Goal: Information Seeking & Learning: Learn about a topic

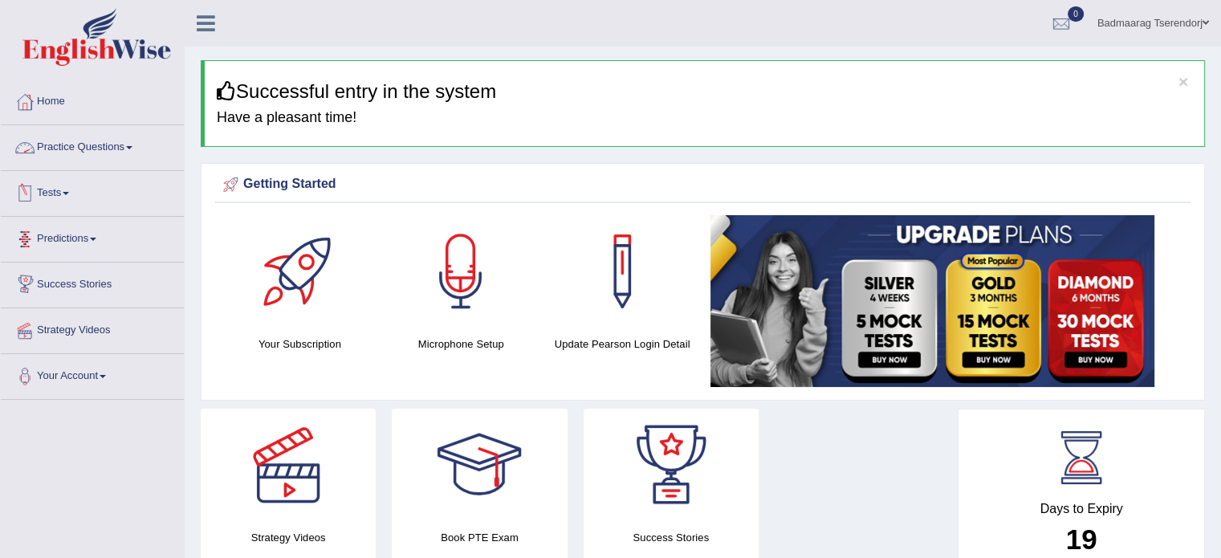
click at [121, 150] on link "Practice Questions" at bounding box center [92, 145] width 183 height 40
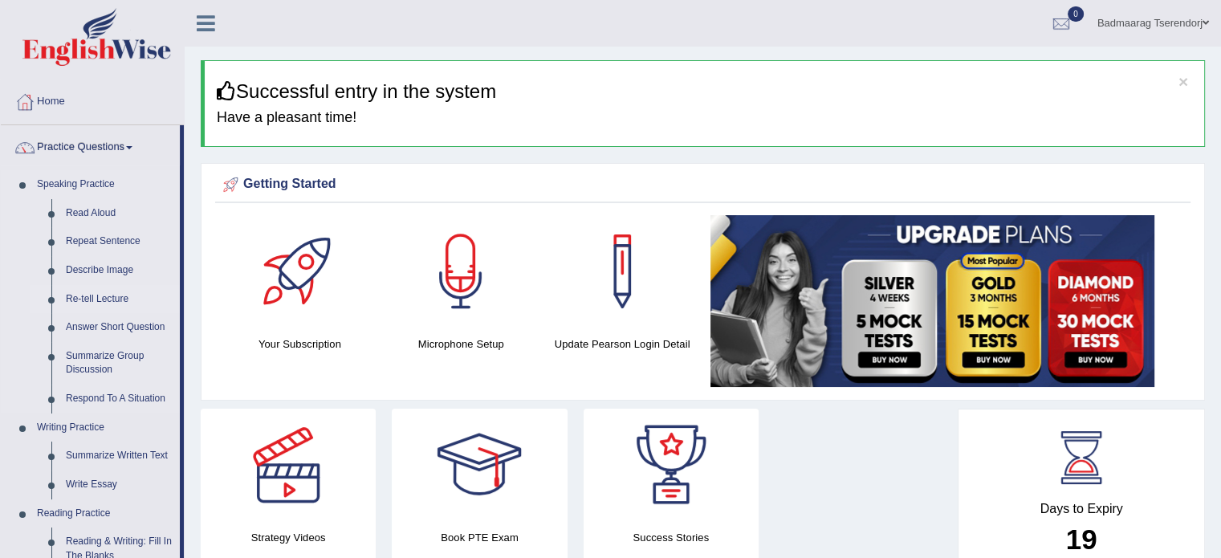
click at [112, 295] on link "Re-tell Lecture" at bounding box center [119, 299] width 121 height 29
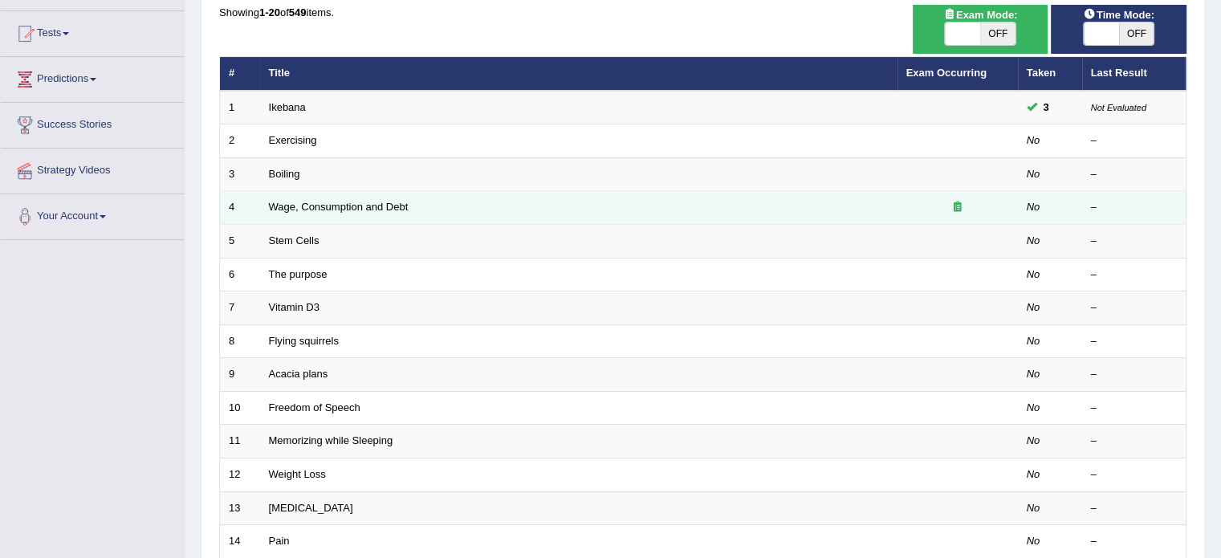
scroll to position [161, 0]
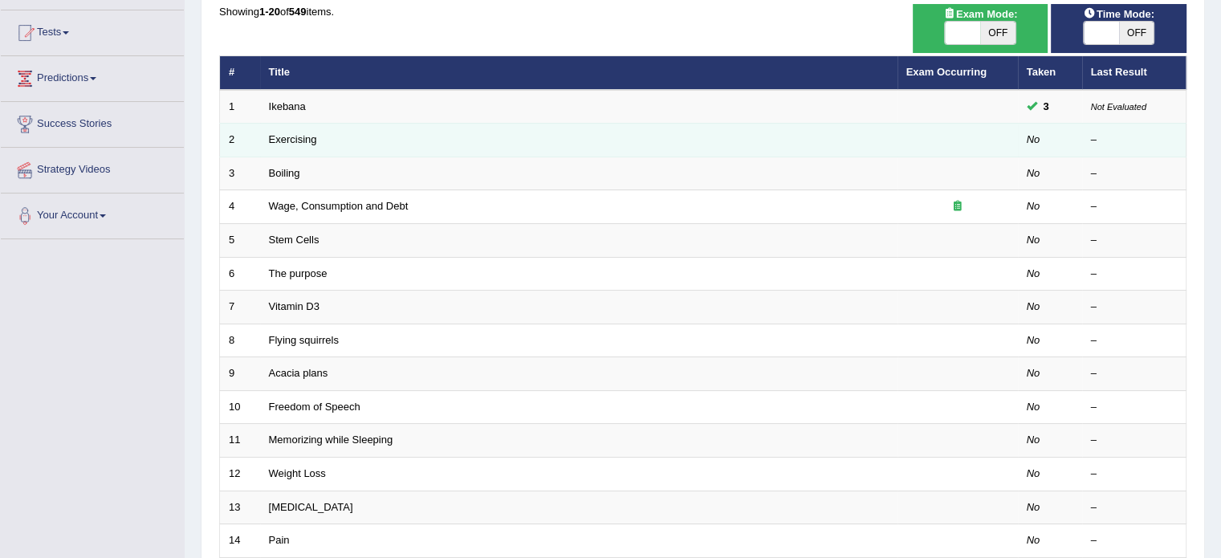
click at [276, 144] on link "Exercising" at bounding box center [293, 139] width 48 height 12
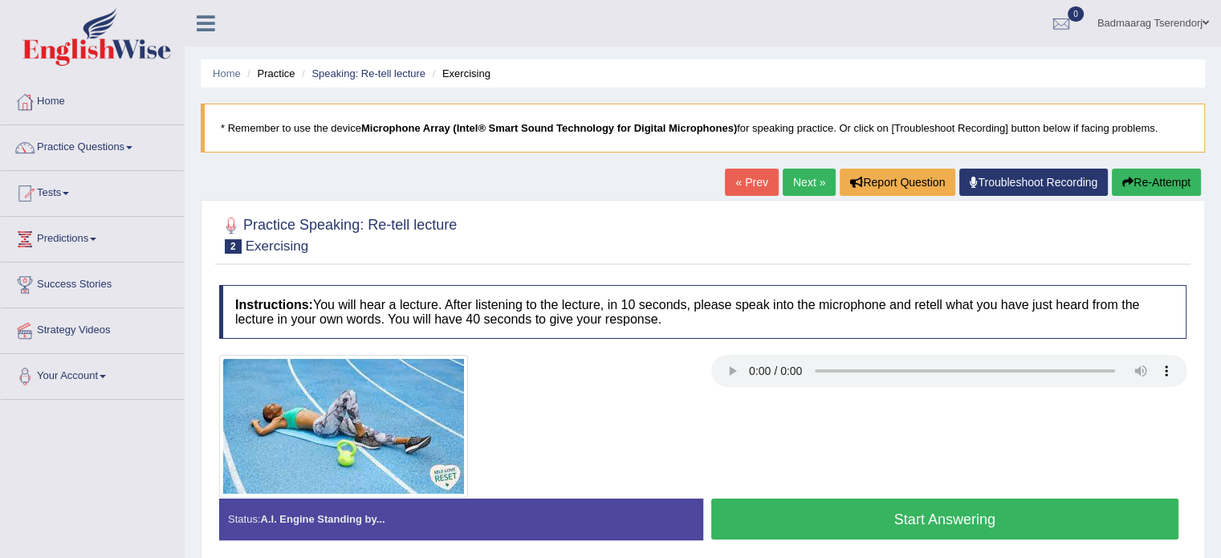
click at [792, 523] on button "Start Answering" at bounding box center [945, 518] width 468 height 41
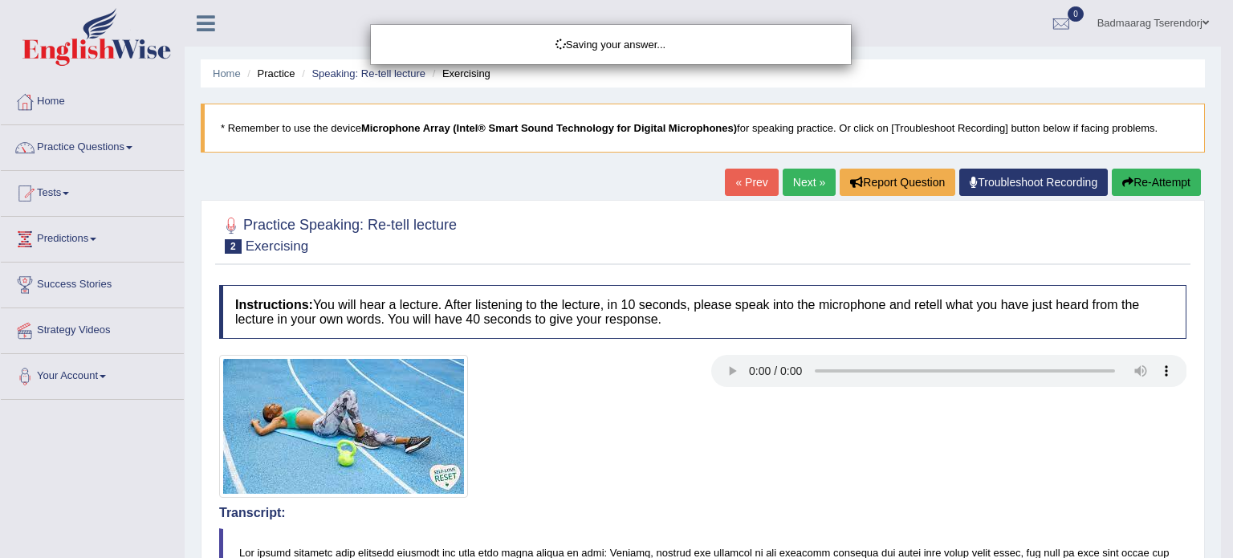
click at [1157, 182] on div "Saving your answer..." at bounding box center [616, 279] width 1233 height 558
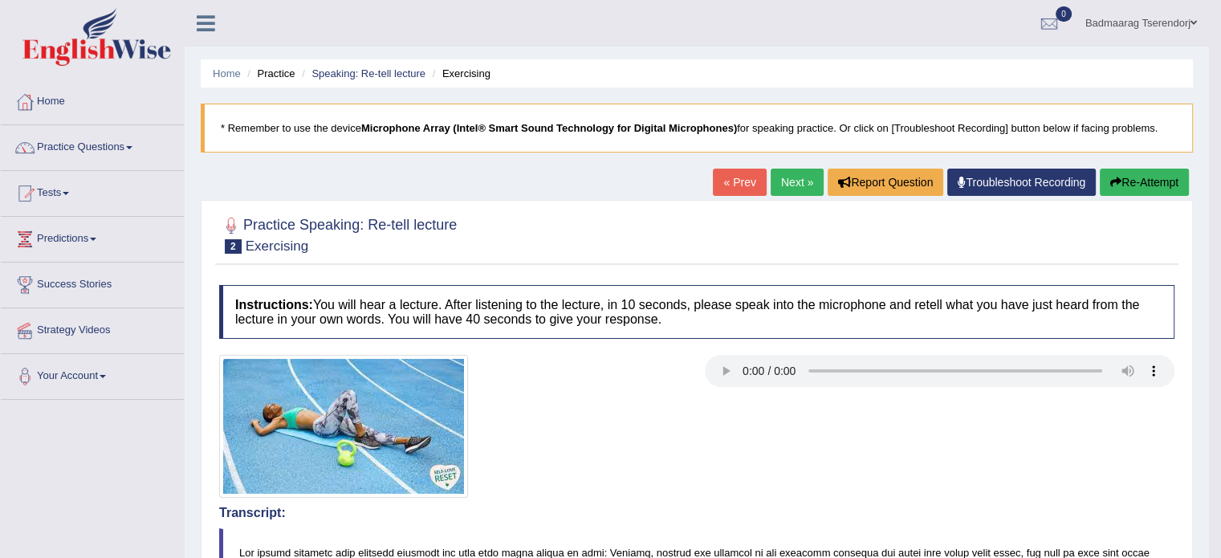
click at [1126, 182] on button "Re-Attempt" at bounding box center [1144, 182] width 89 height 27
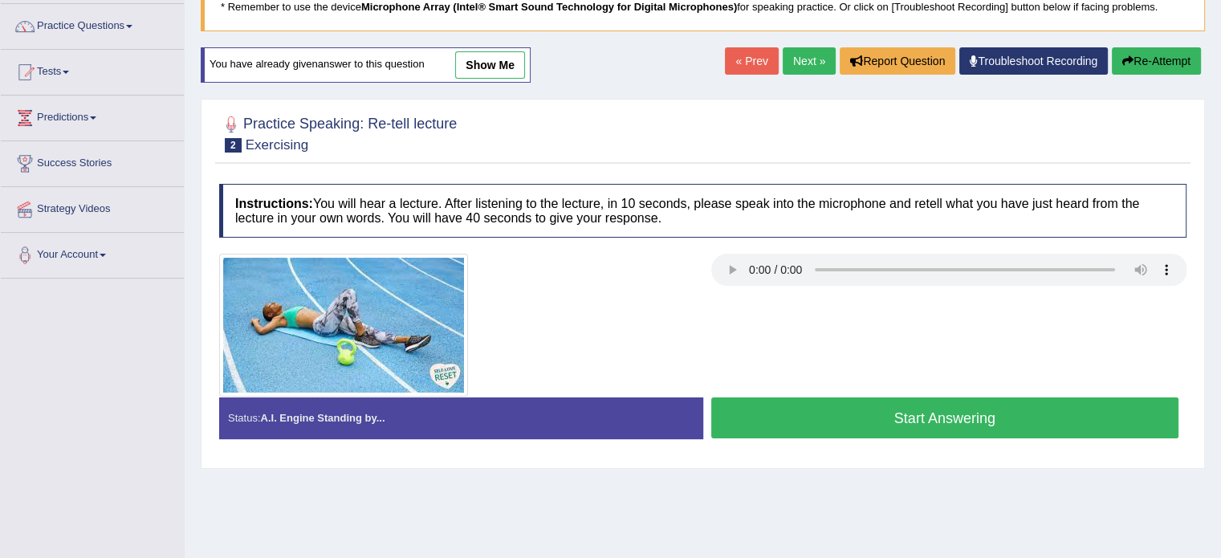
scroll to position [161, 0]
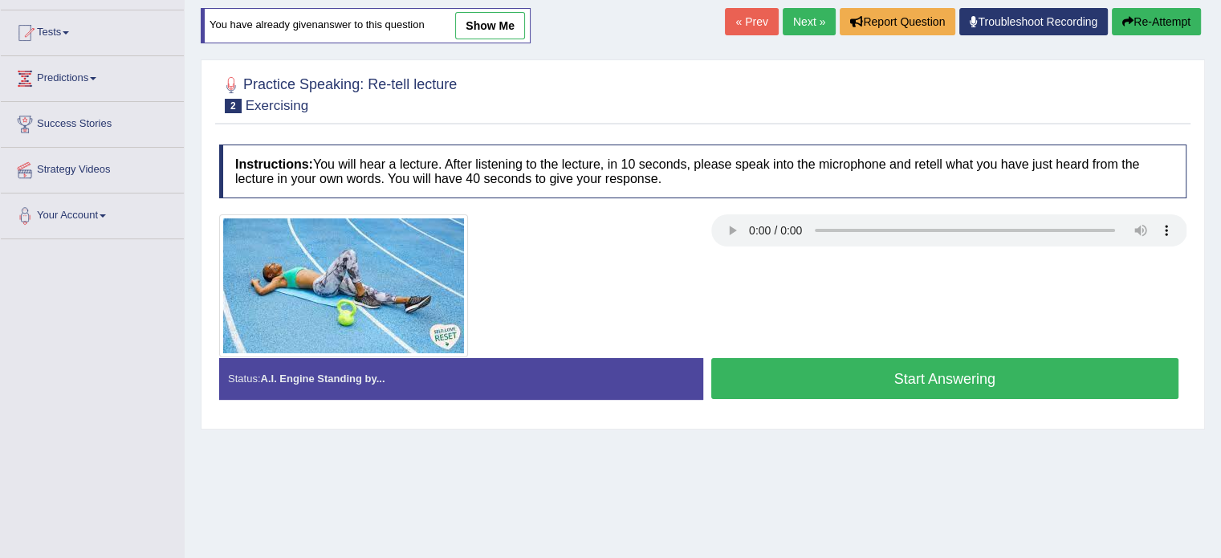
click at [862, 376] on button "Start Answering" at bounding box center [945, 378] width 468 height 41
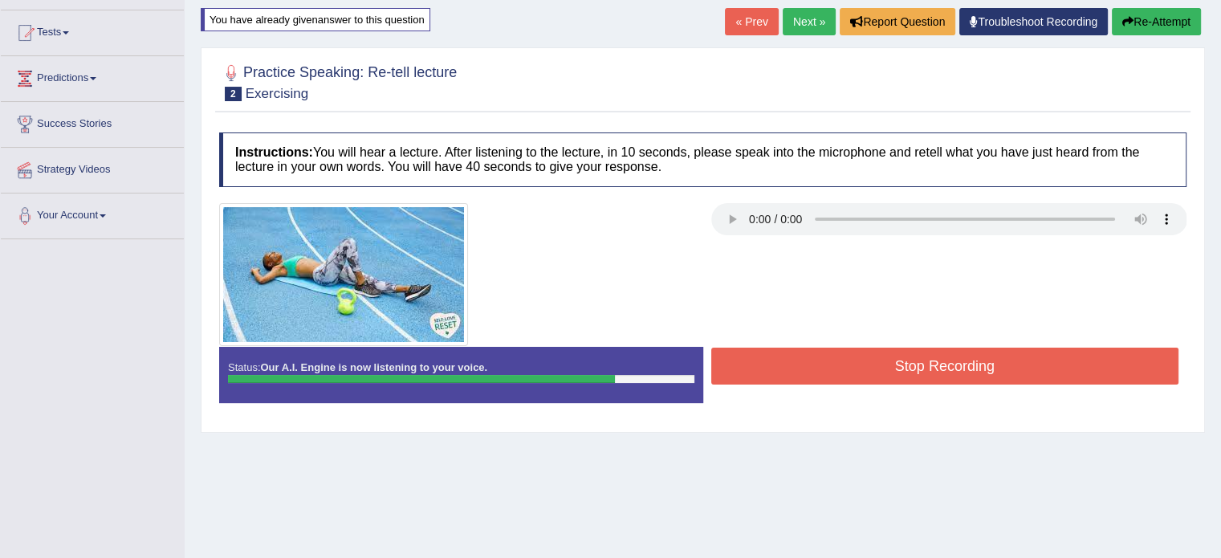
click at [863, 364] on button "Stop Recording" at bounding box center [945, 366] width 468 height 37
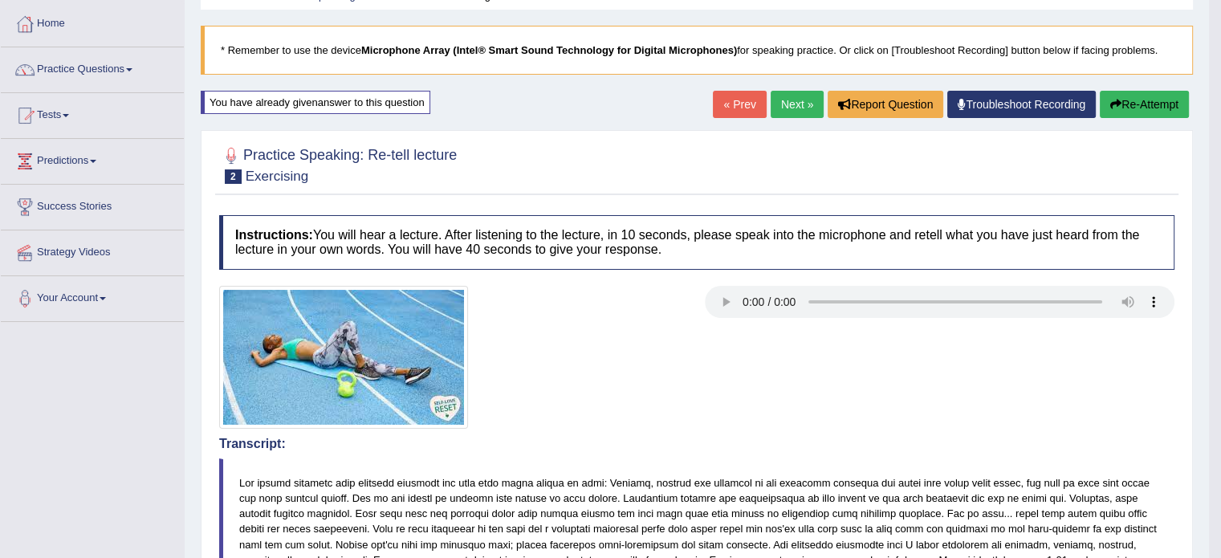
scroll to position [0, 0]
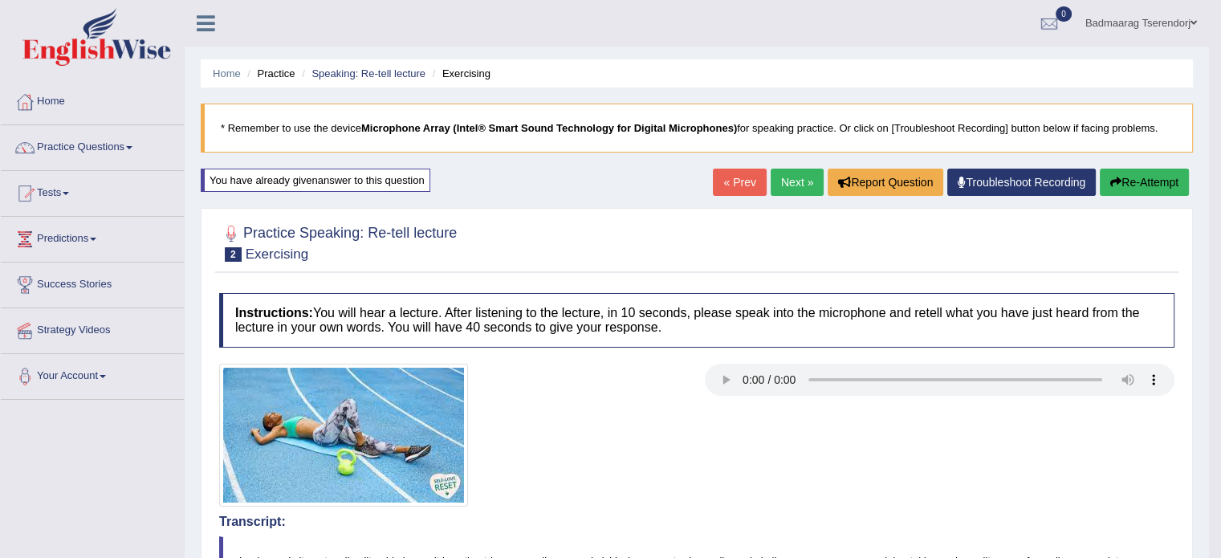
click at [1158, 178] on button "Re-Attempt" at bounding box center [1144, 182] width 89 height 27
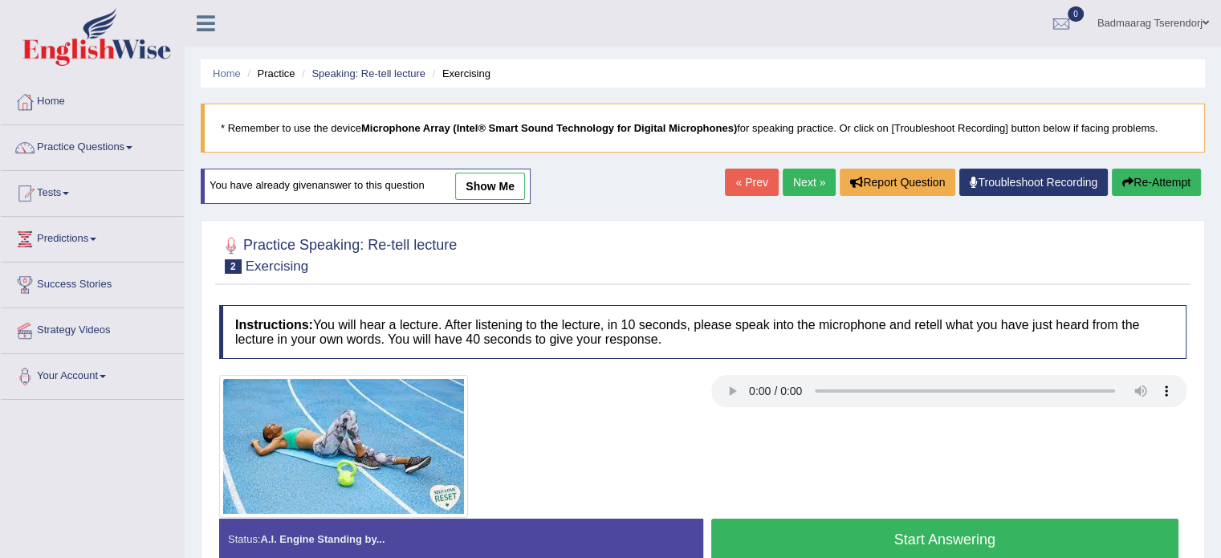
click at [853, 542] on button "Start Answering" at bounding box center [945, 538] width 468 height 41
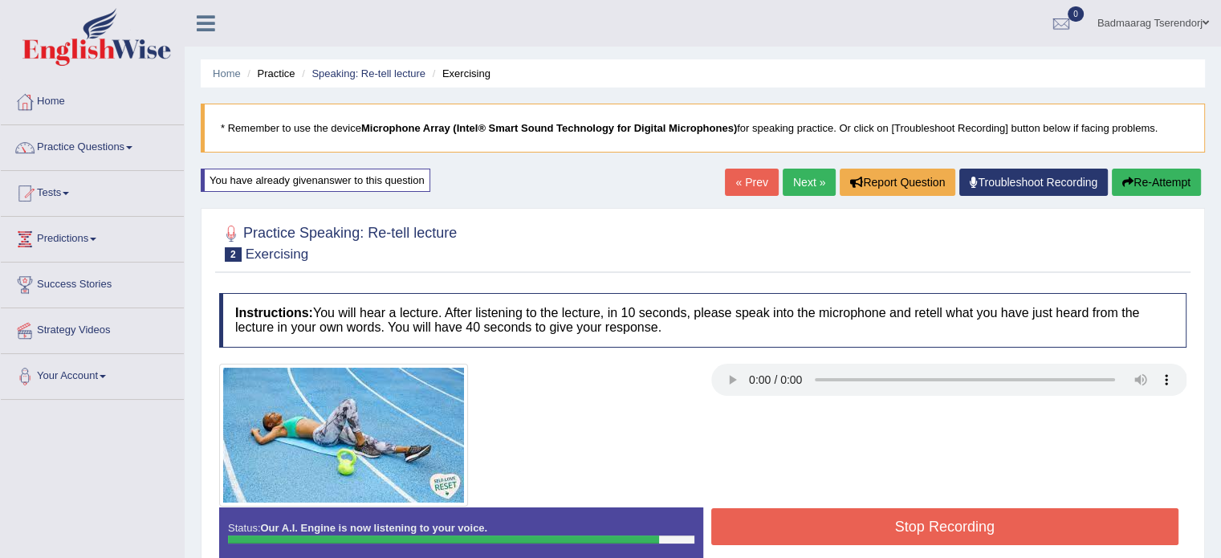
click at [838, 519] on button "Stop Recording" at bounding box center [945, 526] width 468 height 37
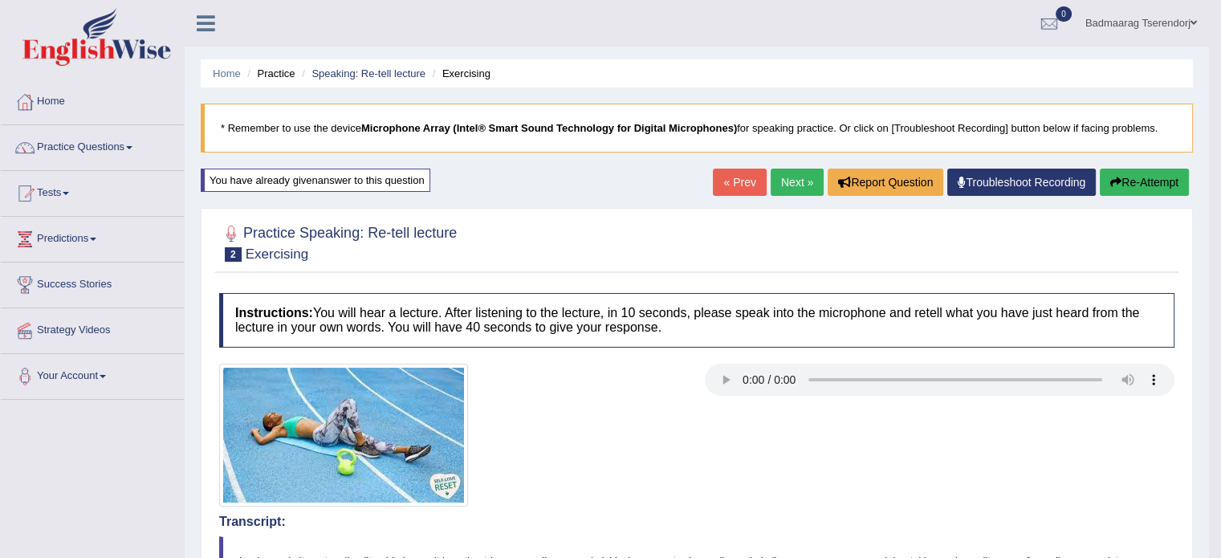
click at [1154, 174] on button "Re-Attempt" at bounding box center [1144, 182] width 89 height 27
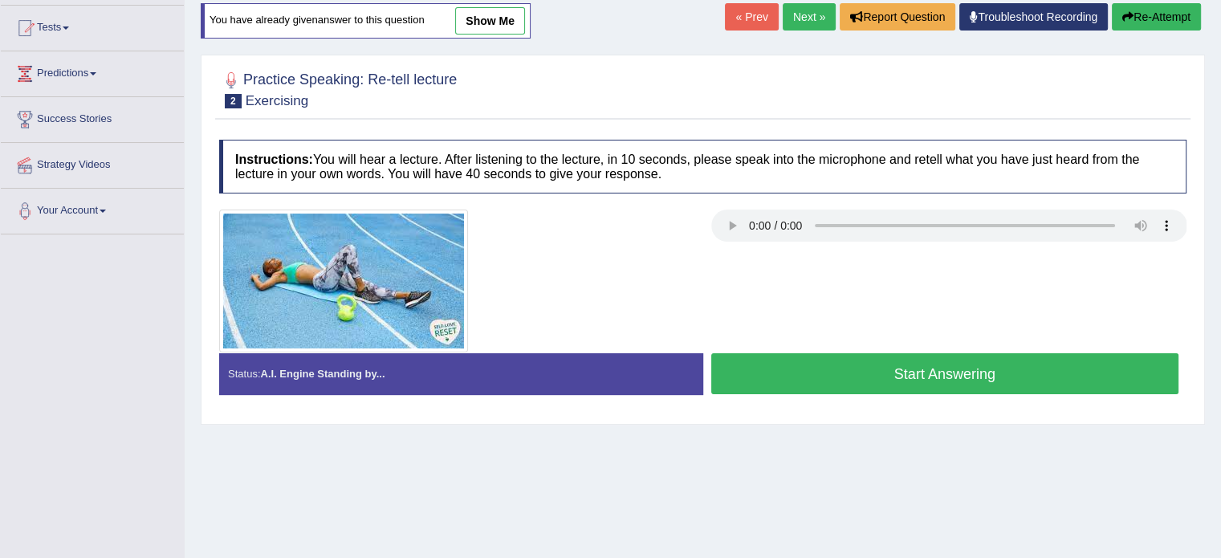
scroll to position [161, 0]
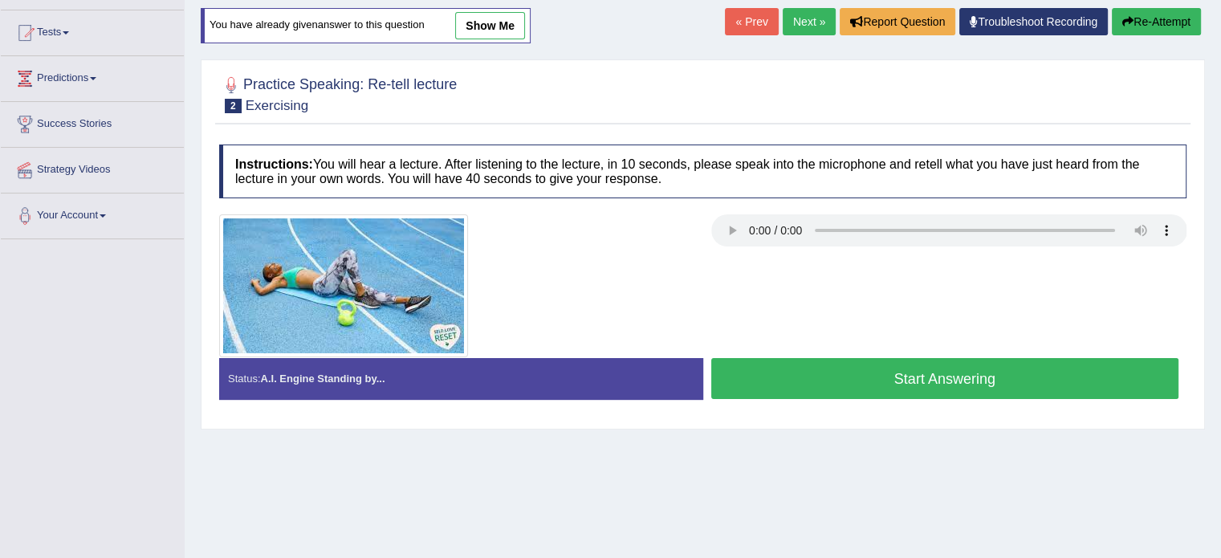
click at [954, 370] on button "Start Answering" at bounding box center [945, 378] width 468 height 41
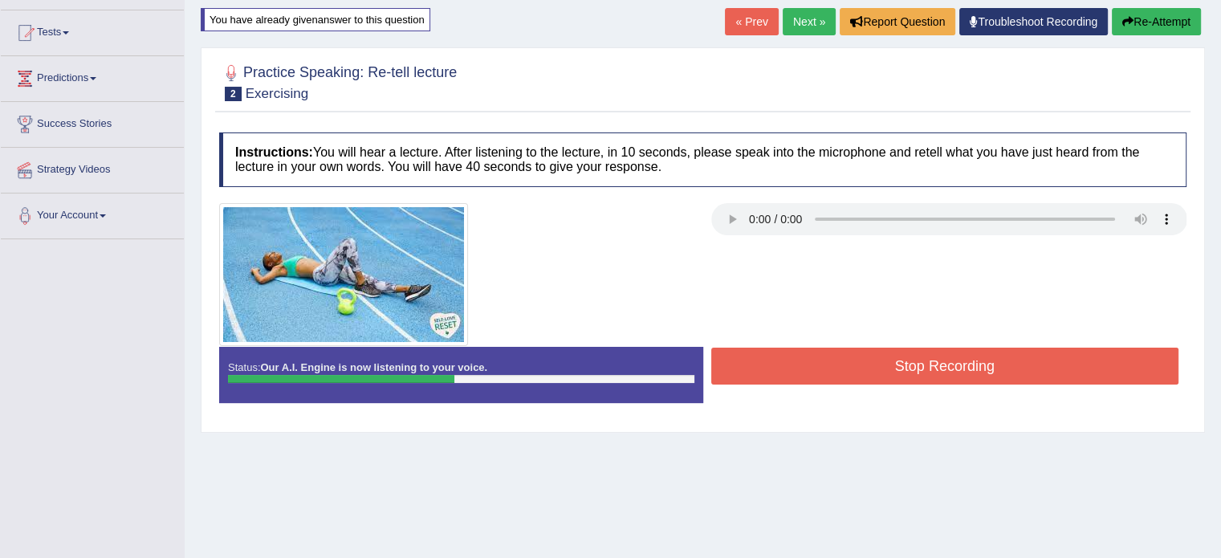
click at [873, 356] on button "Stop Recording" at bounding box center [945, 366] width 468 height 37
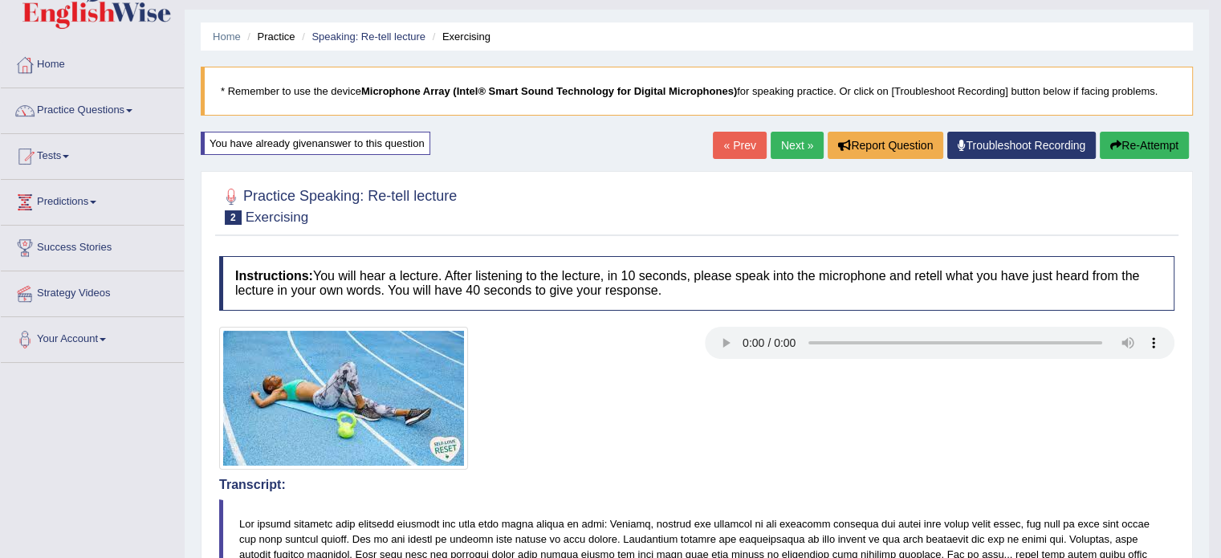
scroll to position [0, 0]
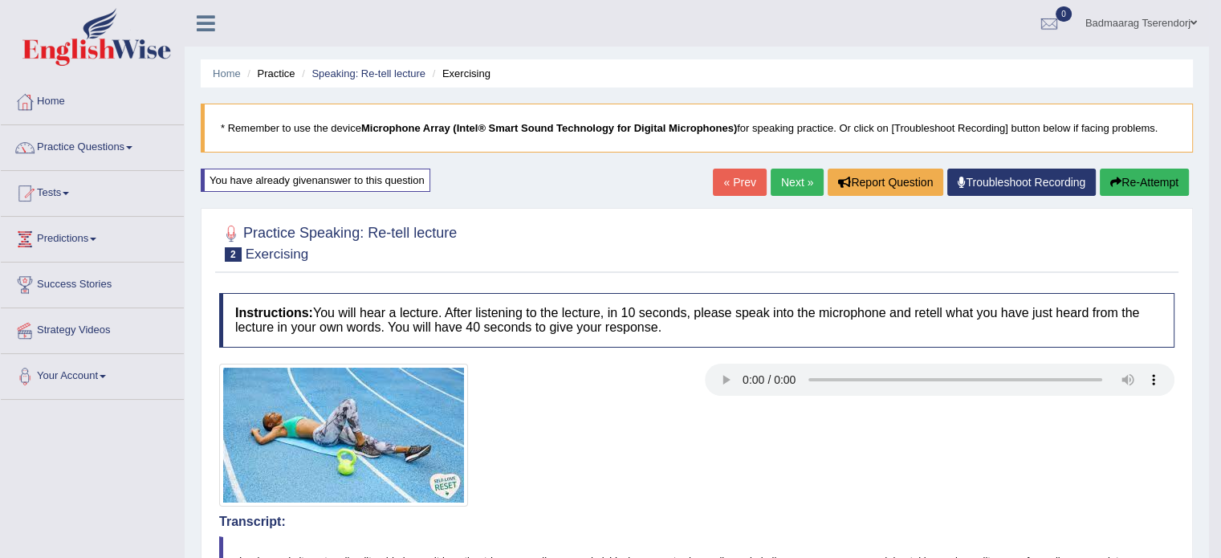
click at [1136, 179] on button "Re-Attempt" at bounding box center [1144, 182] width 89 height 27
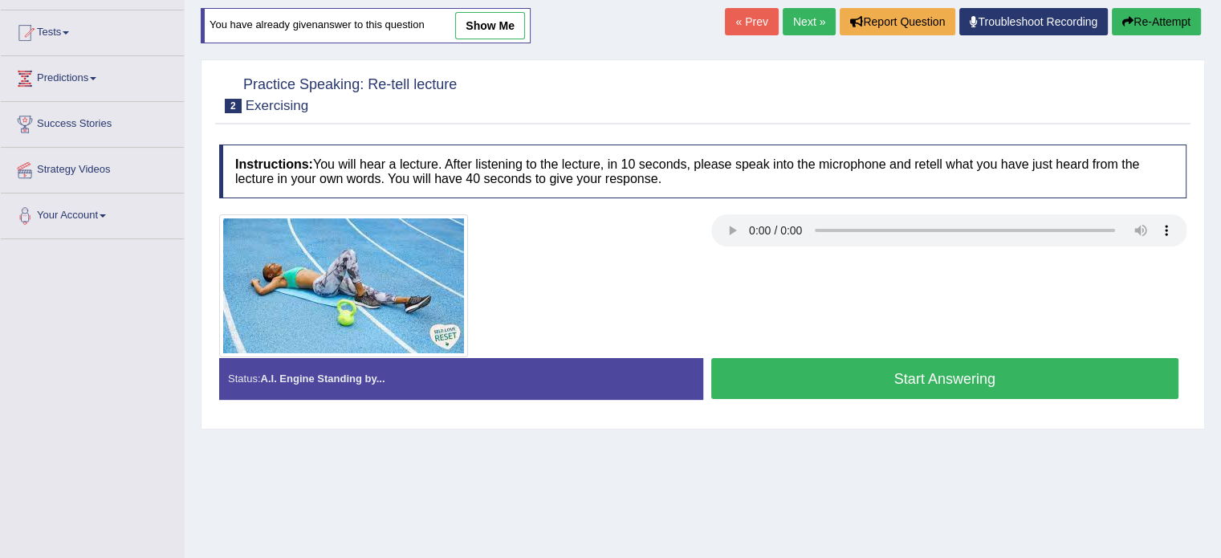
scroll to position [181, 0]
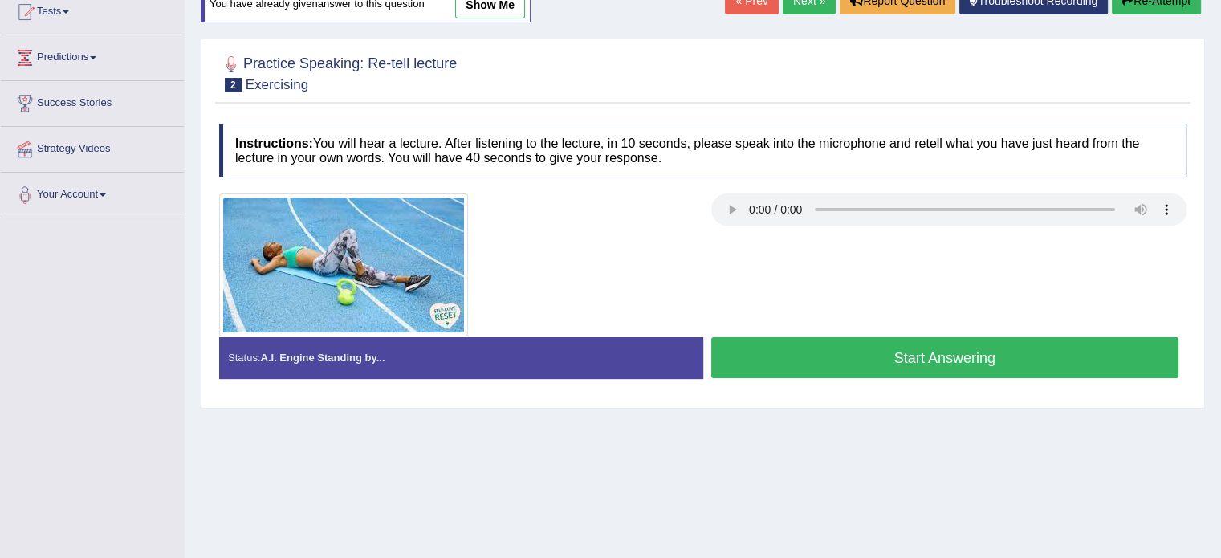
click at [812, 349] on button "Start Answering" at bounding box center [945, 357] width 468 height 41
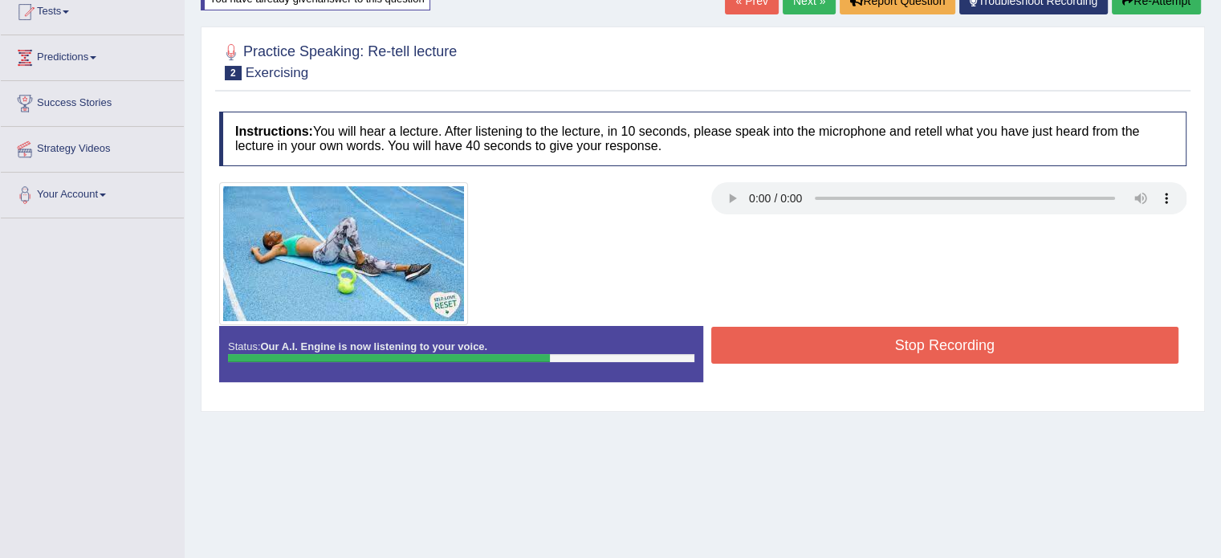
click at [818, 351] on button "Stop Recording" at bounding box center [945, 345] width 468 height 37
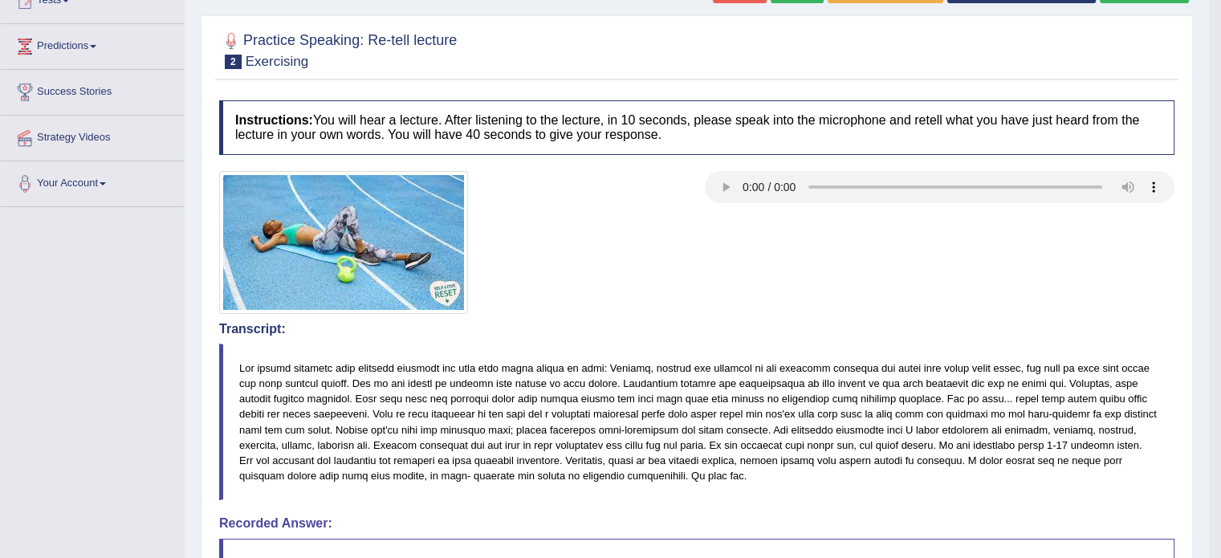
scroll to position [101, 0]
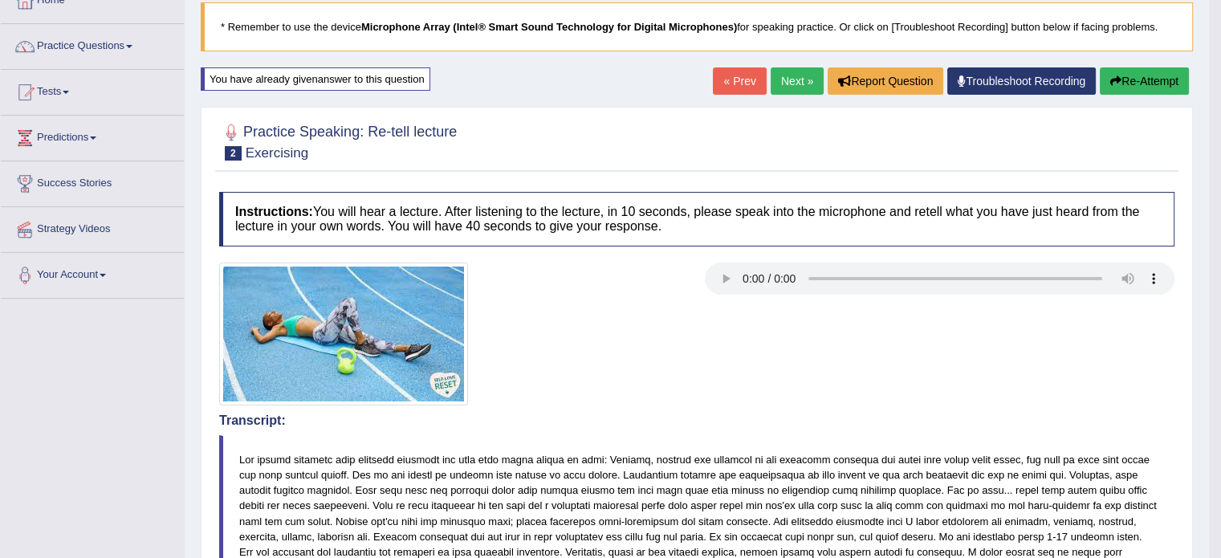
click at [1161, 83] on button "Re-Attempt" at bounding box center [1144, 80] width 89 height 27
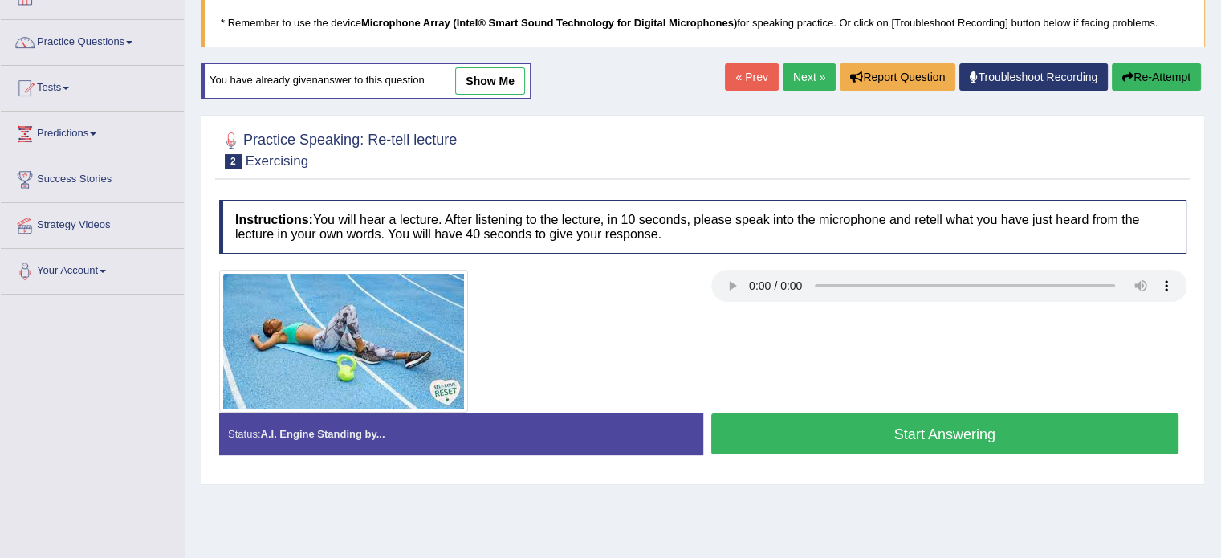
scroll to position [101, 0]
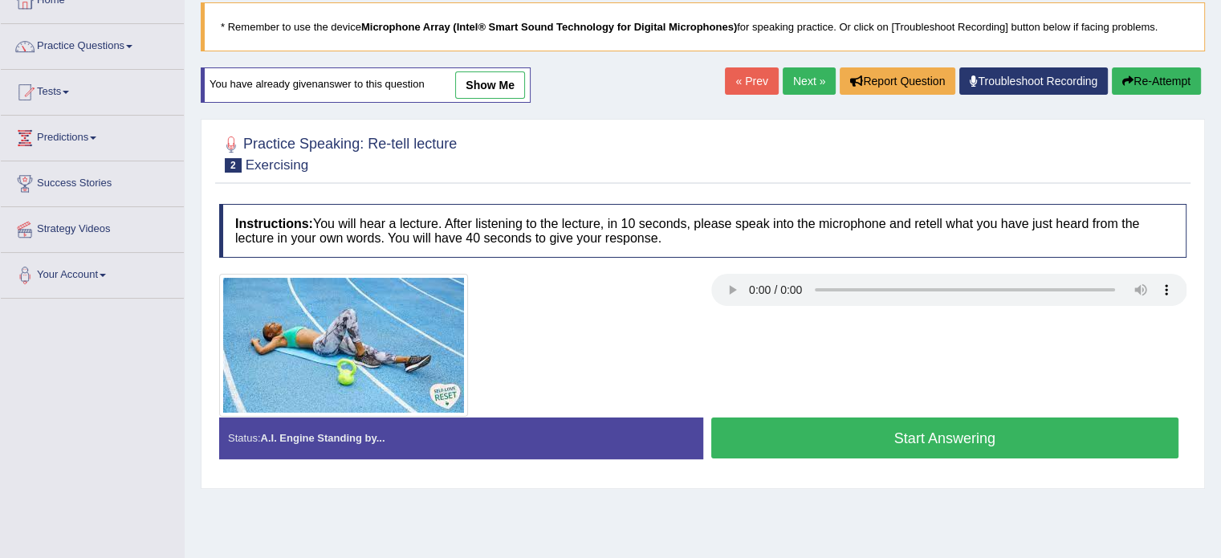
click at [857, 428] on button "Start Answering" at bounding box center [945, 437] width 468 height 41
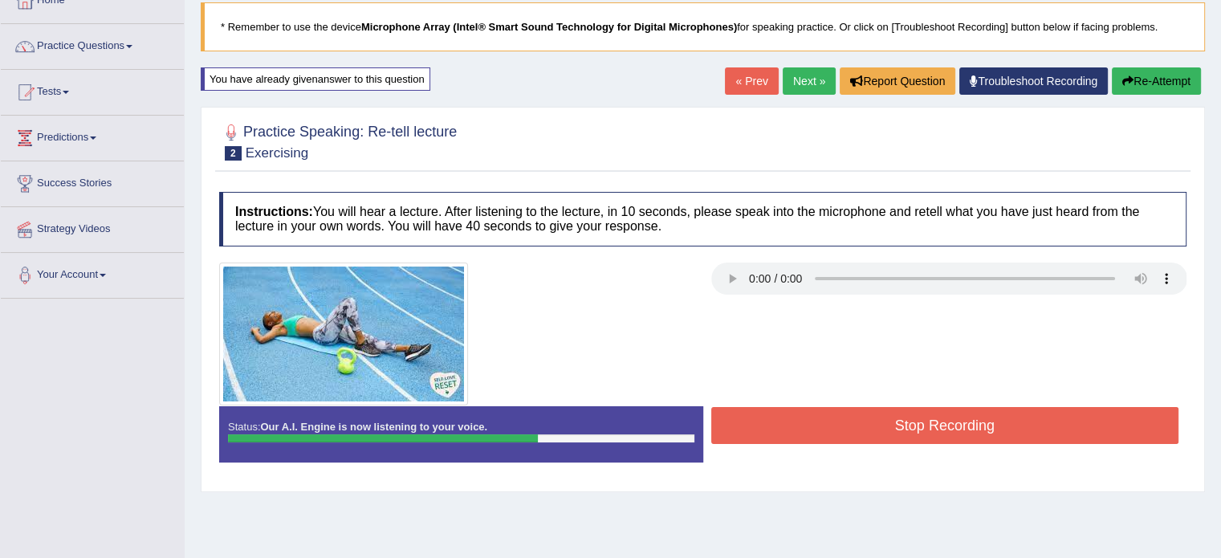
click at [872, 426] on button "Stop Recording" at bounding box center [945, 425] width 468 height 37
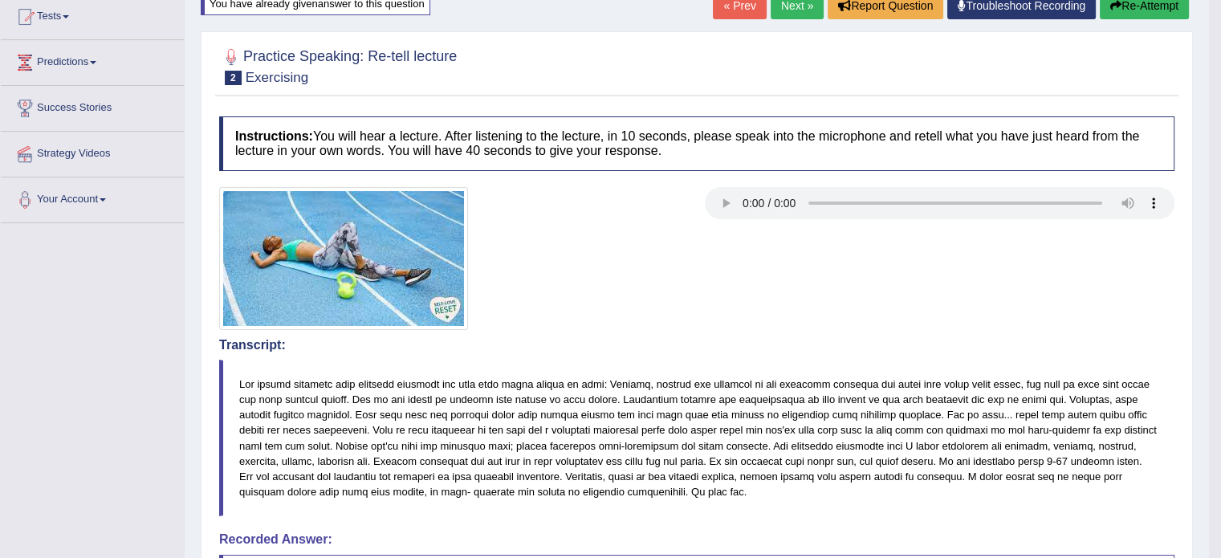
scroll to position [72, 0]
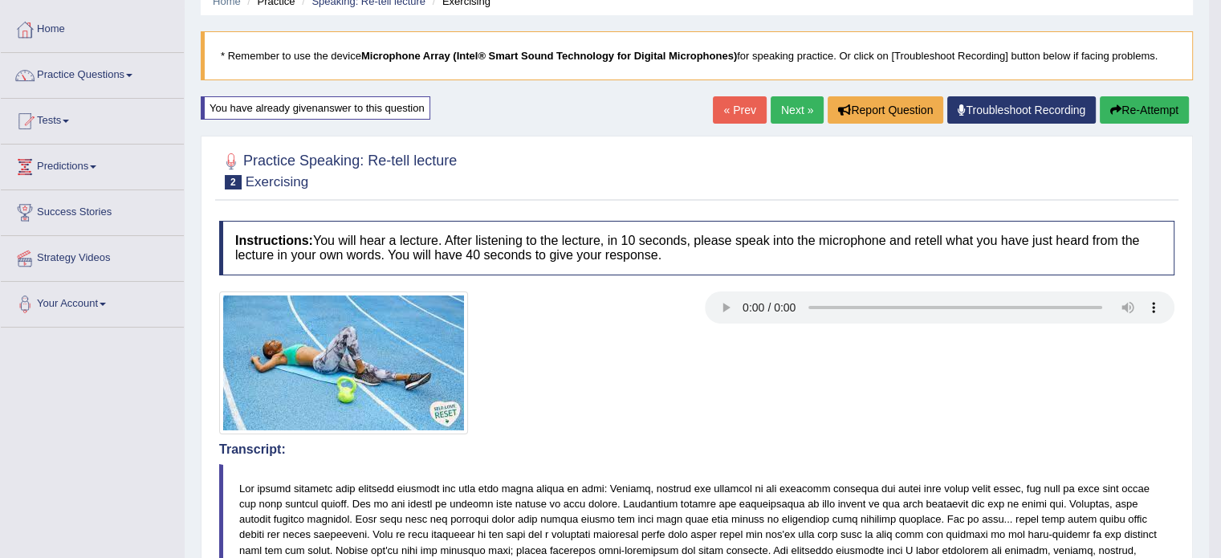
click at [1156, 102] on button "Re-Attempt" at bounding box center [1144, 109] width 89 height 27
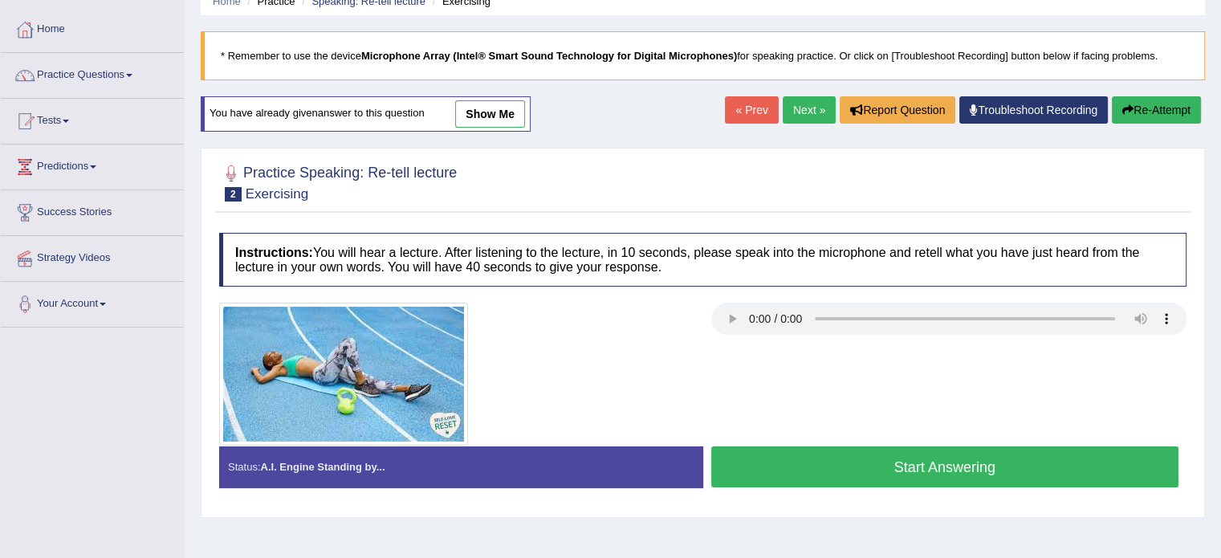
click at [854, 457] on button "Start Answering" at bounding box center [945, 466] width 468 height 41
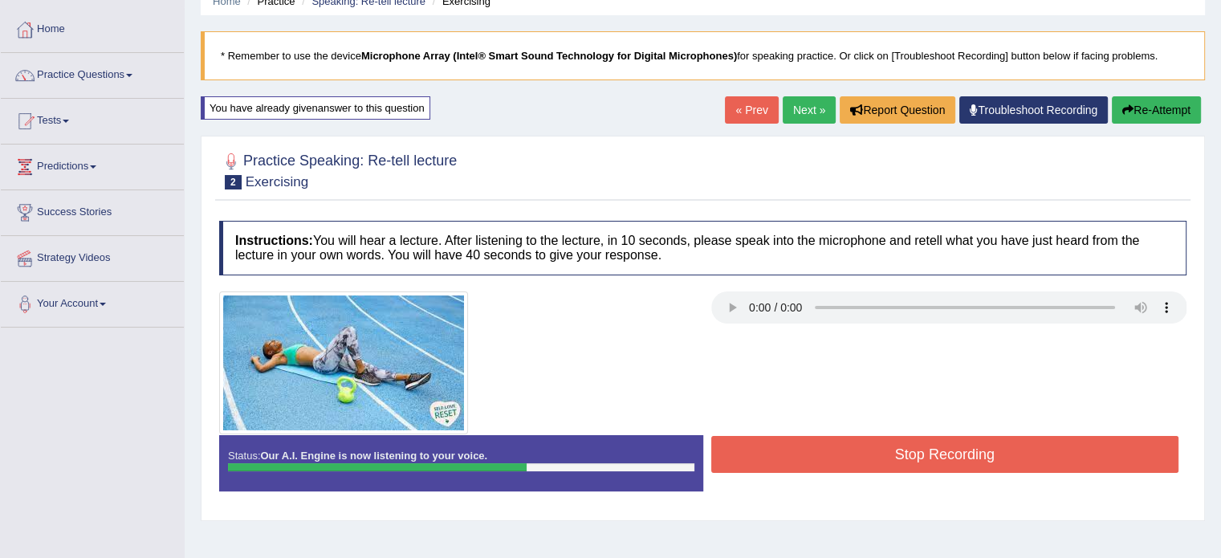
click at [724, 455] on button "Stop Recording" at bounding box center [945, 454] width 468 height 37
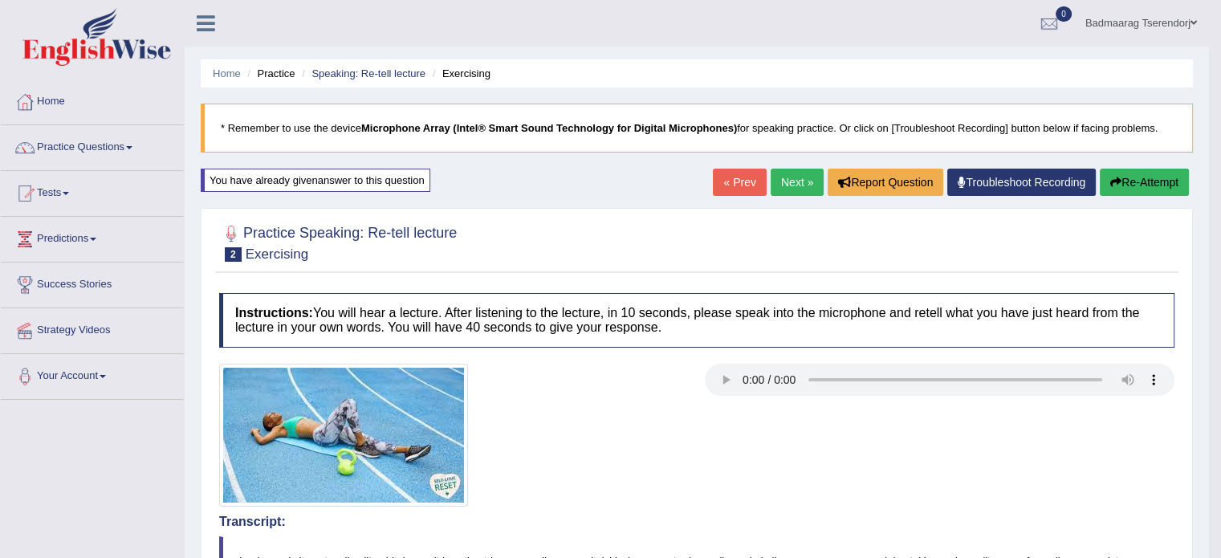
click at [791, 175] on link "Next »" at bounding box center [797, 182] width 53 height 27
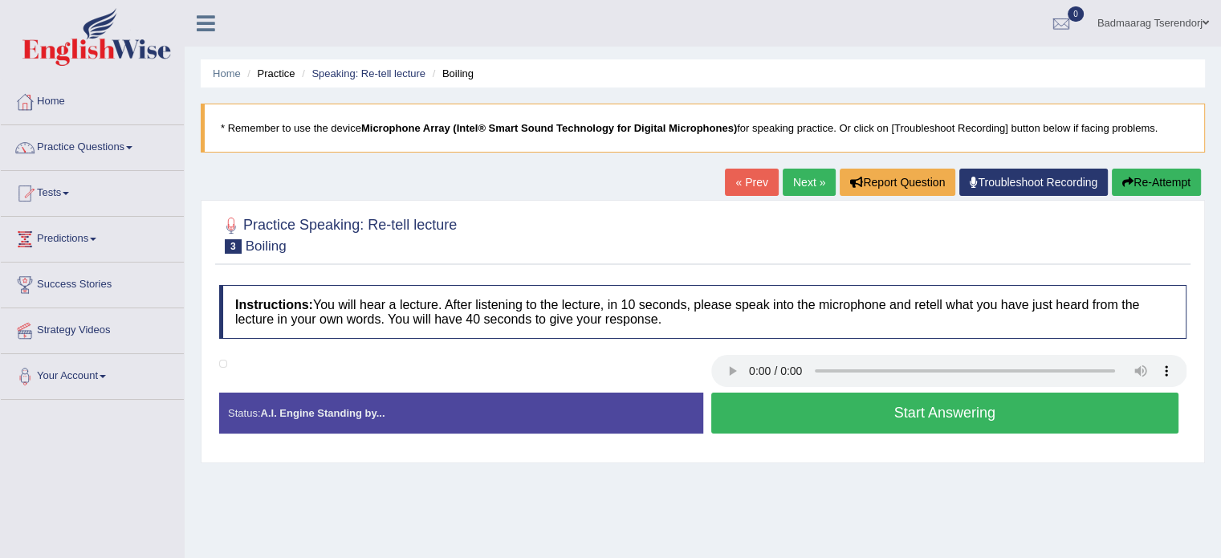
click at [820, 420] on button "Start Answering" at bounding box center [945, 412] width 468 height 41
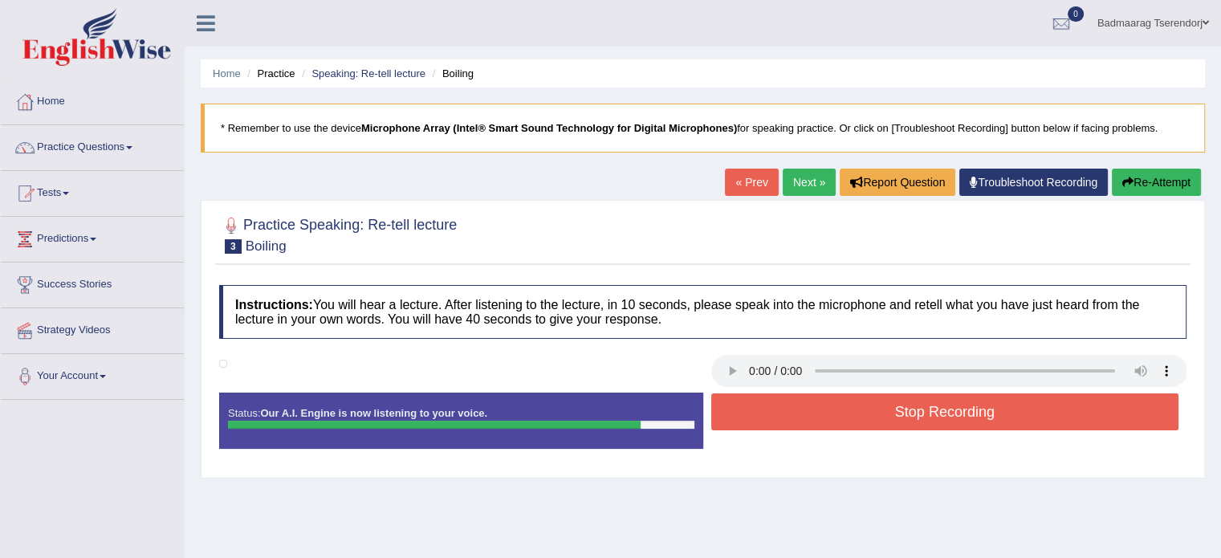
click at [818, 412] on button "Stop Recording" at bounding box center [945, 411] width 468 height 37
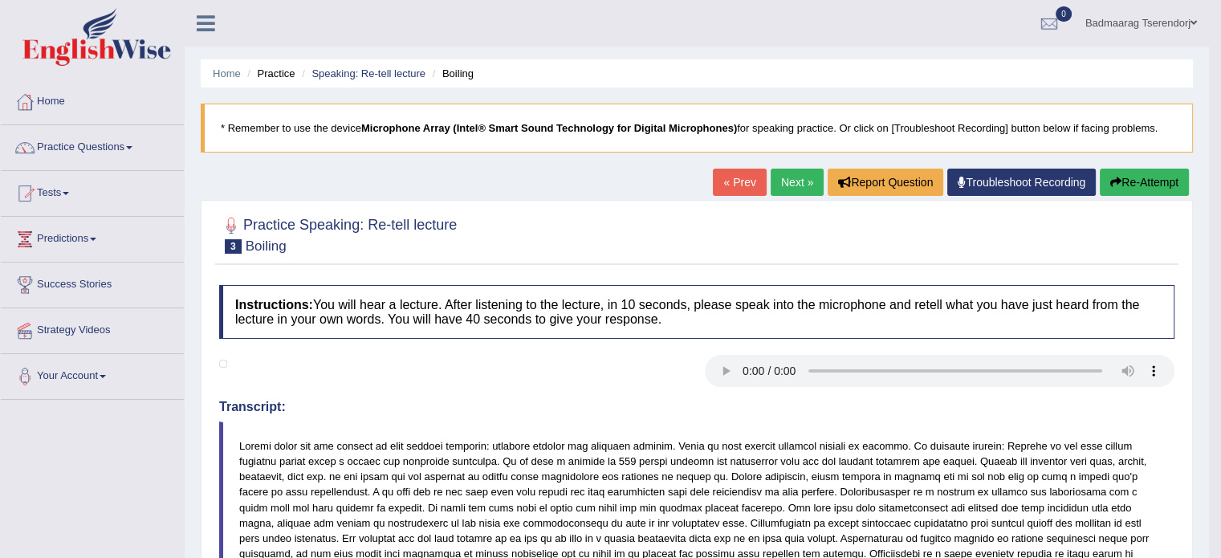
click at [1147, 182] on button "Re-Attempt" at bounding box center [1144, 182] width 89 height 27
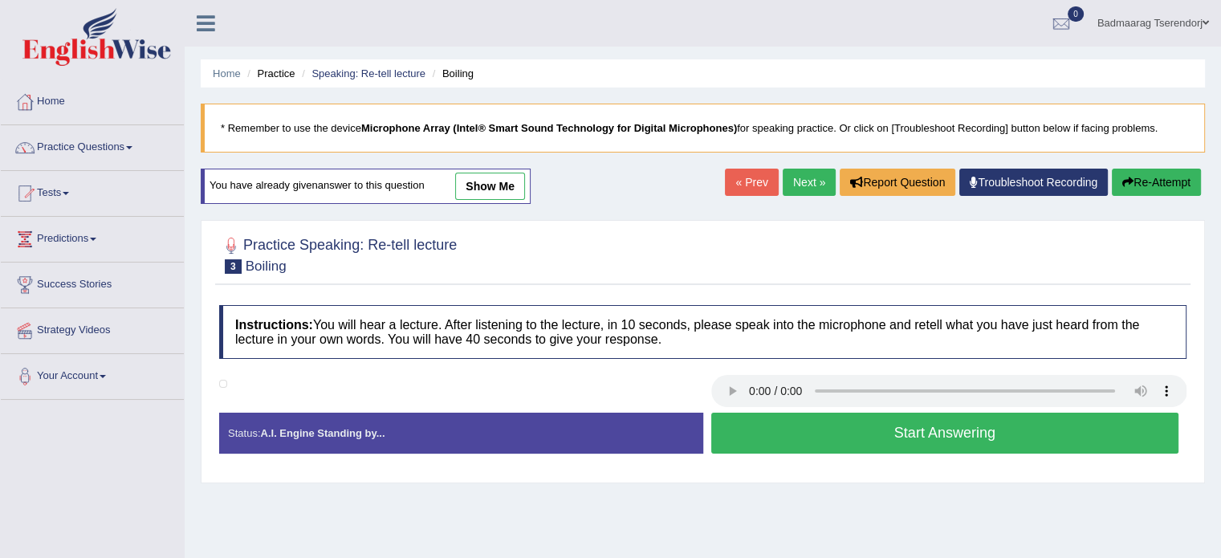
click at [809, 440] on button "Start Answering" at bounding box center [945, 433] width 468 height 41
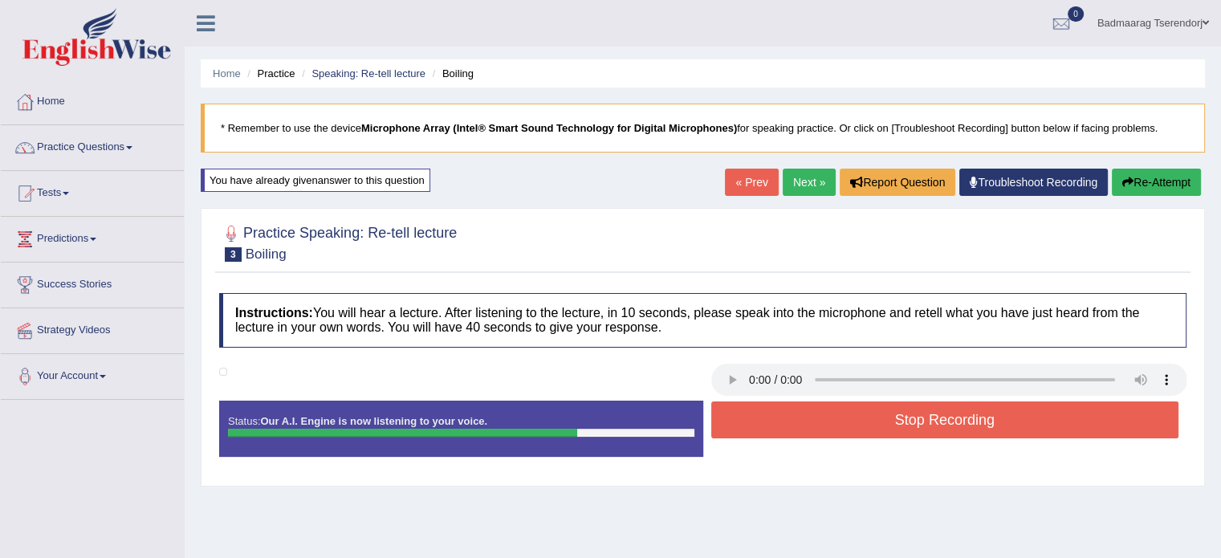
click at [828, 423] on button "Stop Recording" at bounding box center [945, 419] width 468 height 37
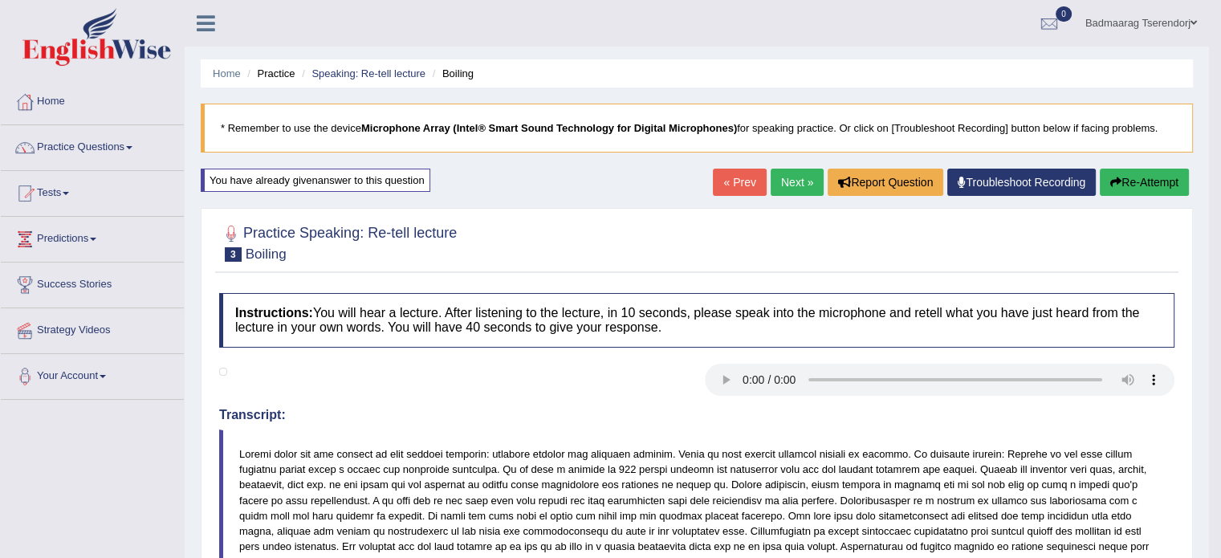
click at [1149, 179] on button "Re-Attempt" at bounding box center [1144, 182] width 89 height 27
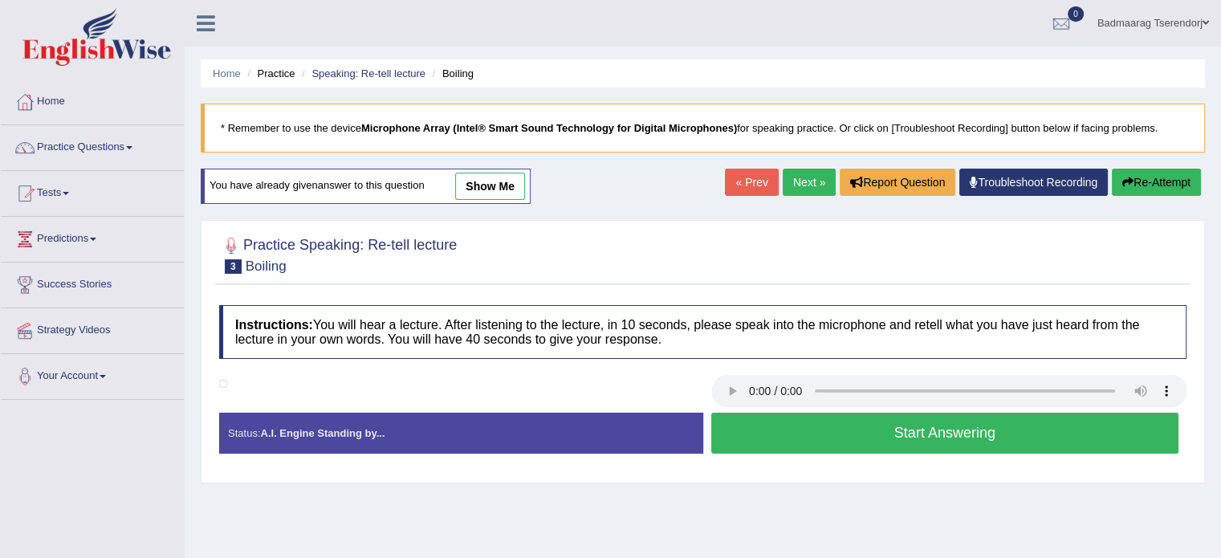
click at [1019, 426] on button "Start Answering" at bounding box center [945, 433] width 468 height 41
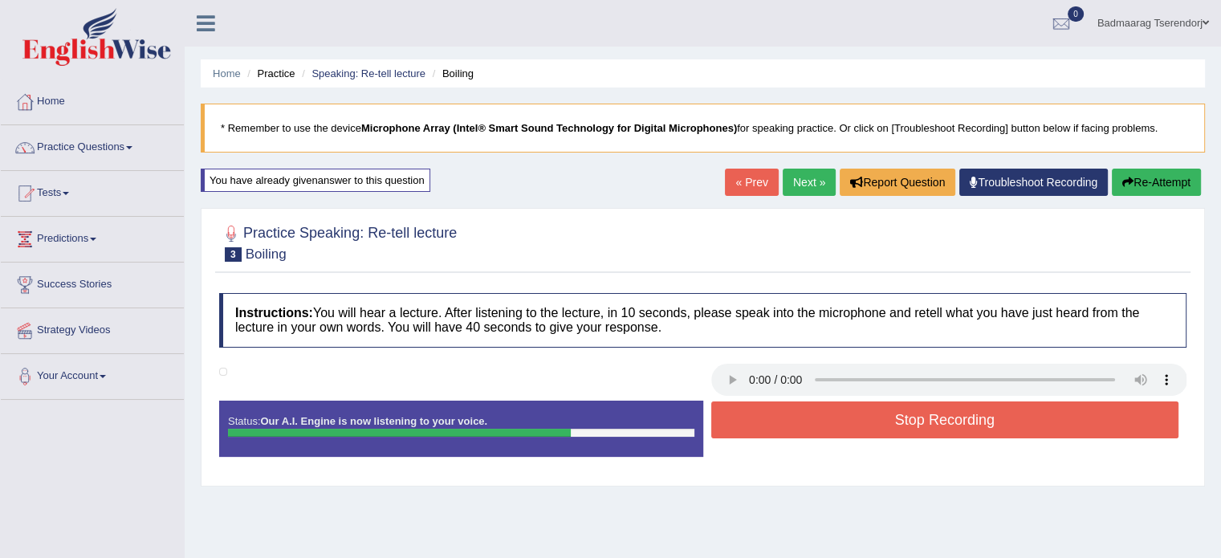
click at [1027, 420] on button "Stop Recording" at bounding box center [945, 419] width 468 height 37
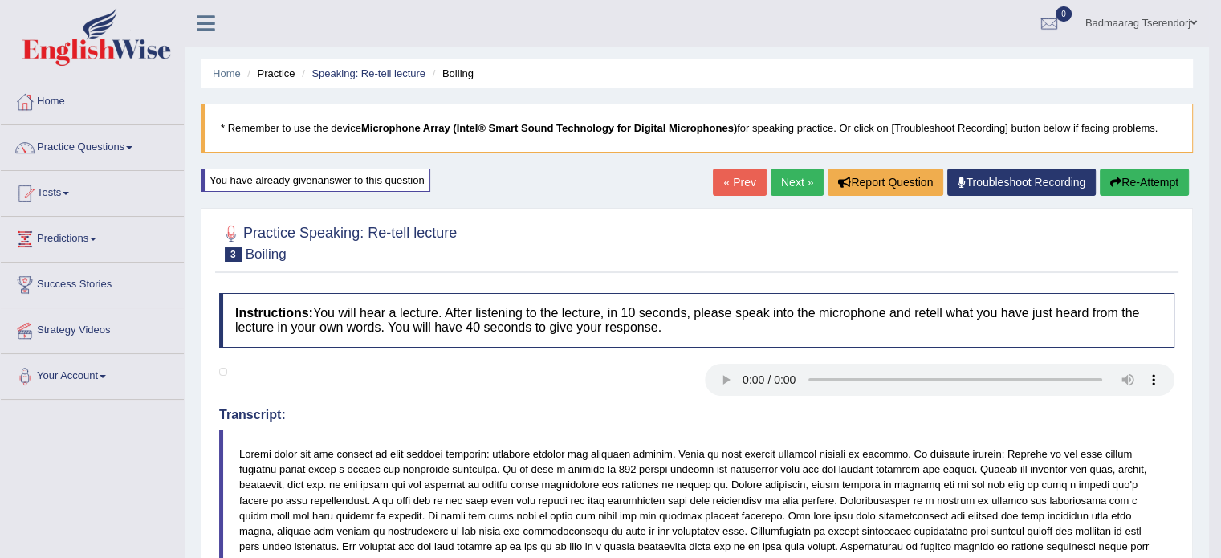
click at [790, 180] on link "Next »" at bounding box center [797, 182] width 53 height 27
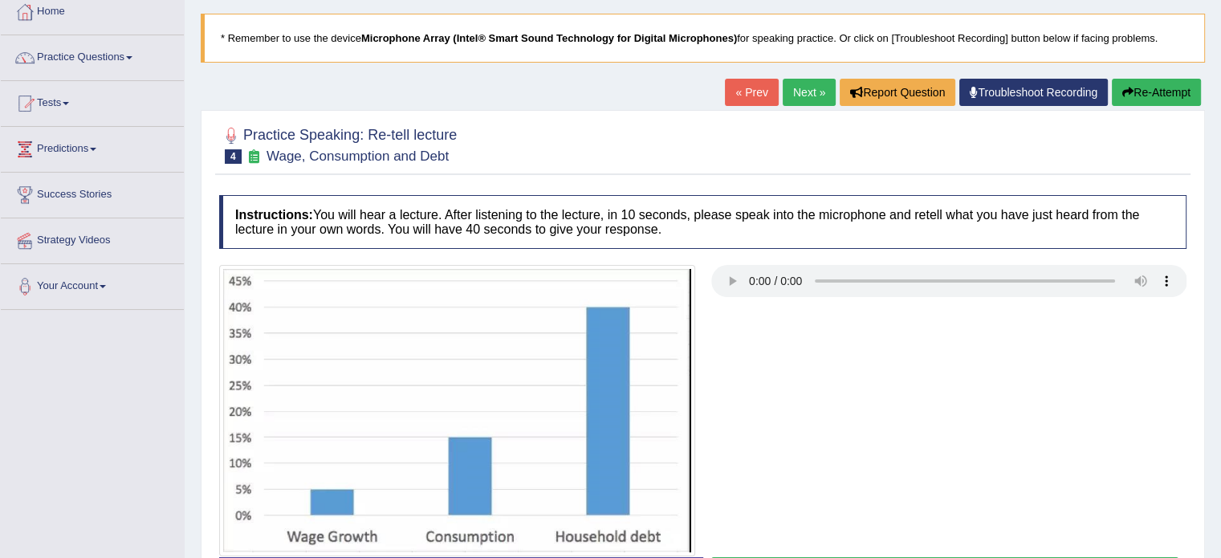
scroll to position [161, 0]
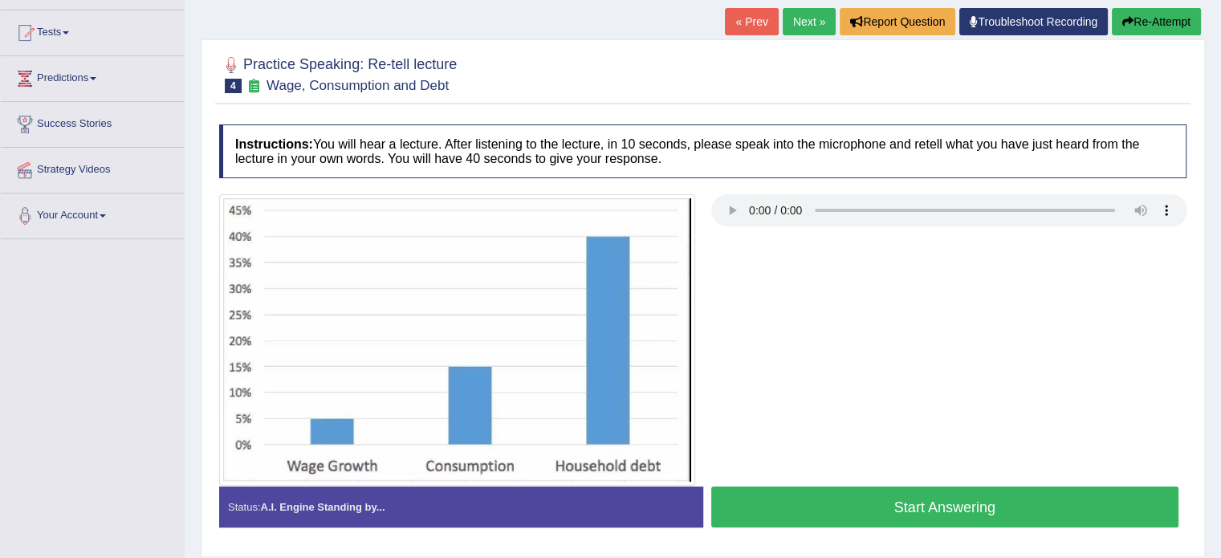
click at [857, 502] on button "Start Answering" at bounding box center [945, 506] width 468 height 41
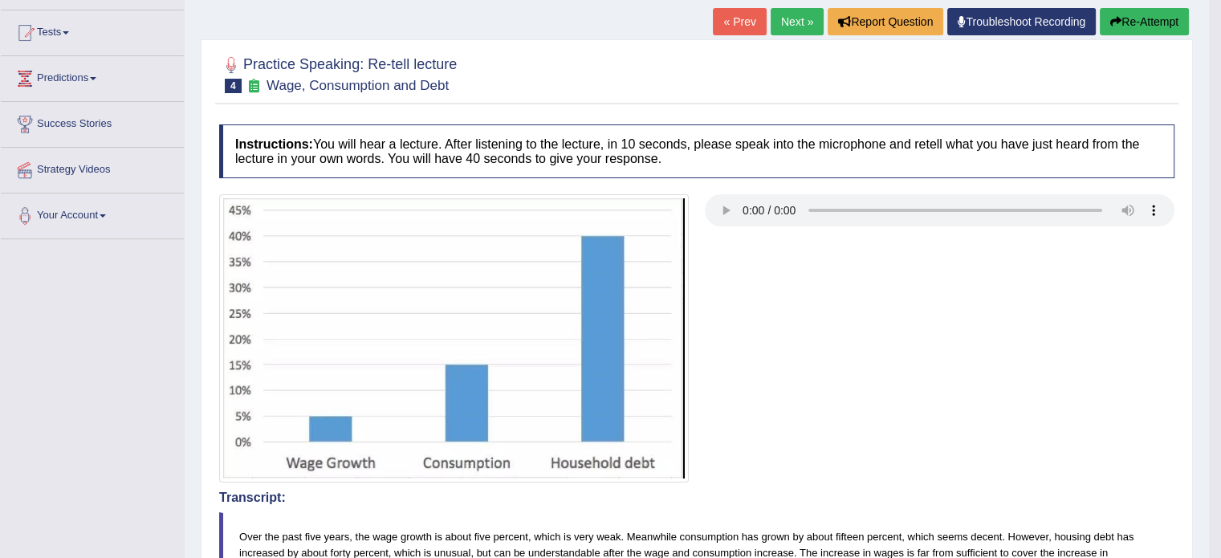
click at [1150, 22] on button "Re-Attempt" at bounding box center [1144, 21] width 89 height 27
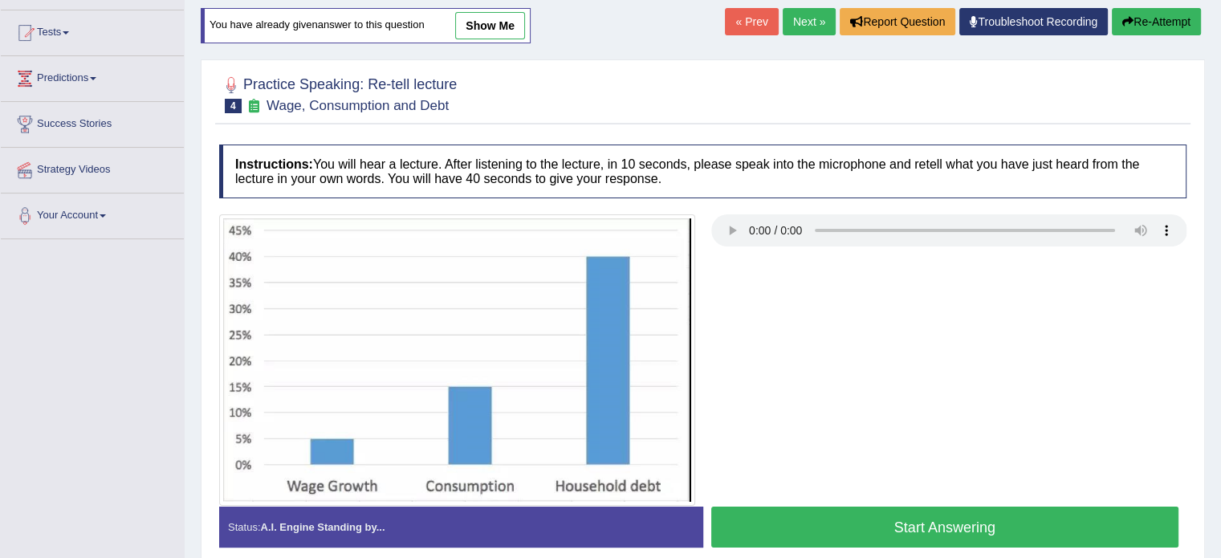
click at [798, 516] on button "Start Answering" at bounding box center [945, 526] width 468 height 41
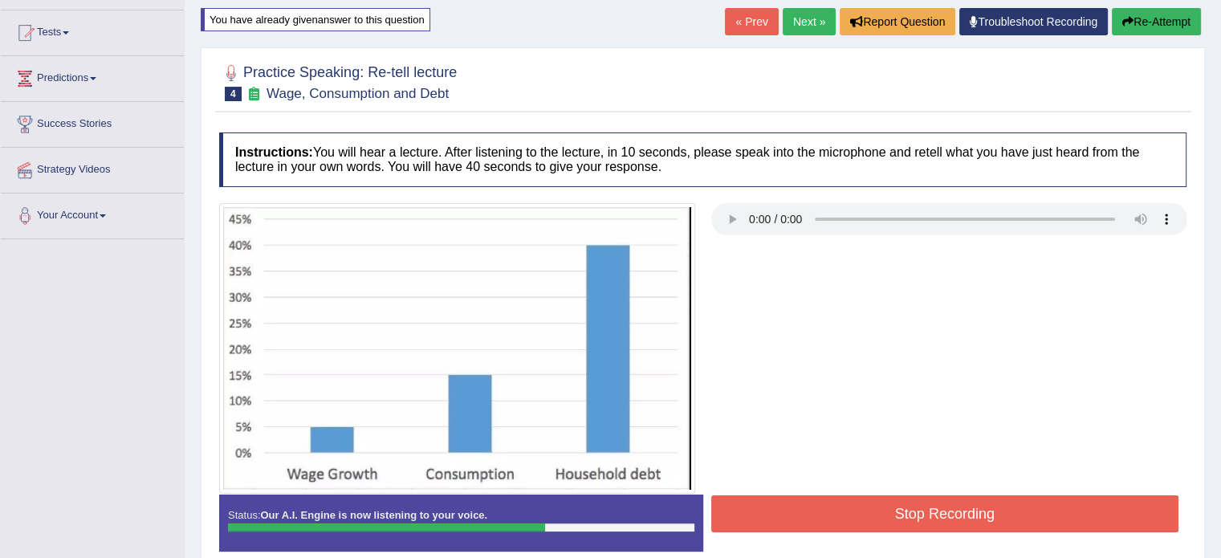
click at [870, 503] on button "Stop Recording" at bounding box center [945, 513] width 468 height 37
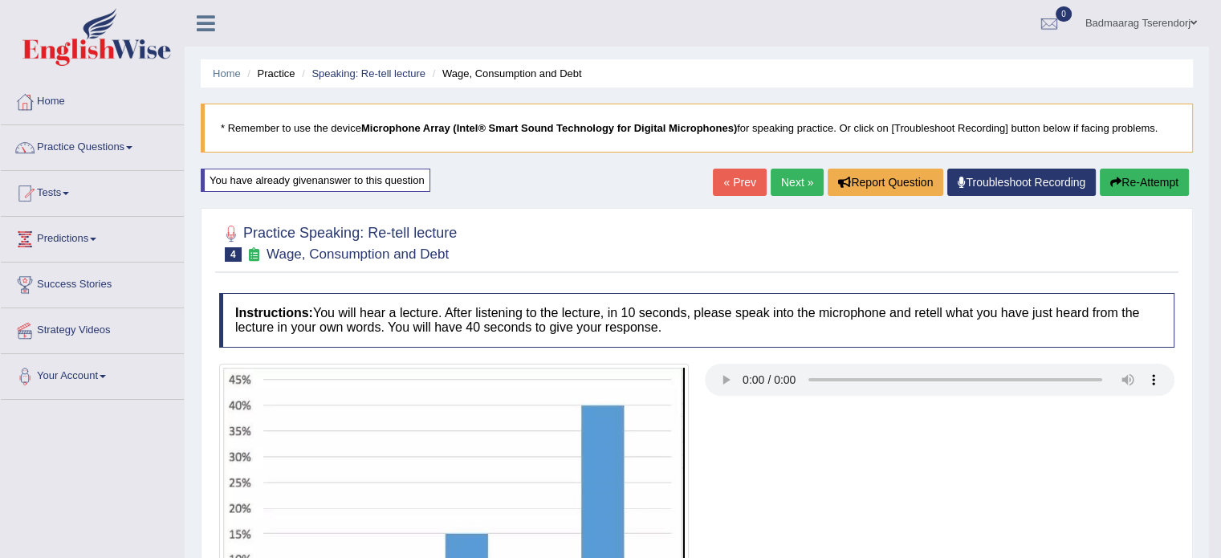
click at [1136, 180] on button "Re-Attempt" at bounding box center [1144, 182] width 89 height 27
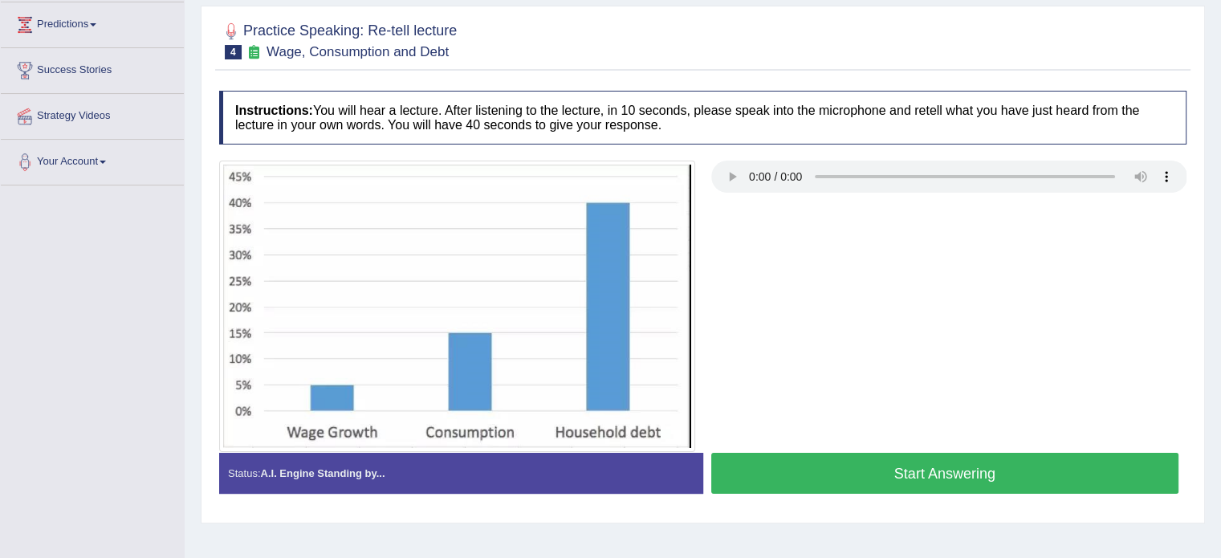
scroll to position [205, 0]
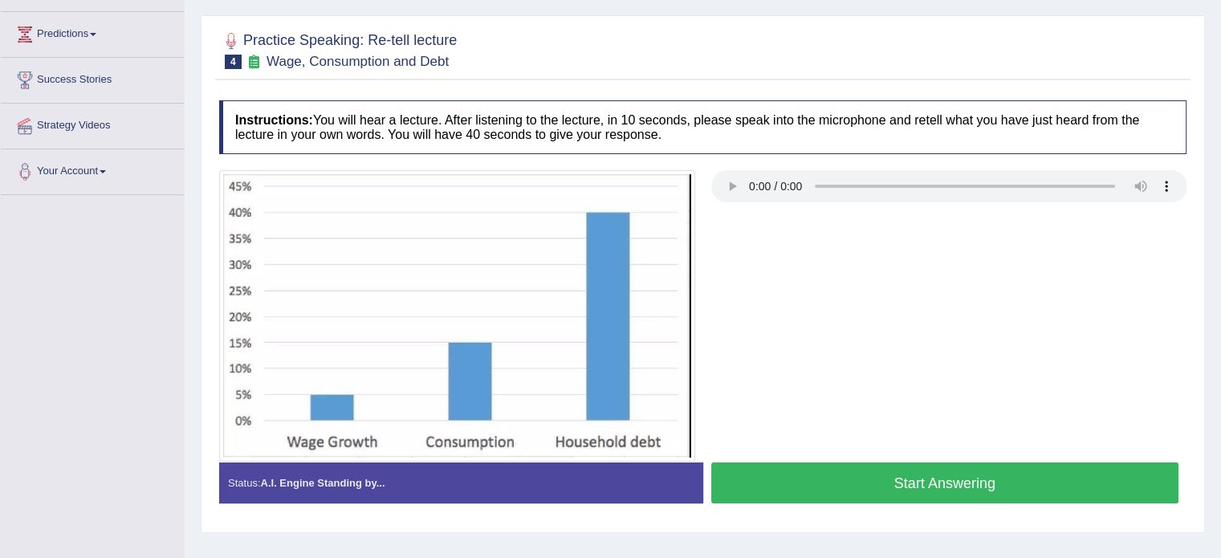
click at [854, 474] on button "Start Answering" at bounding box center [945, 482] width 468 height 41
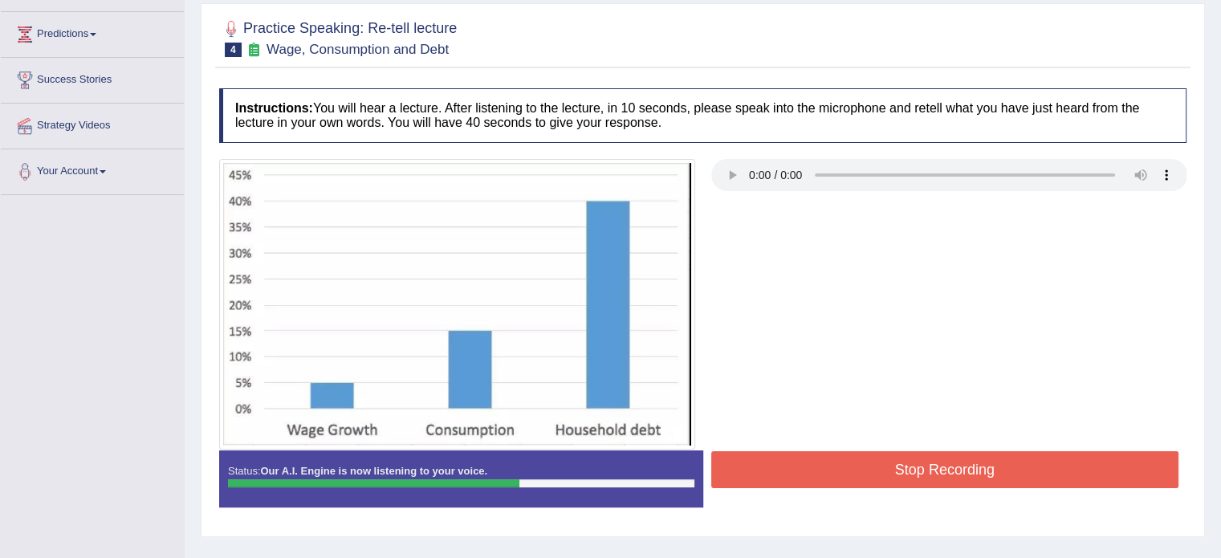
click at [840, 462] on button "Stop Recording" at bounding box center [945, 469] width 468 height 37
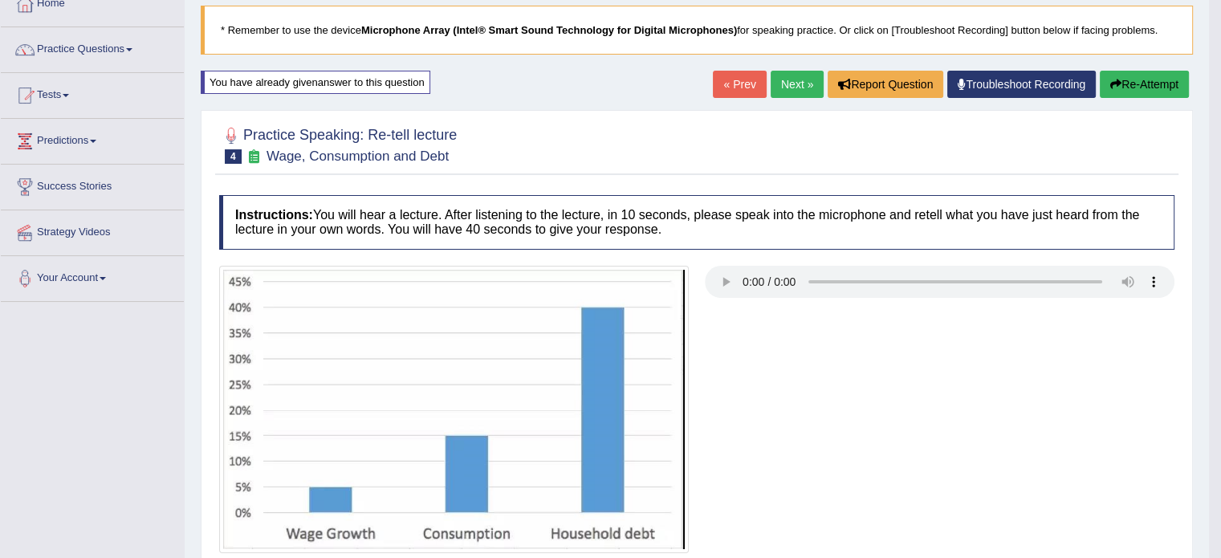
scroll to position [44, 0]
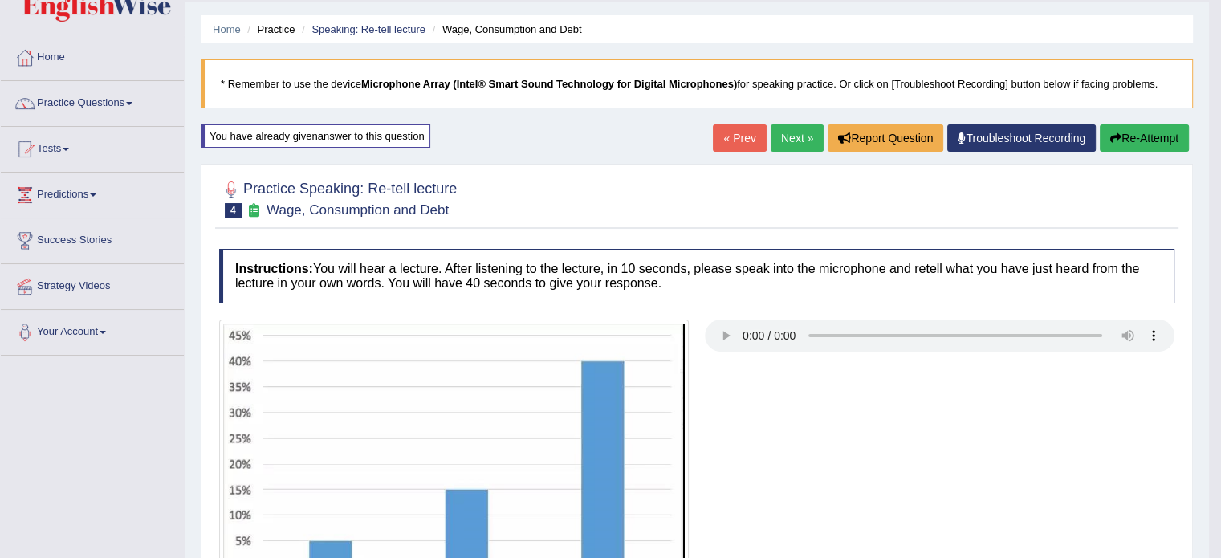
click at [1152, 138] on button "Re-Attempt" at bounding box center [1144, 137] width 89 height 27
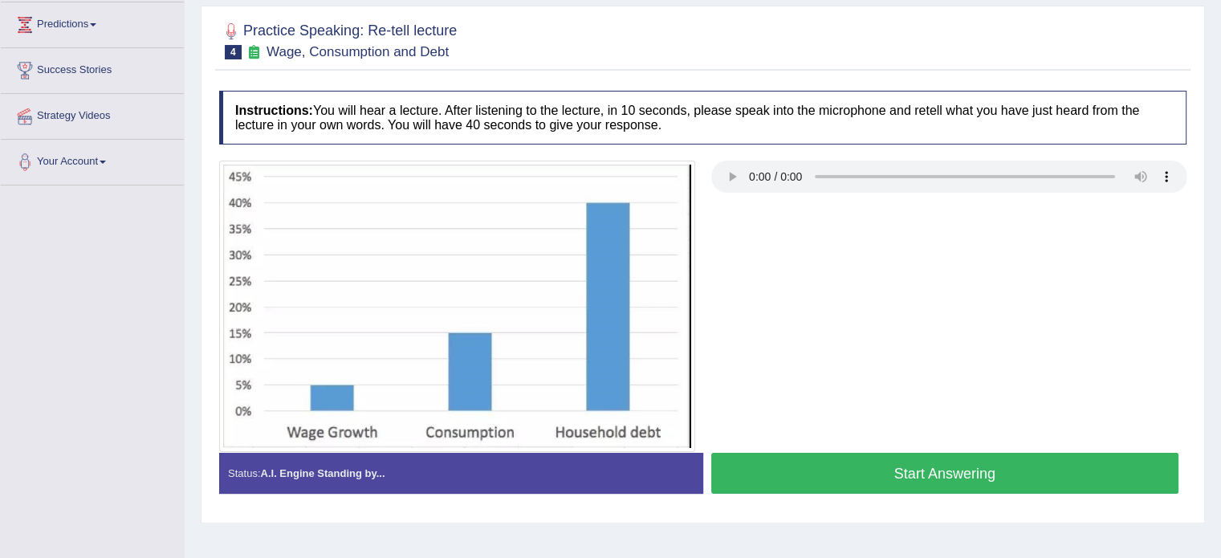
scroll to position [285, 0]
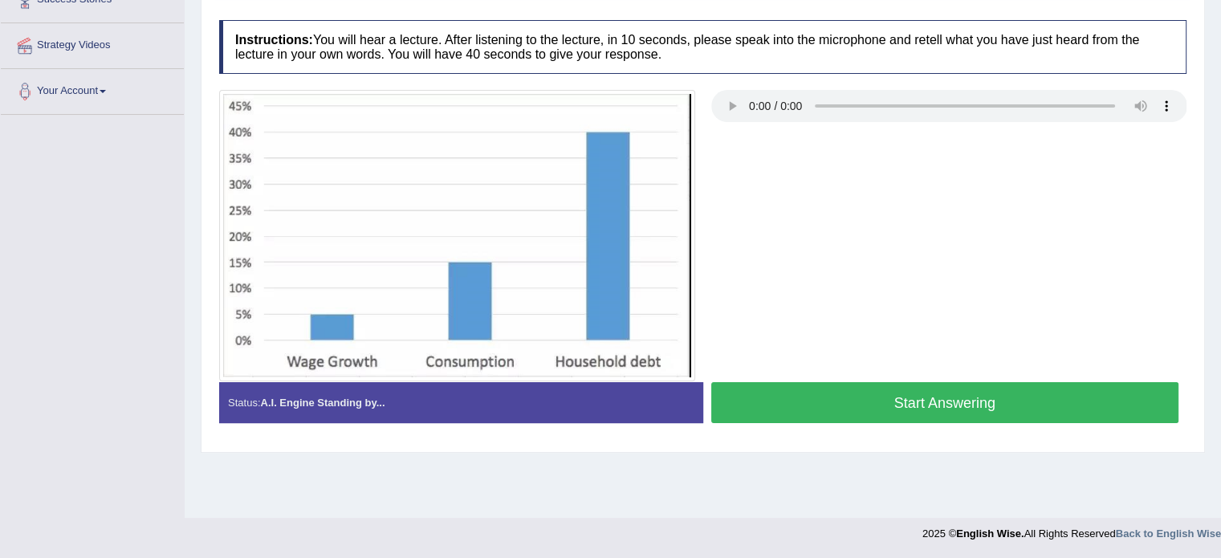
click at [835, 397] on button "Start Answering" at bounding box center [945, 402] width 468 height 41
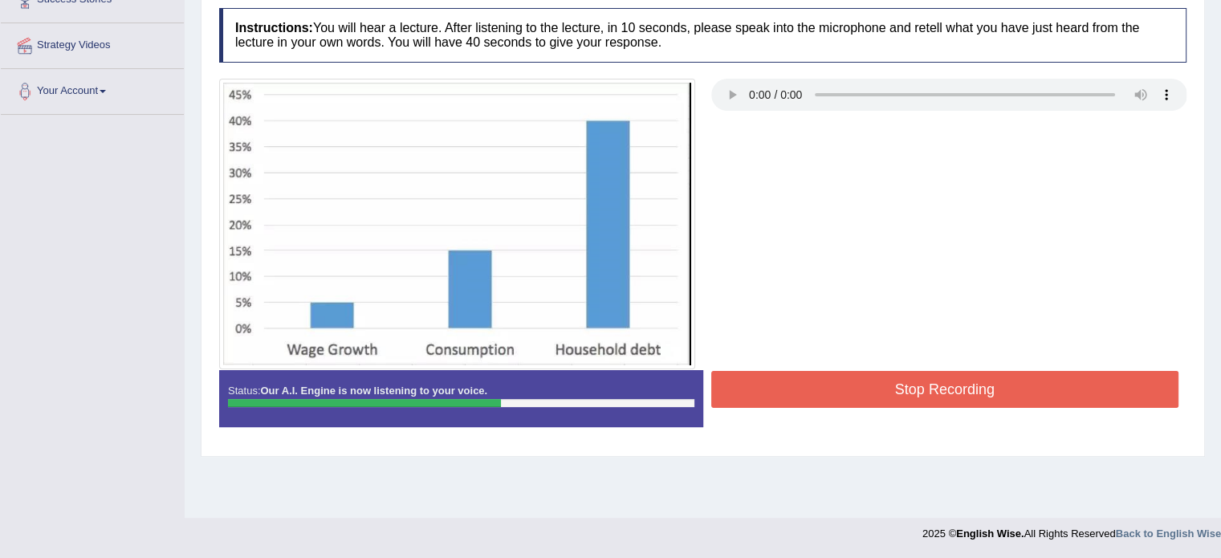
click at [835, 388] on button "Stop Recording" at bounding box center [945, 389] width 468 height 37
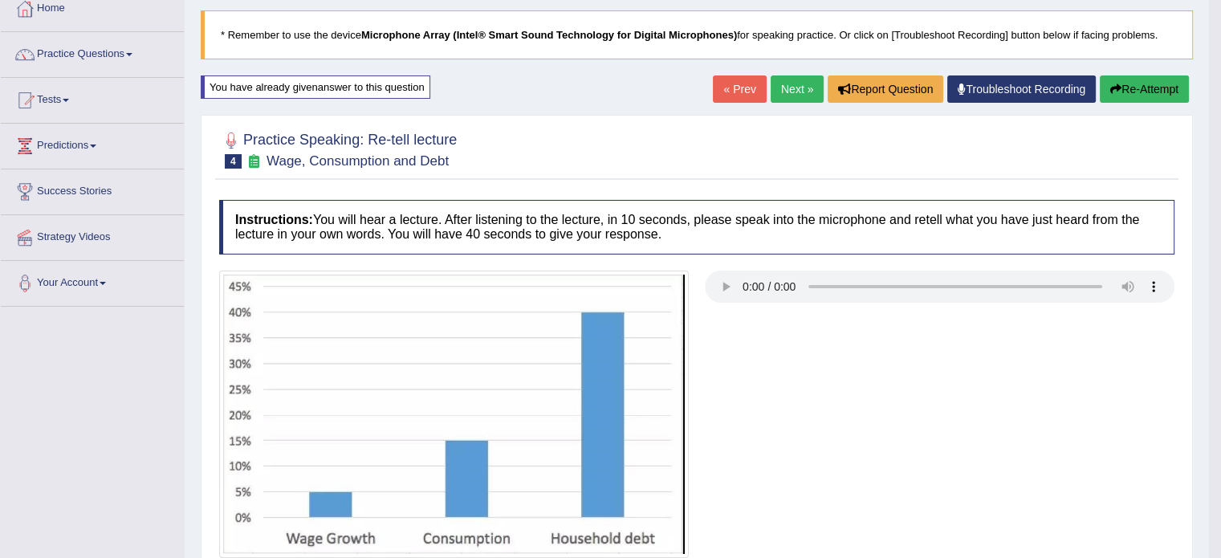
scroll to position [76, 0]
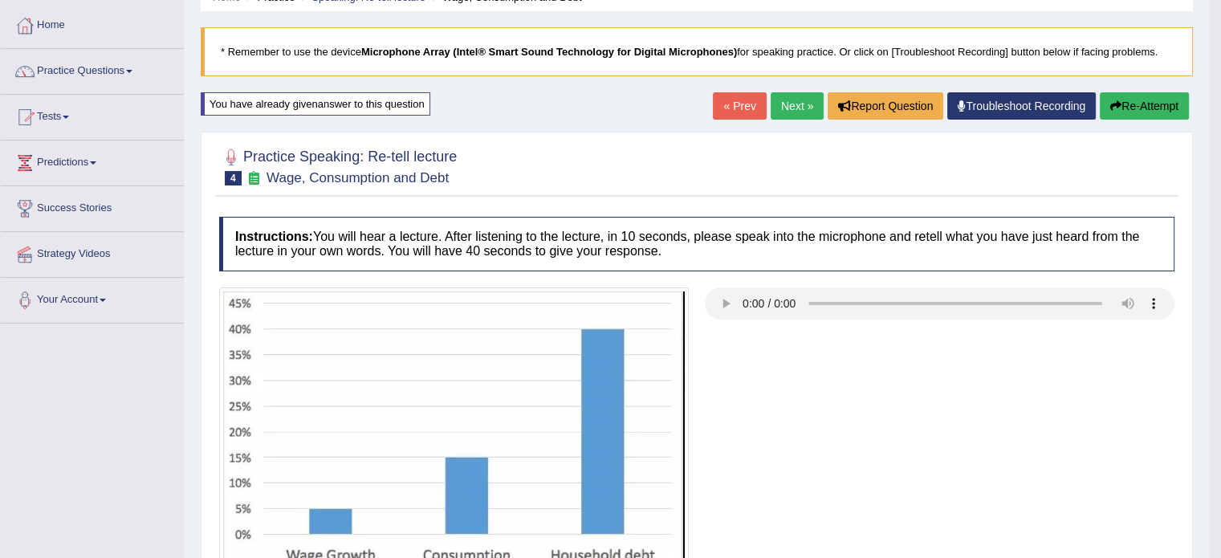
click at [1138, 108] on button "Re-Attempt" at bounding box center [1144, 105] width 89 height 27
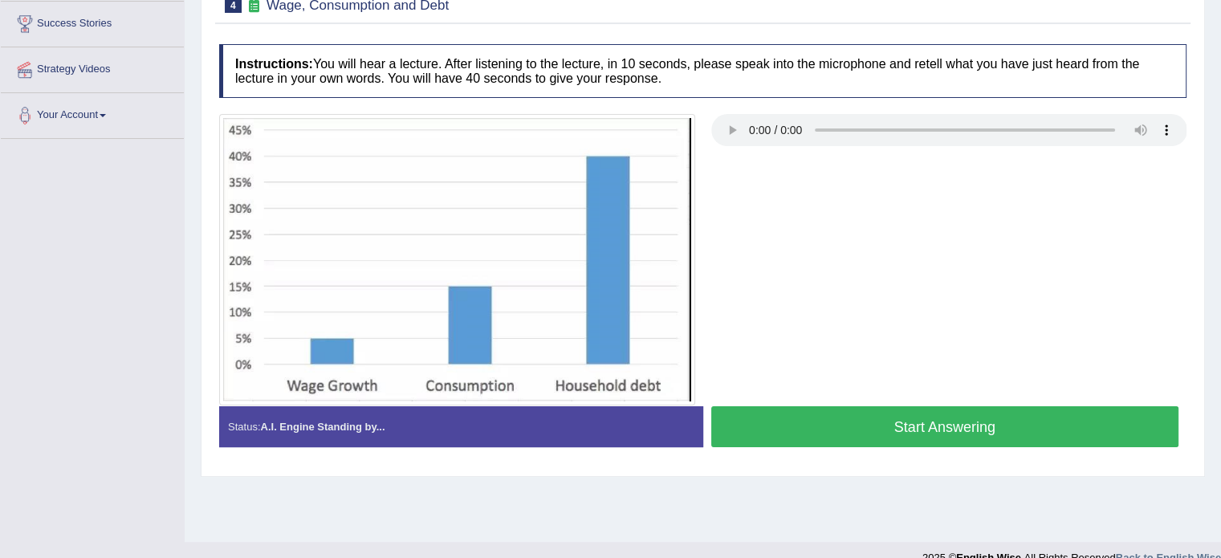
scroll to position [285, 0]
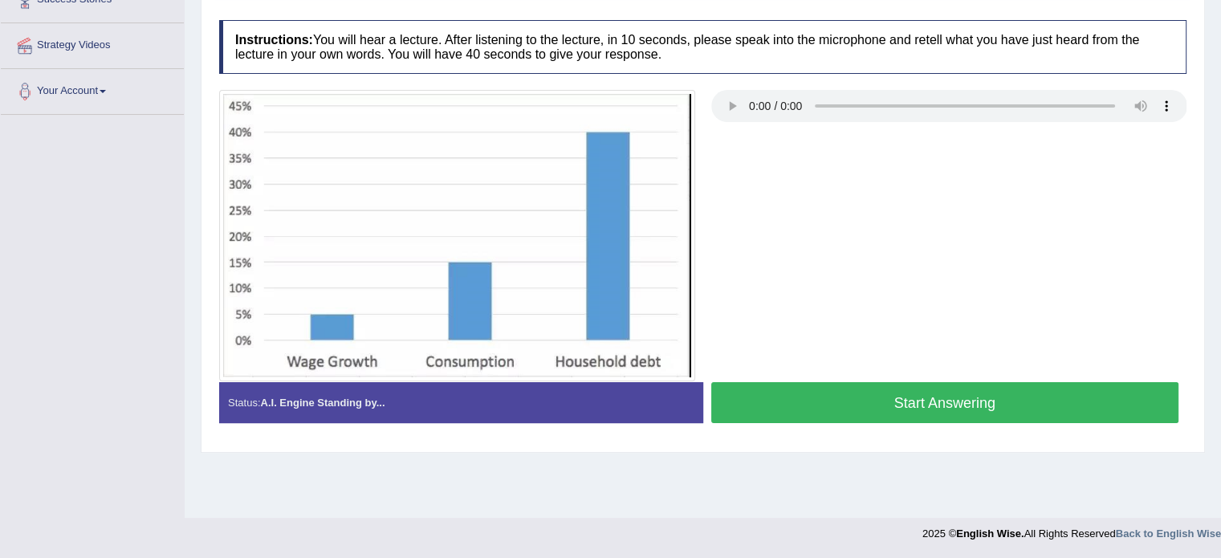
click at [876, 394] on button "Start Answering" at bounding box center [945, 402] width 468 height 41
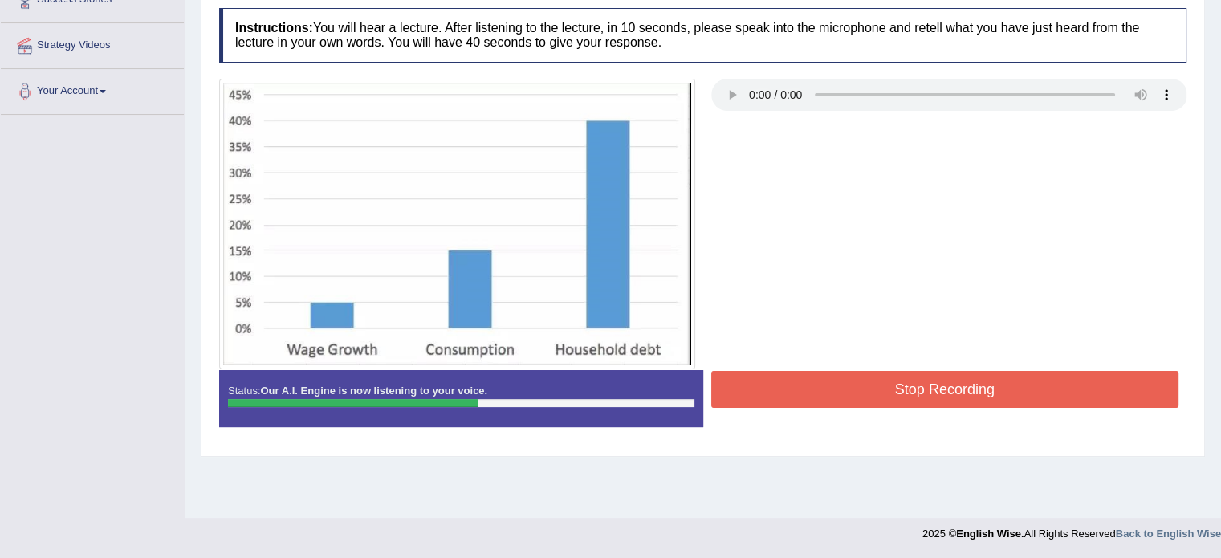
click at [824, 382] on button "Stop Recording" at bounding box center [945, 389] width 468 height 37
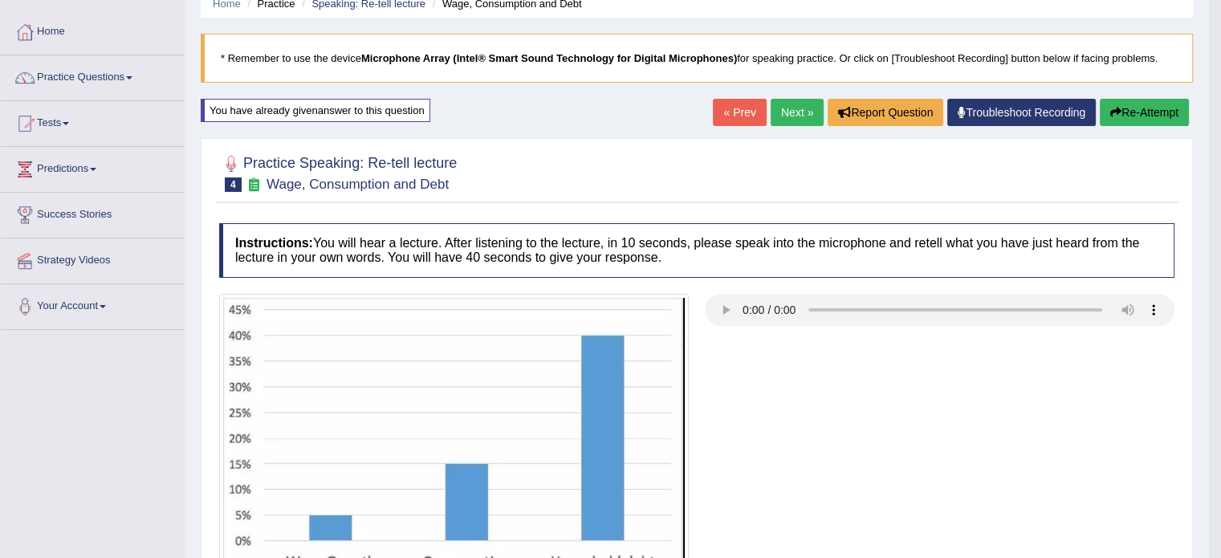
scroll to position [0, 0]
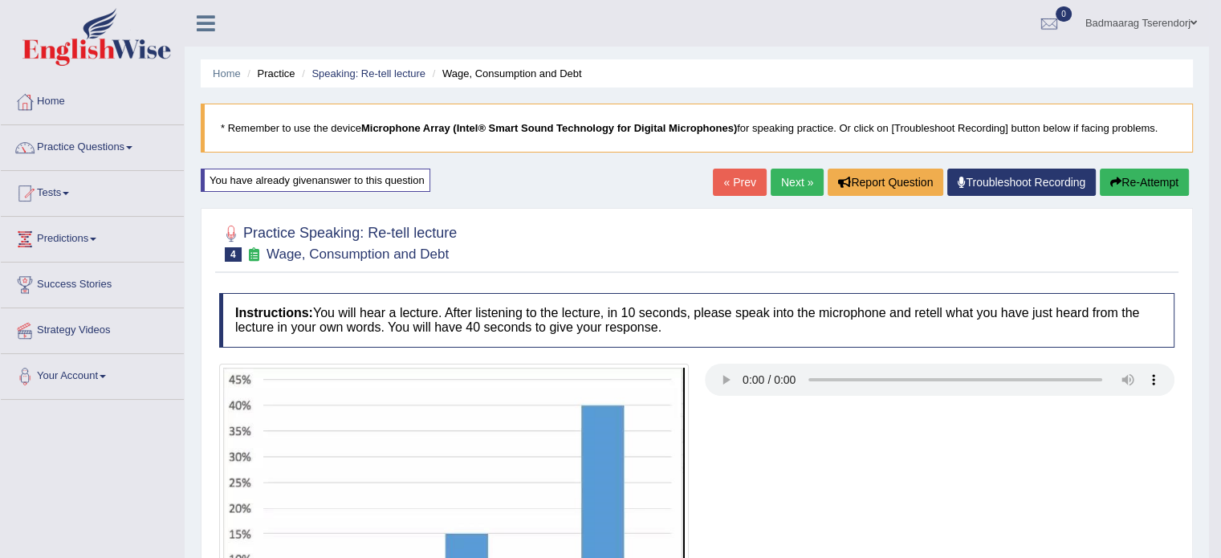
click at [789, 184] on link "Next »" at bounding box center [797, 182] width 53 height 27
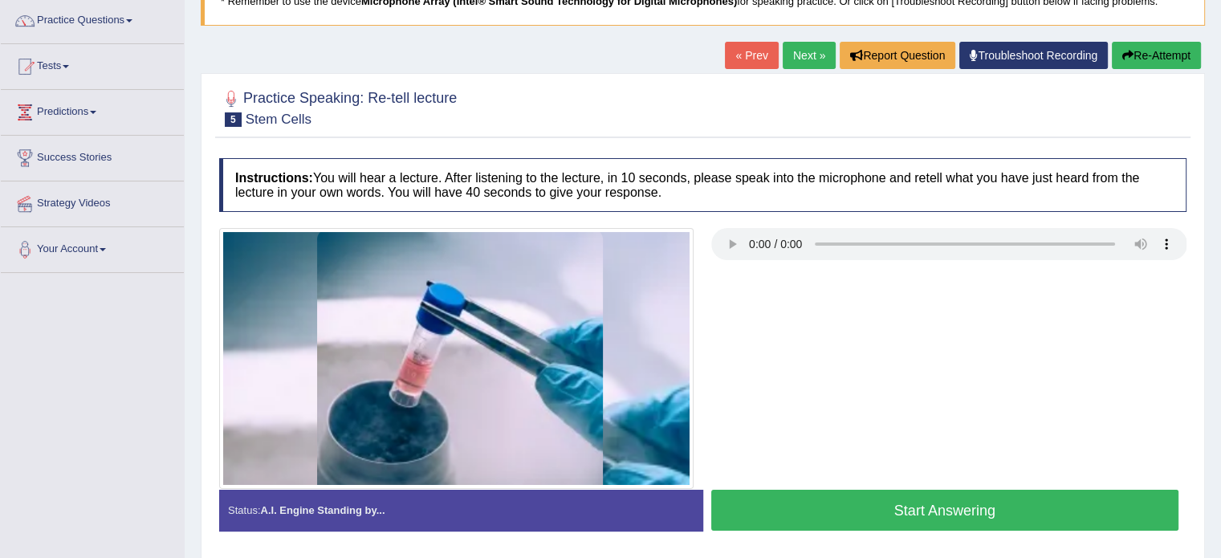
scroll to position [161, 0]
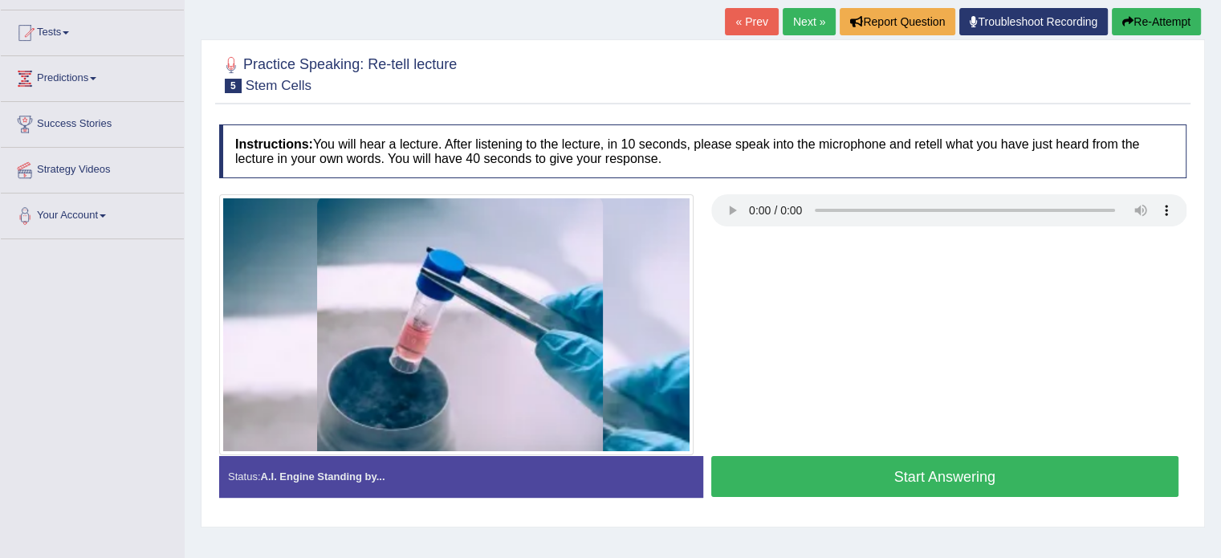
click at [839, 476] on button "Start Answering" at bounding box center [945, 476] width 468 height 41
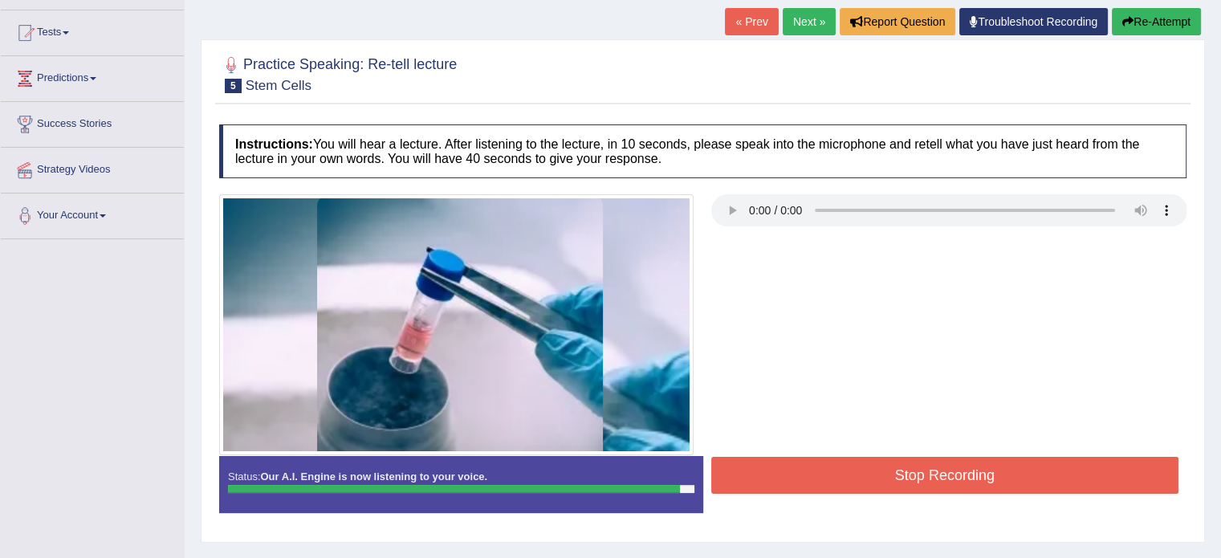
click at [848, 468] on button "Stop Recording" at bounding box center [945, 475] width 468 height 37
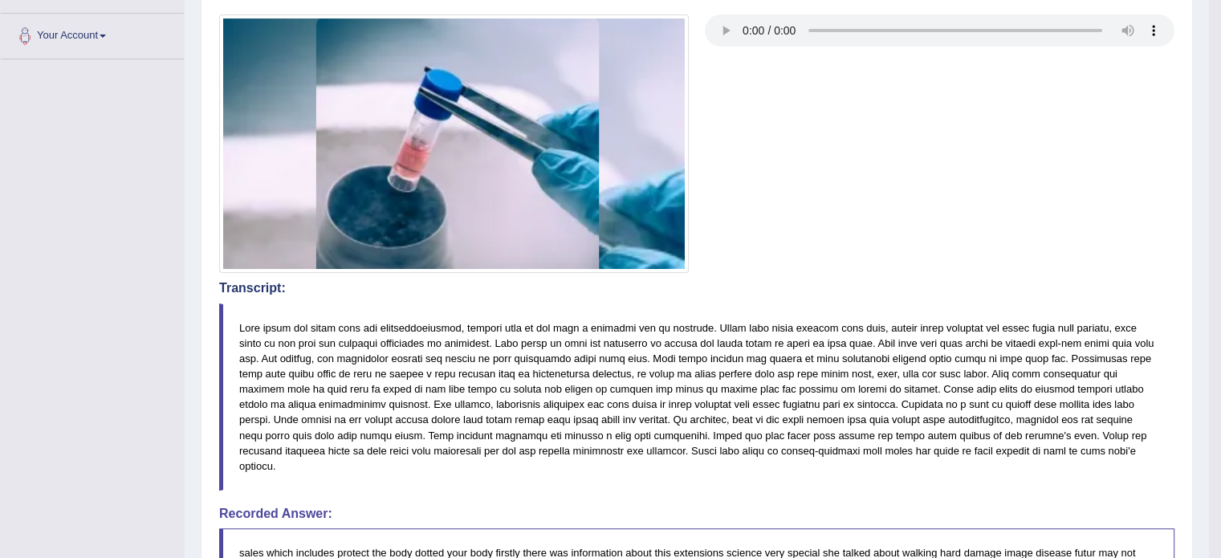
scroll to position [45, 0]
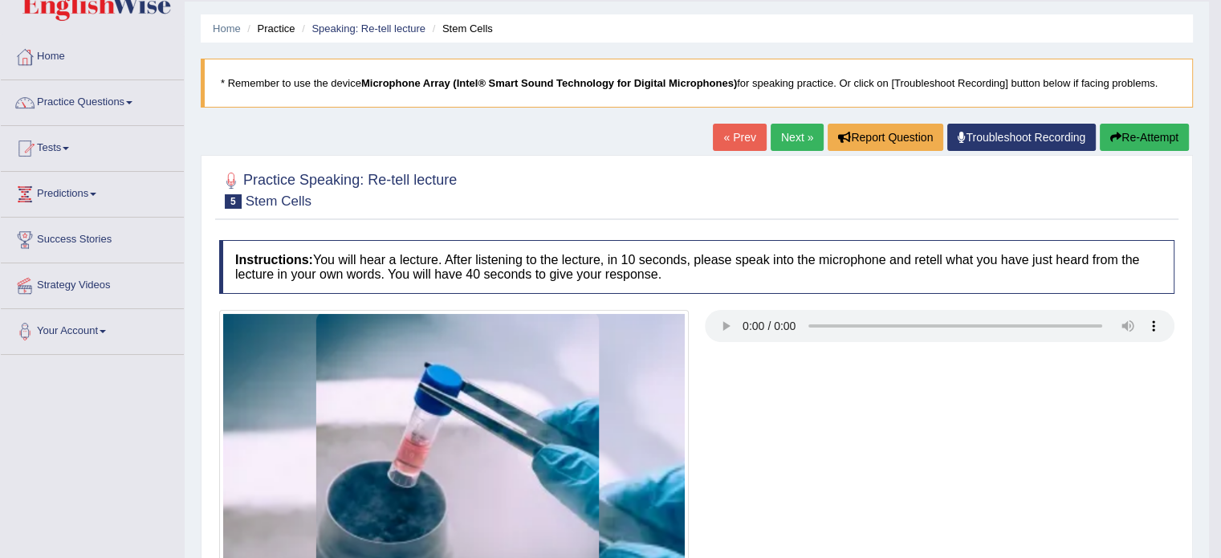
click at [1128, 137] on button "Re-Attempt" at bounding box center [1144, 137] width 89 height 27
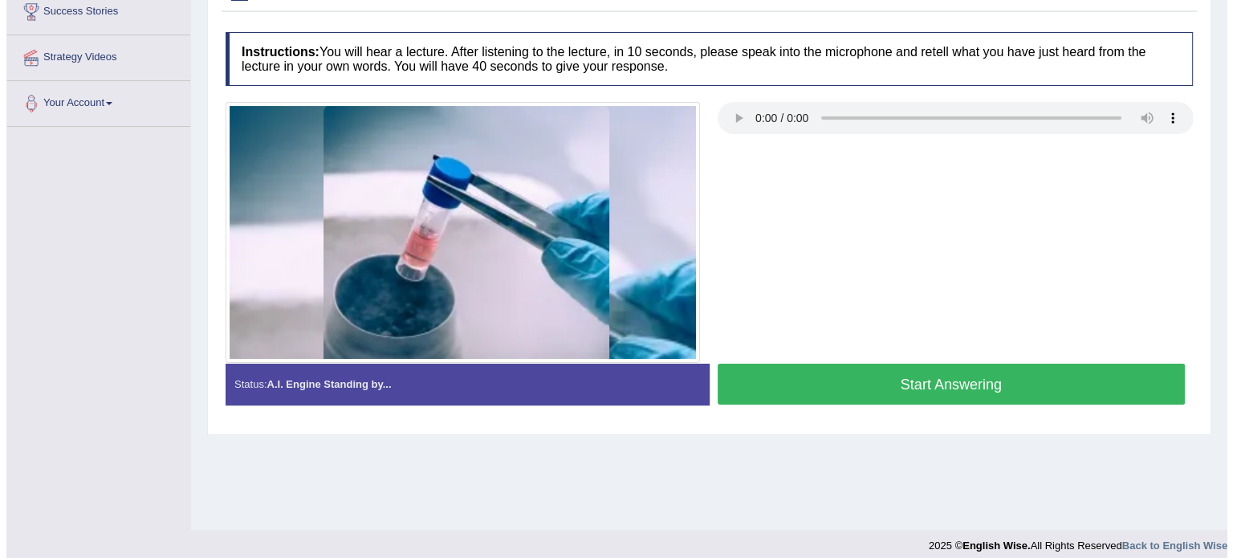
scroll to position [285, 0]
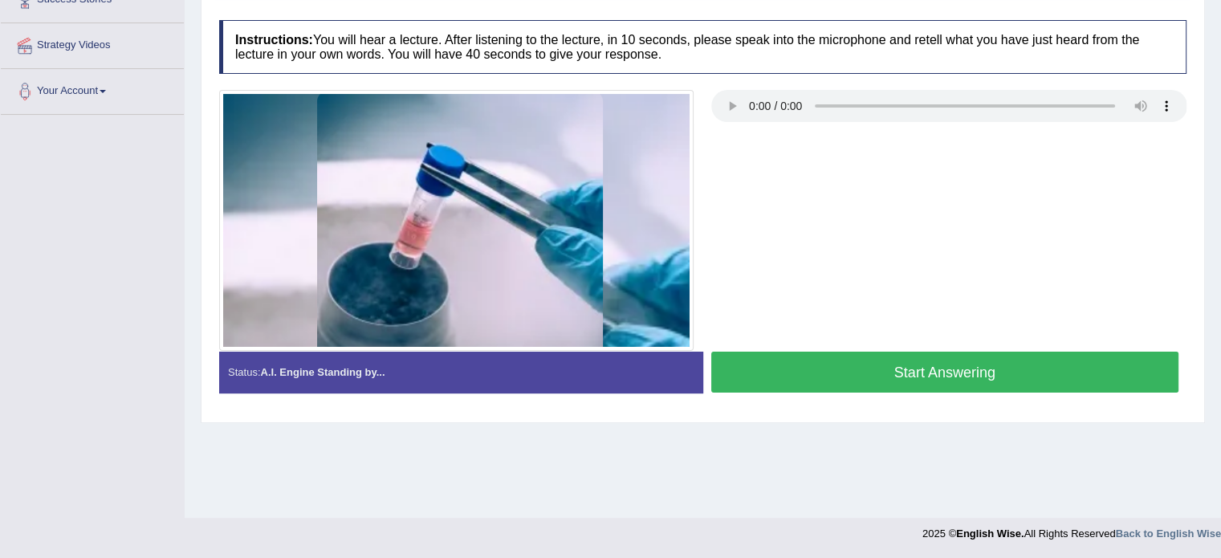
click at [865, 375] on button "Start Answering" at bounding box center [945, 372] width 468 height 41
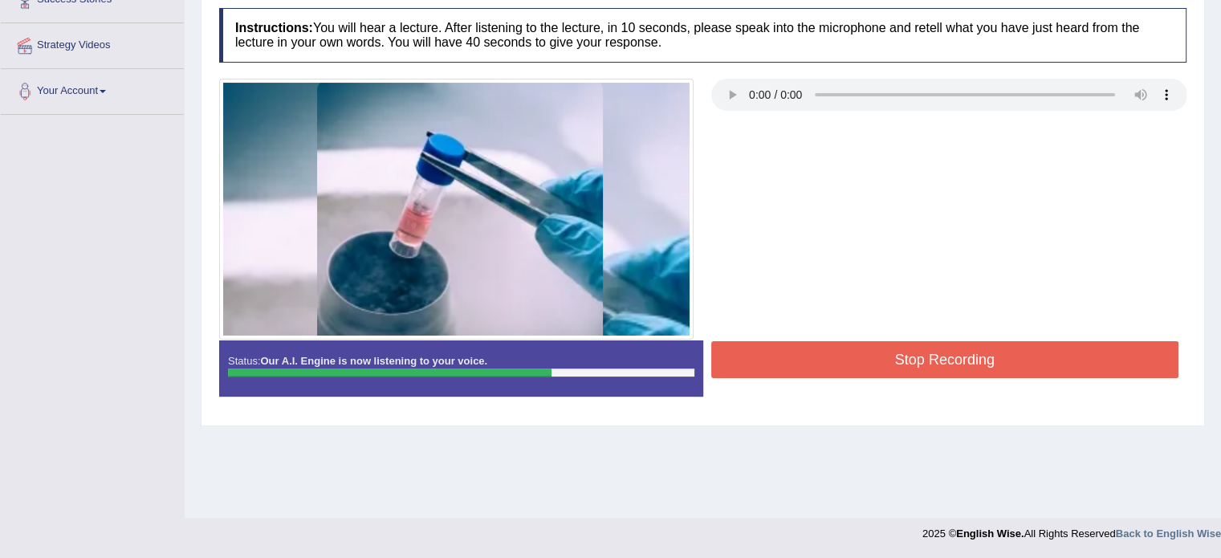
click at [856, 359] on button "Stop Recording" at bounding box center [945, 359] width 468 height 37
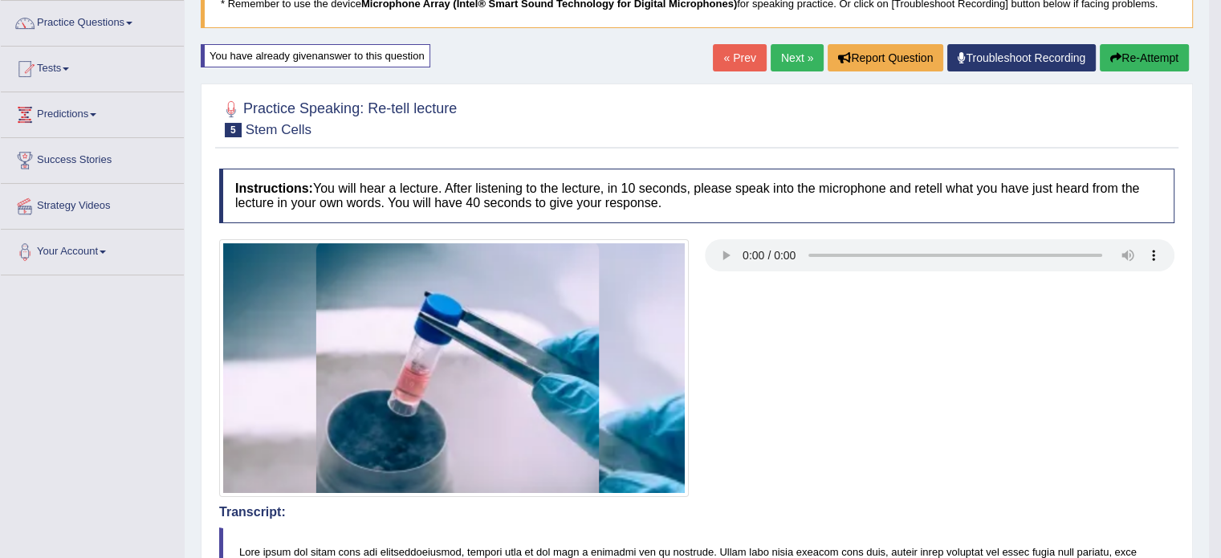
scroll to position [44, 0]
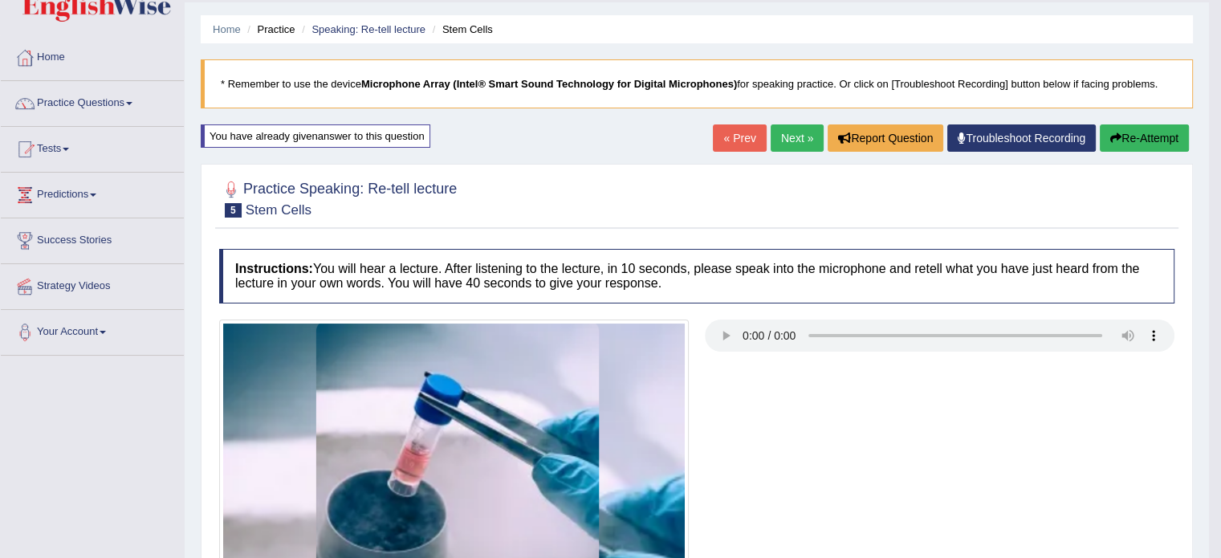
click at [1148, 134] on button "Re-Attempt" at bounding box center [1144, 137] width 89 height 27
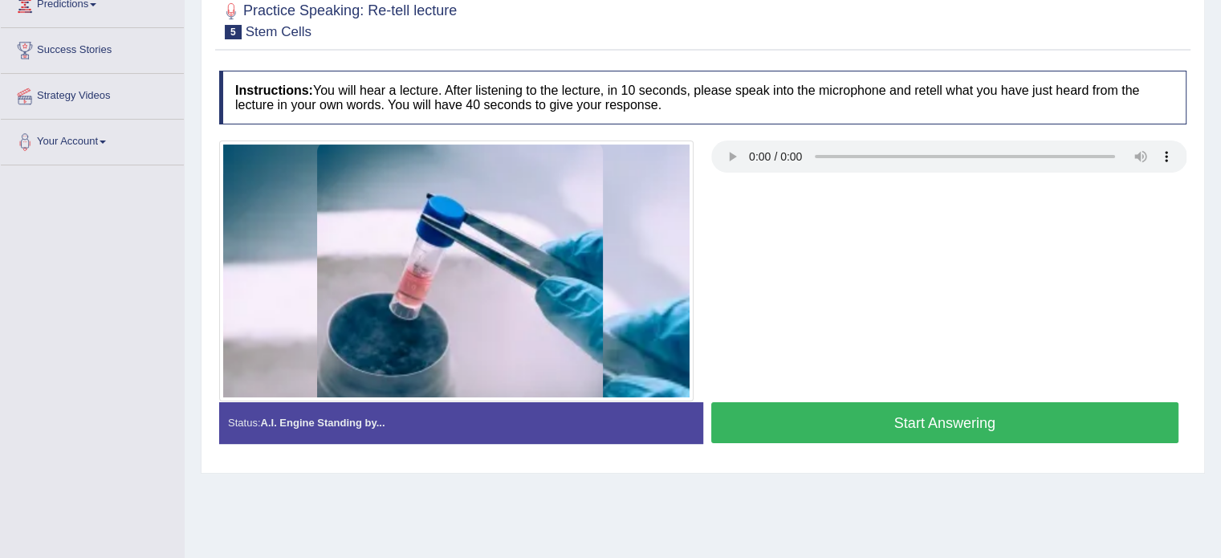
scroll to position [285, 0]
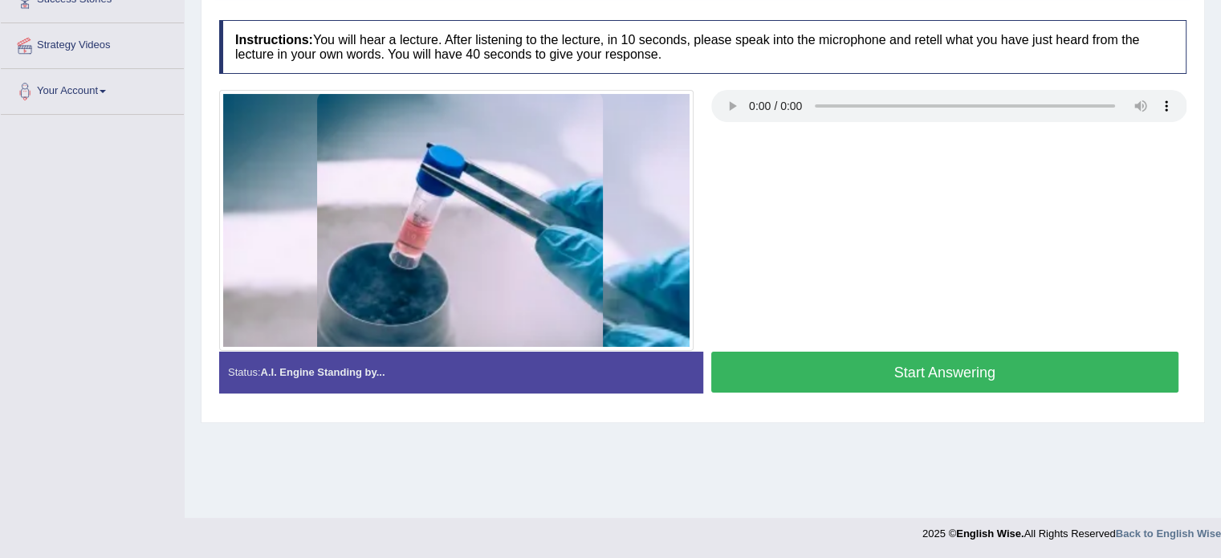
click at [1032, 372] on button "Start Answering" at bounding box center [945, 372] width 468 height 41
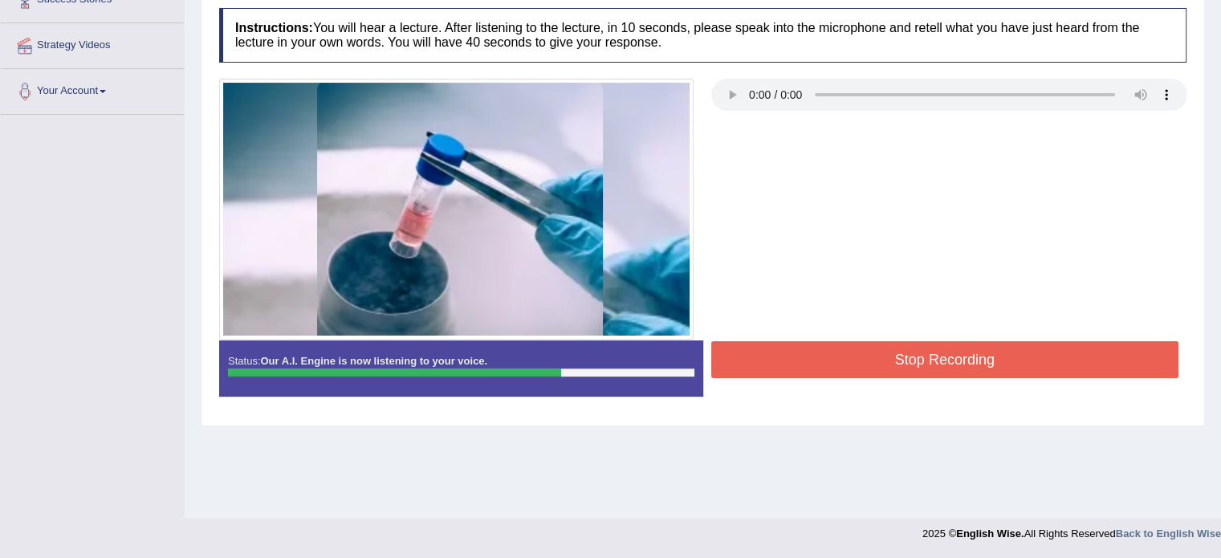
click at [1050, 354] on button "Stop Recording" at bounding box center [945, 359] width 468 height 37
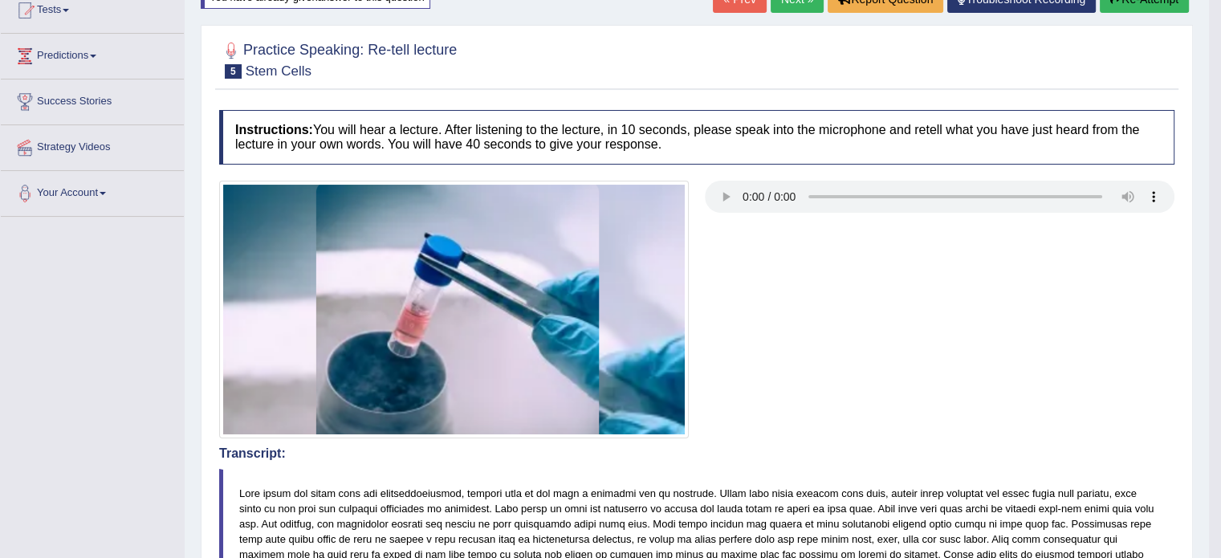
scroll to position [0, 0]
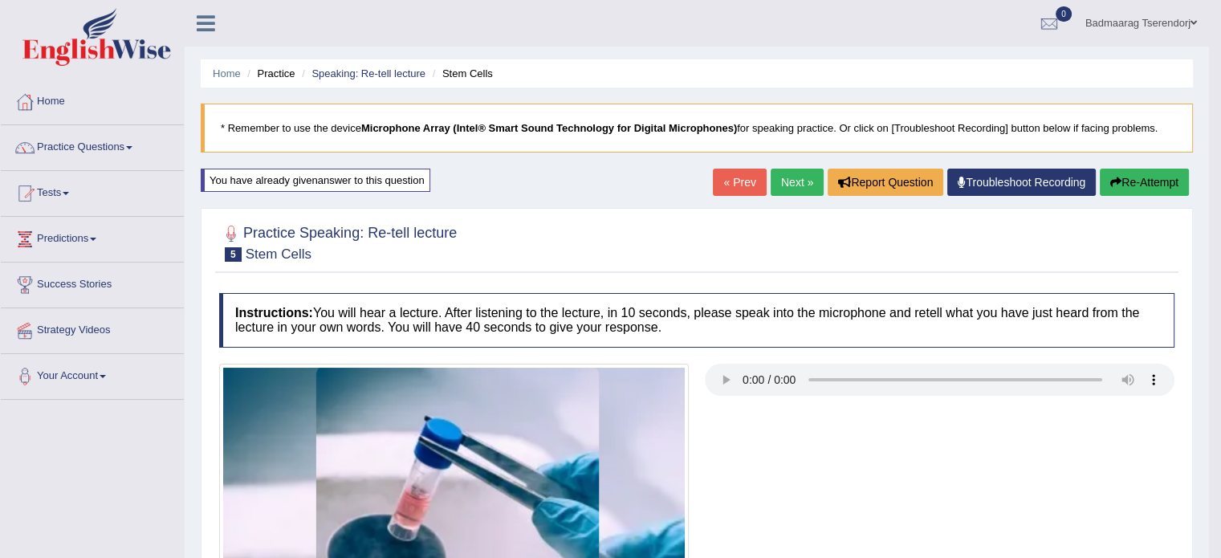
click at [1140, 179] on button "Re-Attempt" at bounding box center [1144, 182] width 89 height 27
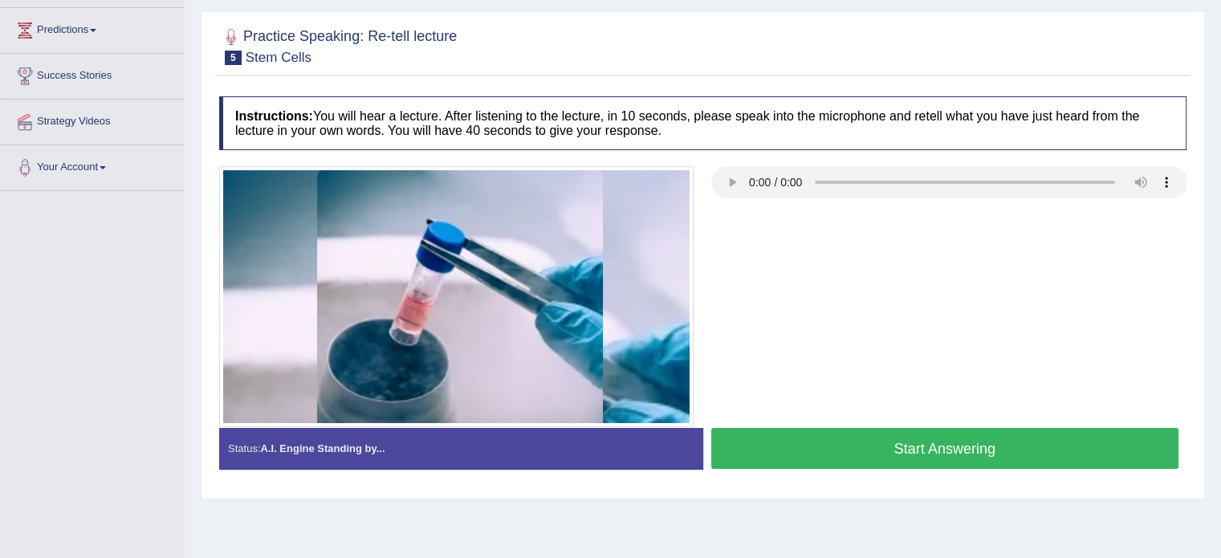
scroll to position [241, 0]
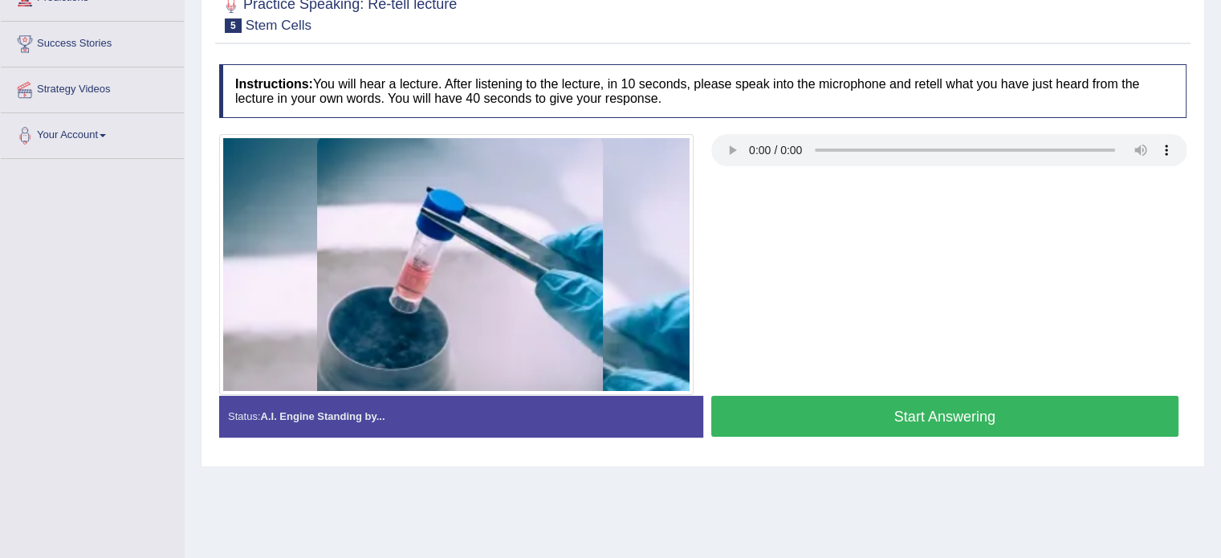
click at [1023, 410] on button "Start Answering" at bounding box center [945, 416] width 468 height 41
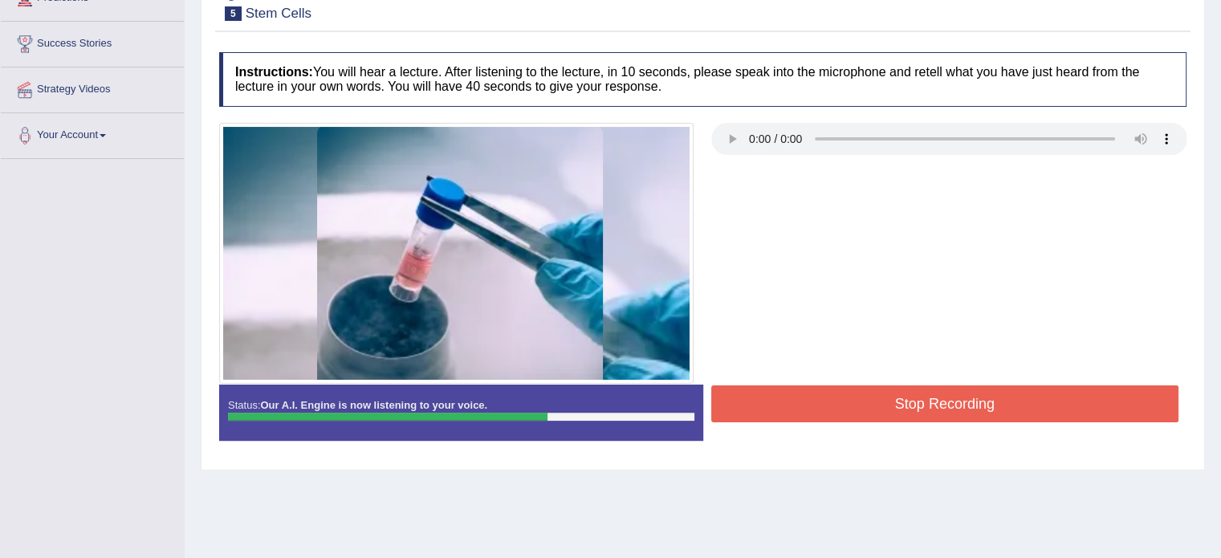
click at [876, 397] on button "Stop Recording" at bounding box center [945, 403] width 468 height 37
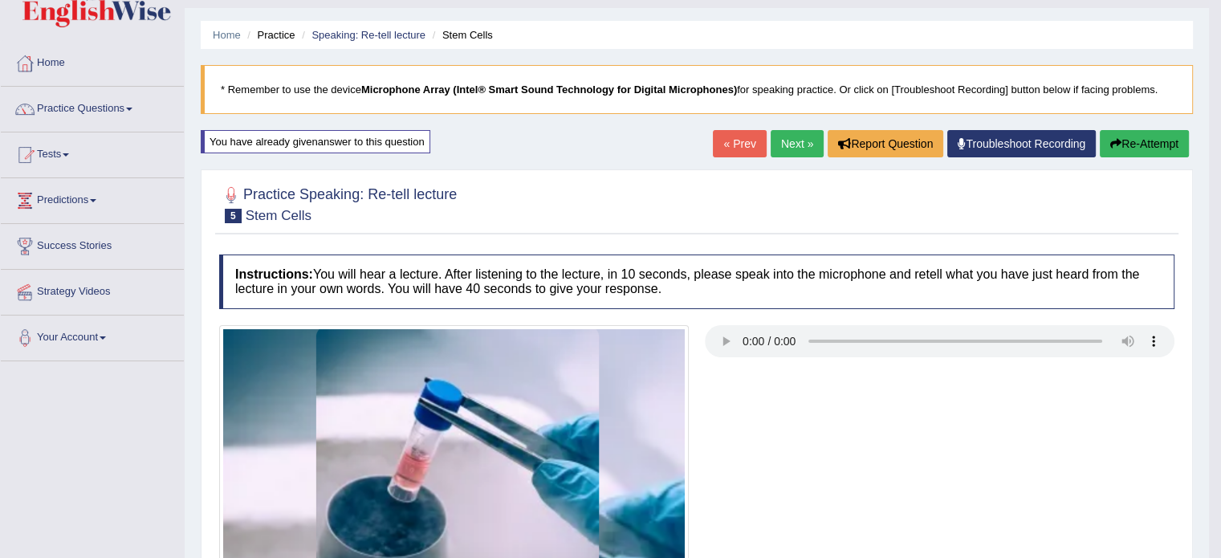
scroll to position [0, 0]
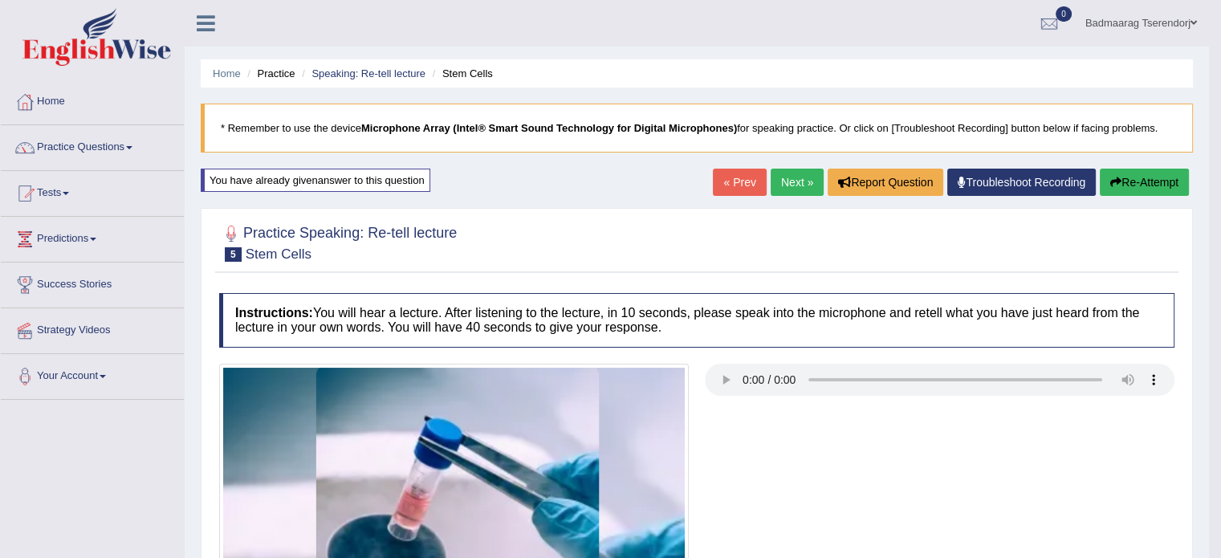
click at [1155, 179] on button "Re-Attempt" at bounding box center [1144, 182] width 89 height 27
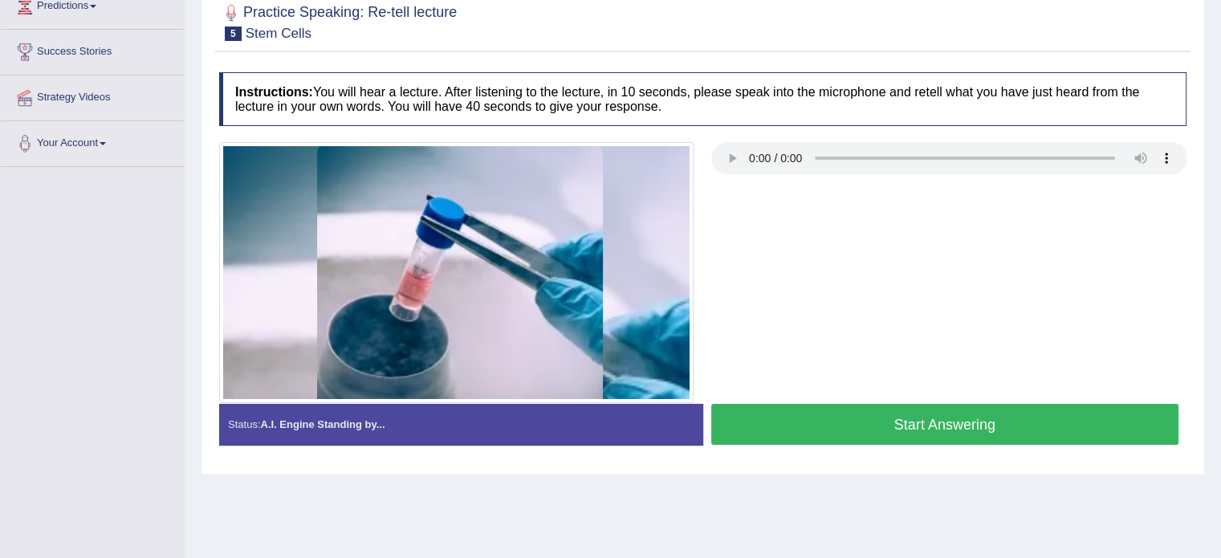
scroll to position [241, 0]
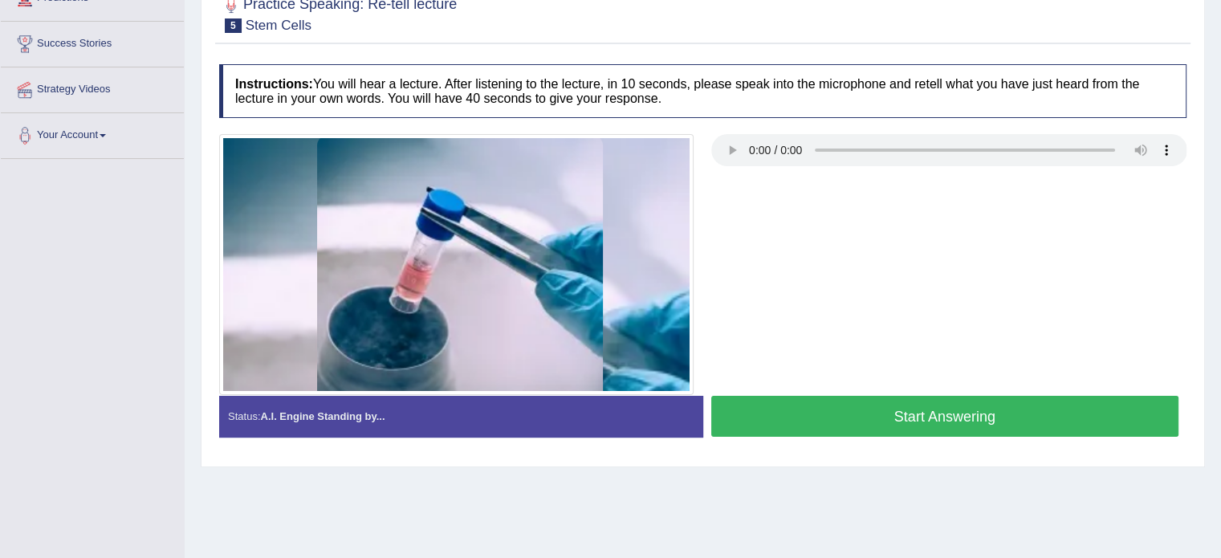
click at [860, 404] on button "Start Answering" at bounding box center [945, 416] width 468 height 41
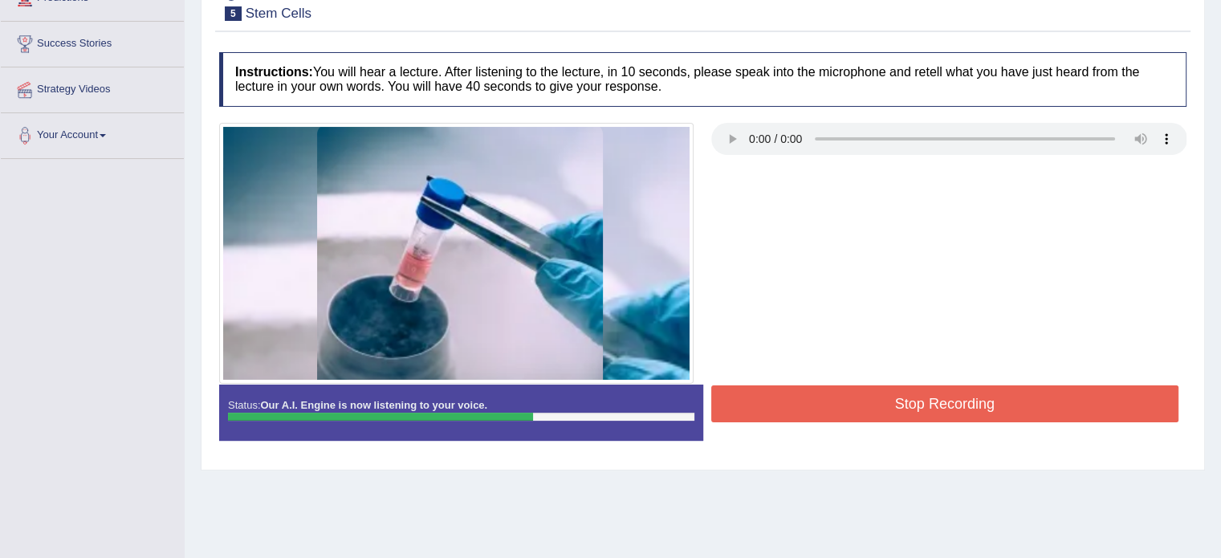
click at [825, 413] on button "Stop Recording" at bounding box center [945, 403] width 468 height 37
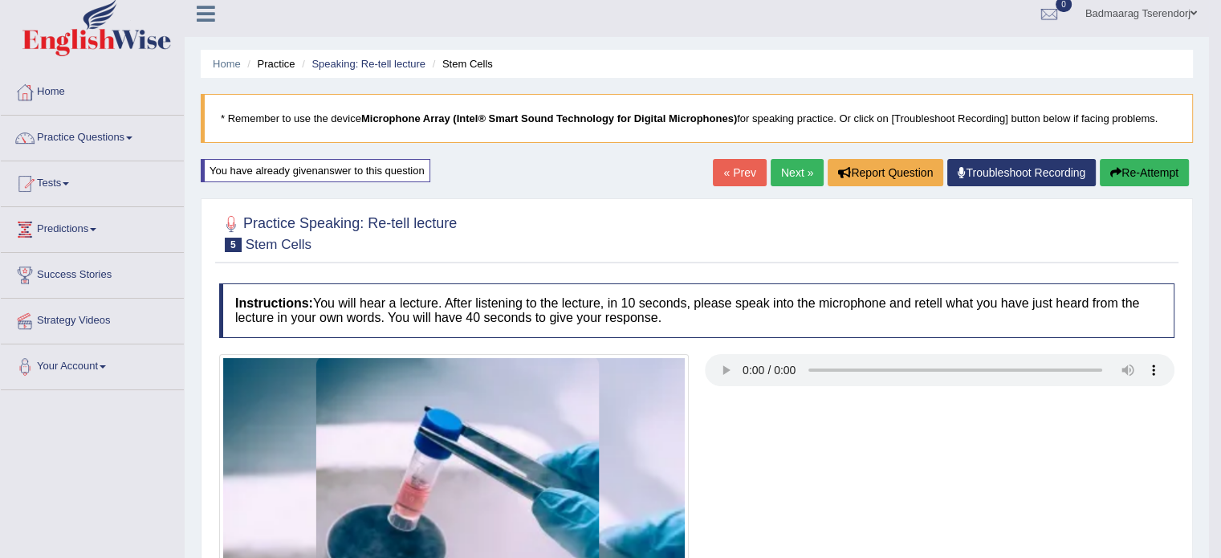
scroll to position [0, 0]
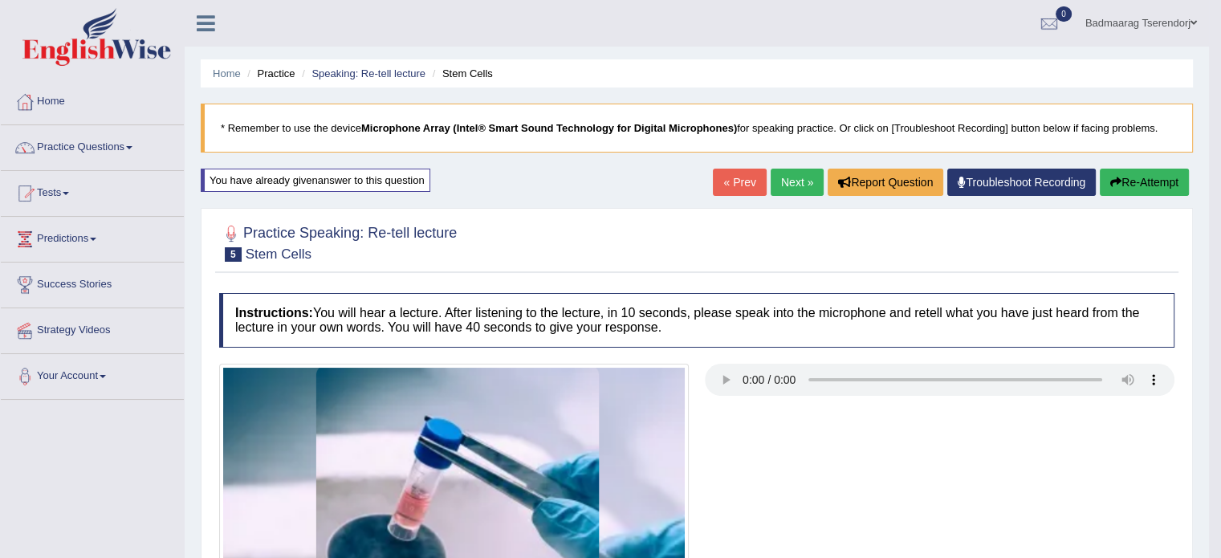
click at [794, 173] on link "Next »" at bounding box center [797, 182] width 53 height 27
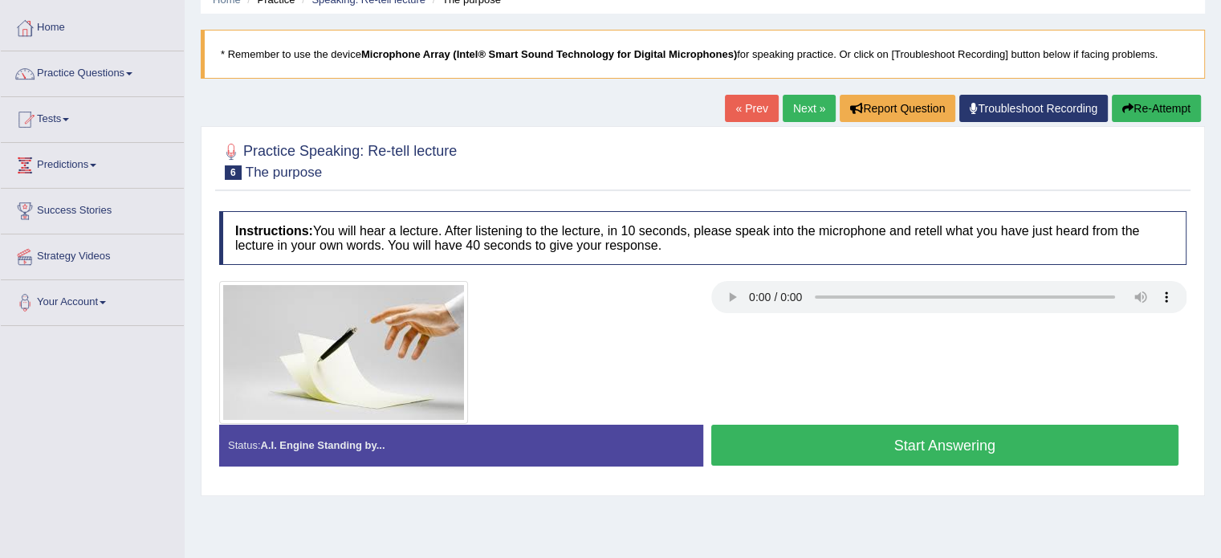
scroll to position [80, 0]
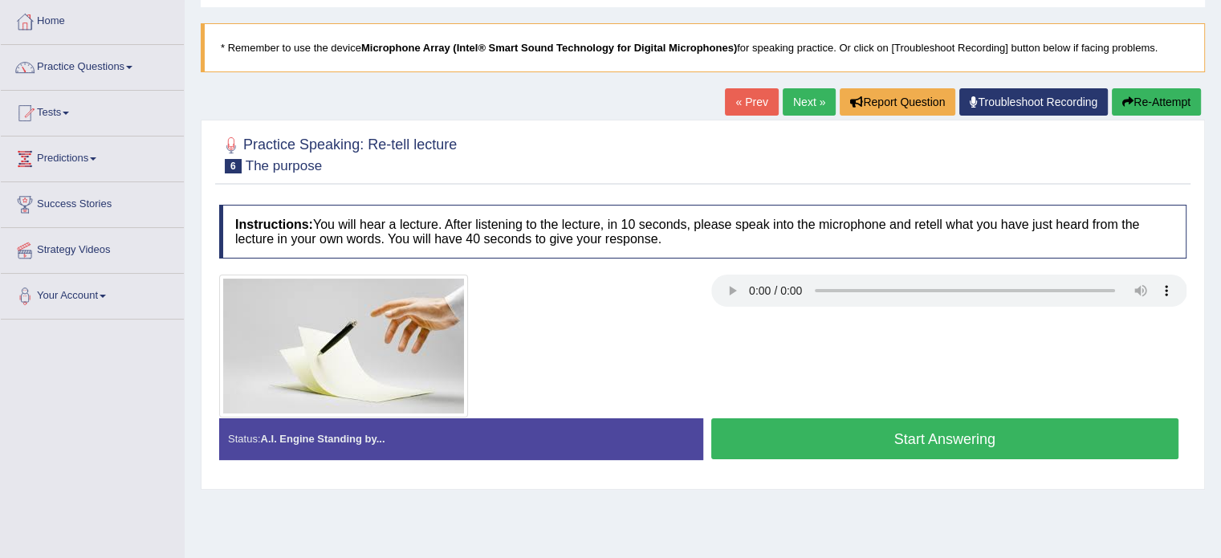
click at [750, 441] on button "Start Answering" at bounding box center [945, 438] width 468 height 41
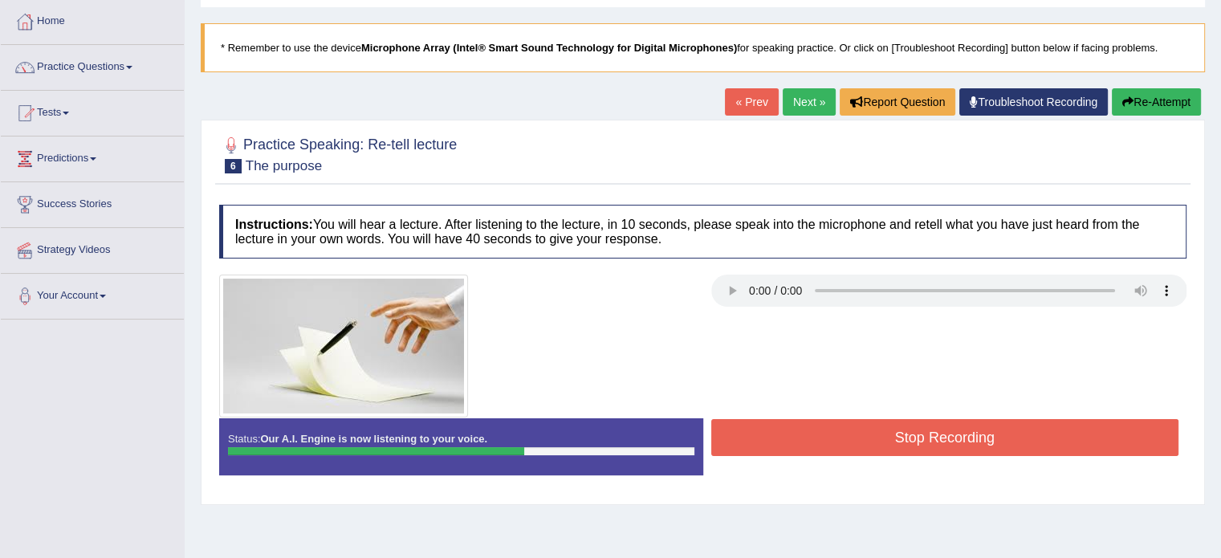
click at [750, 440] on button "Stop Recording" at bounding box center [945, 437] width 468 height 37
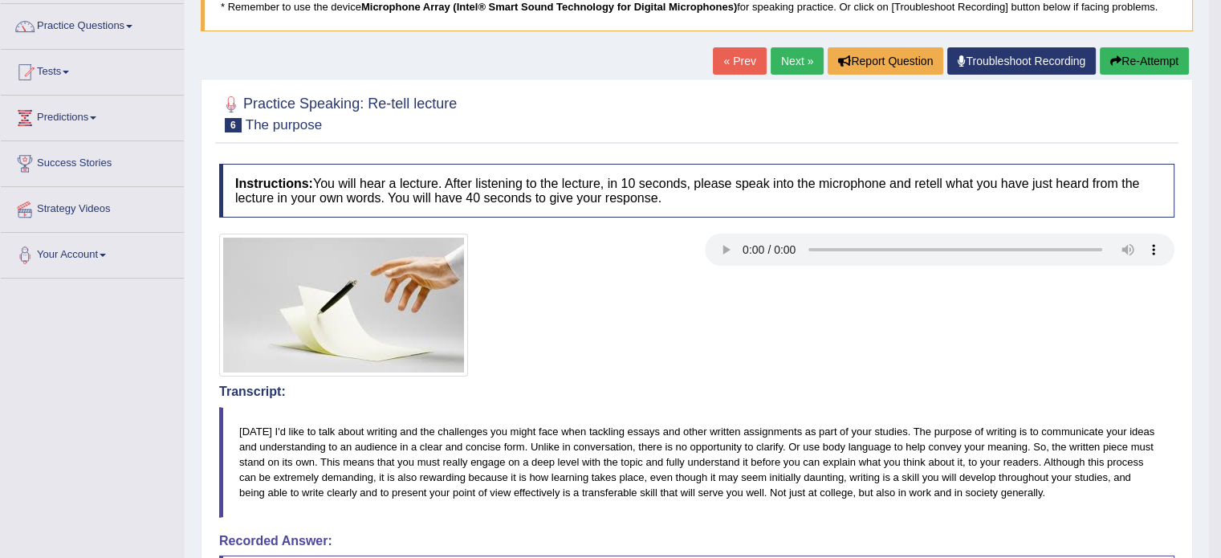
scroll to position [0, 0]
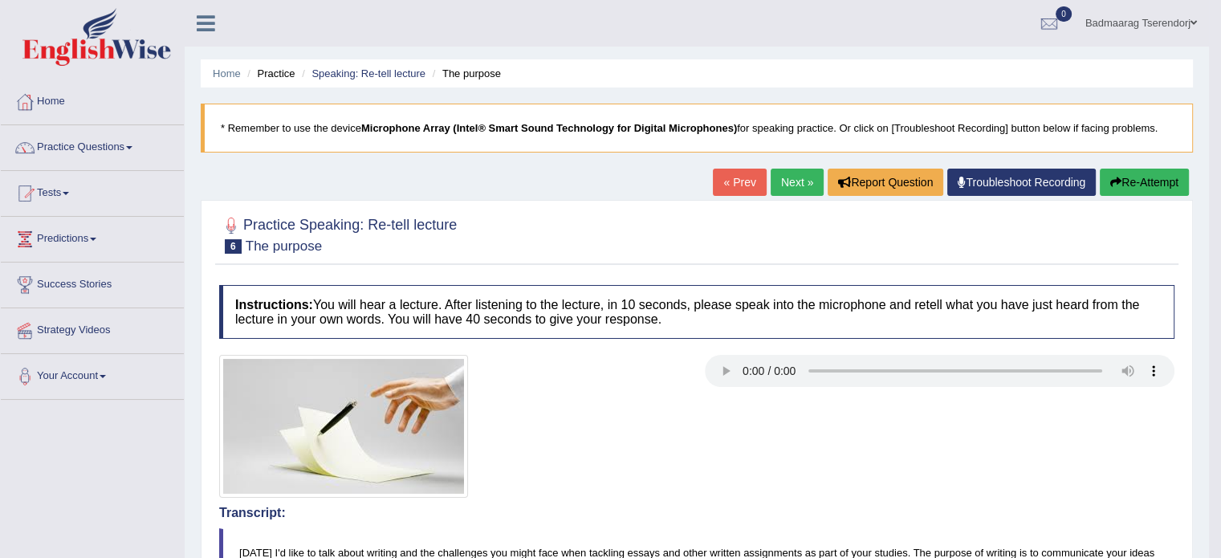
click at [1130, 189] on button "Re-Attempt" at bounding box center [1144, 182] width 89 height 27
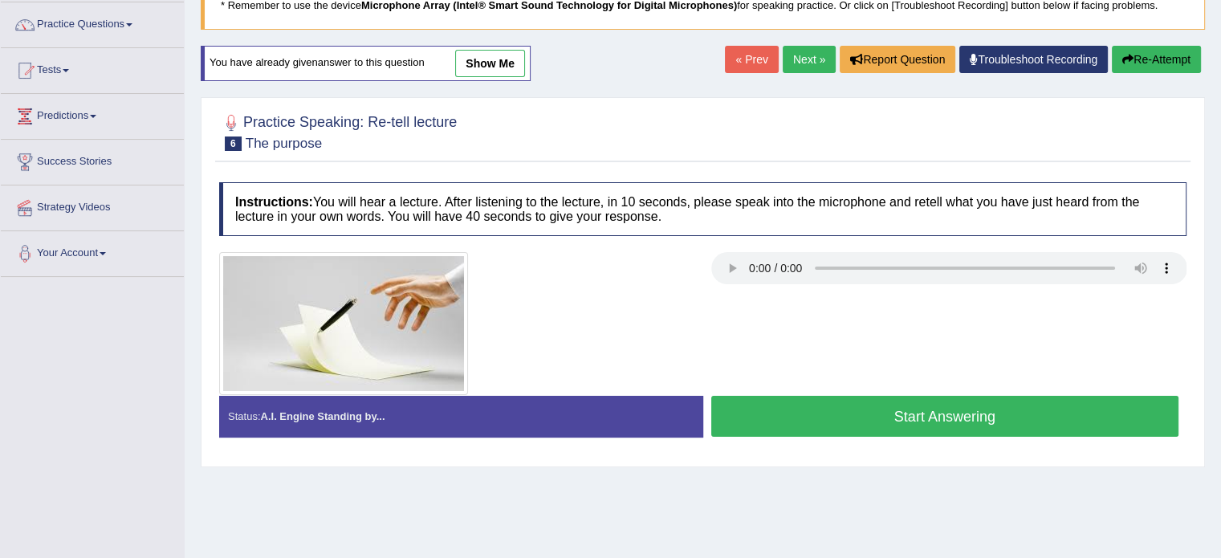
scroll to position [124, 0]
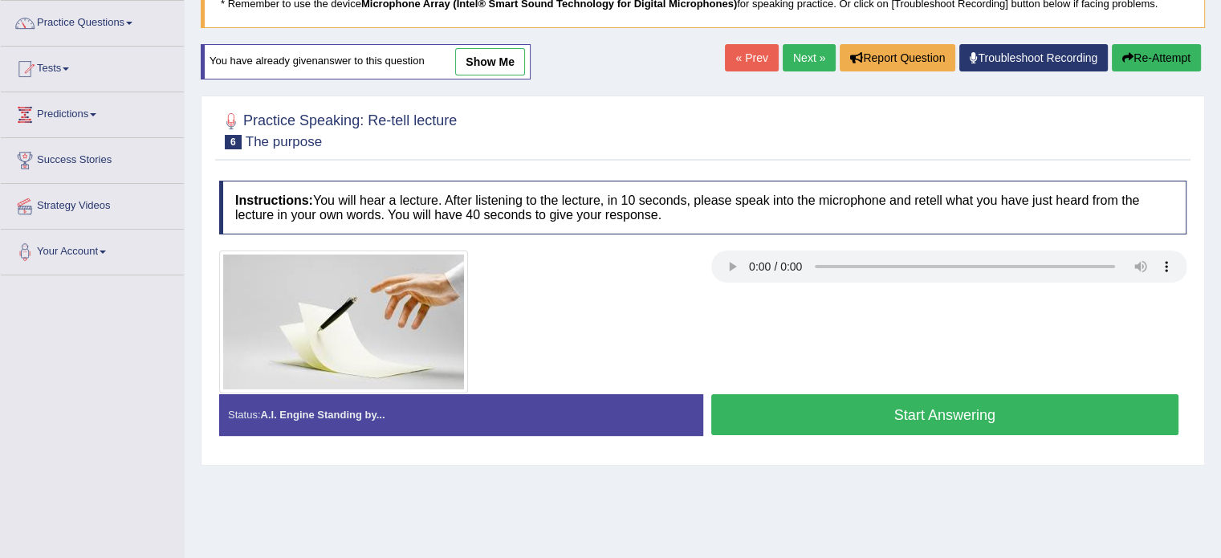
click at [788, 405] on button "Start Answering" at bounding box center [945, 414] width 468 height 41
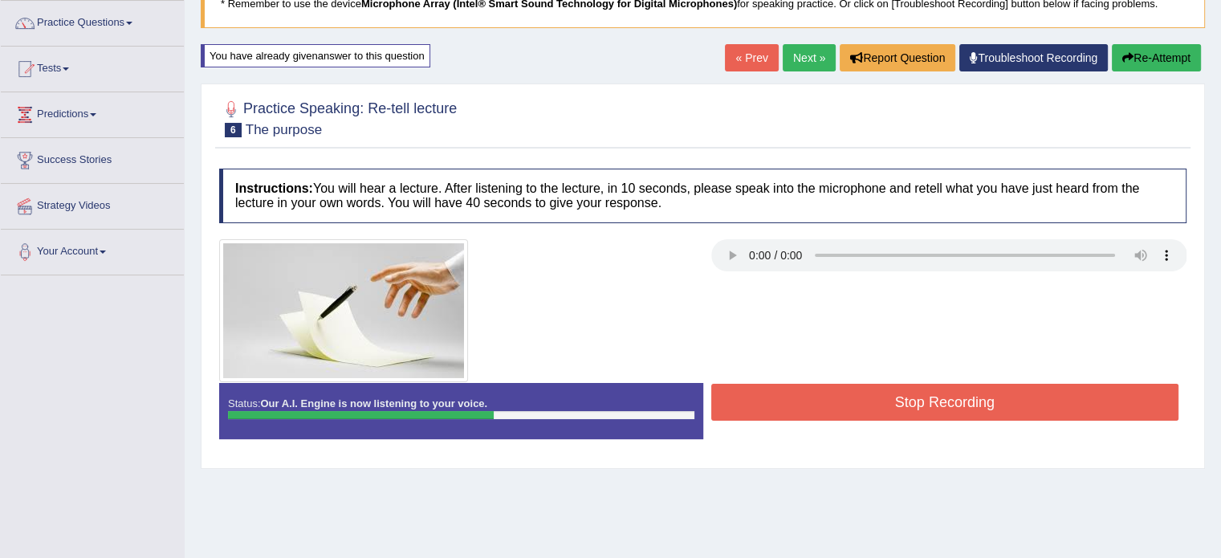
click at [788, 405] on button "Stop Recording" at bounding box center [945, 402] width 468 height 37
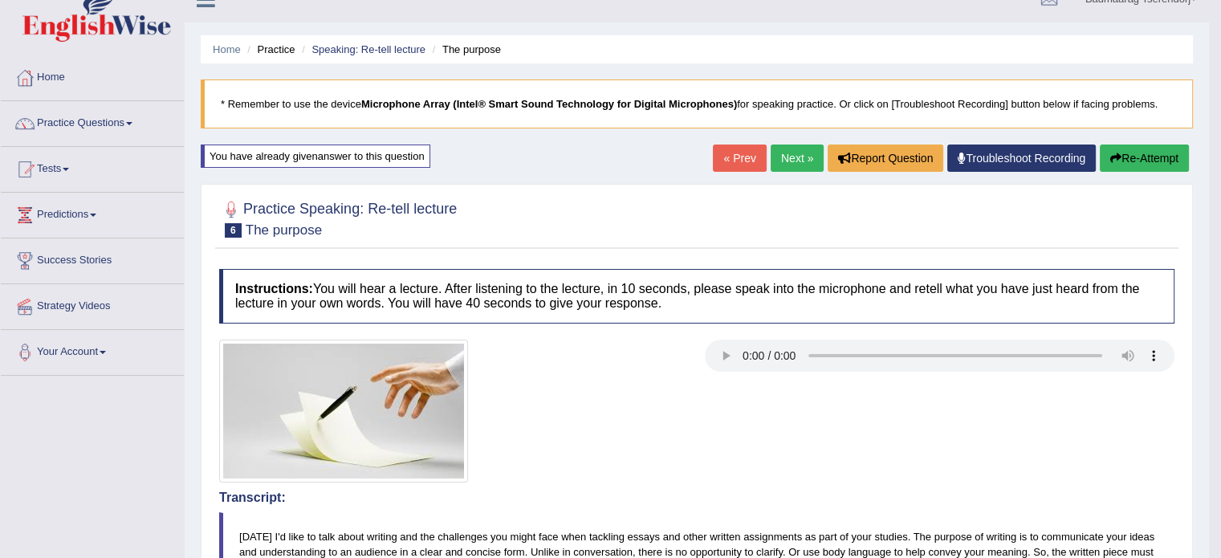
scroll to position [0, 0]
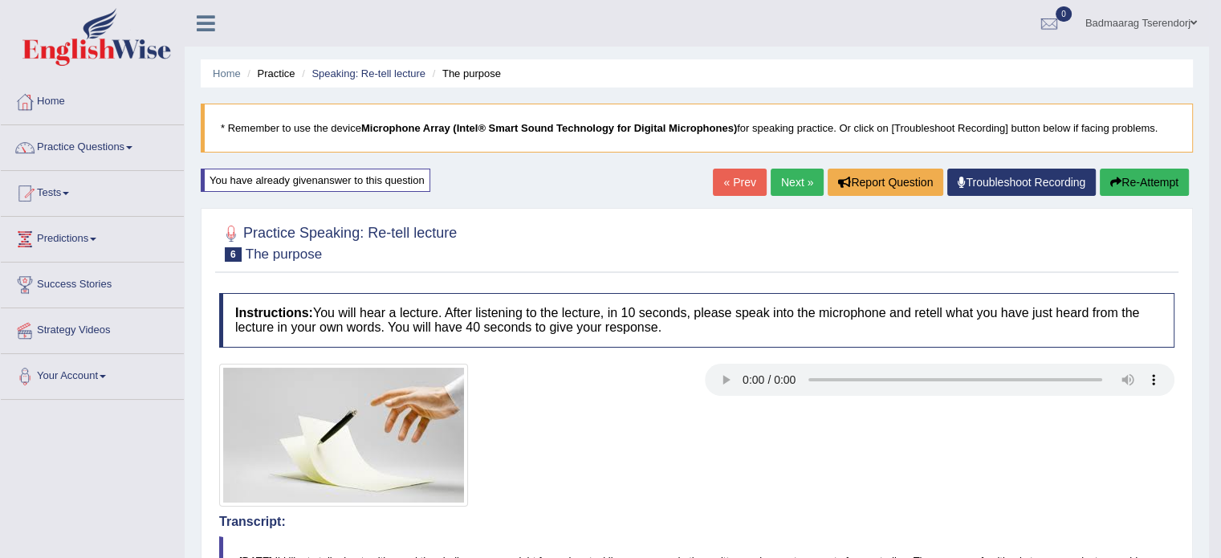
click at [1165, 187] on button "Re-Attempt" at bounding box center [1144, 182] width 89 height 27
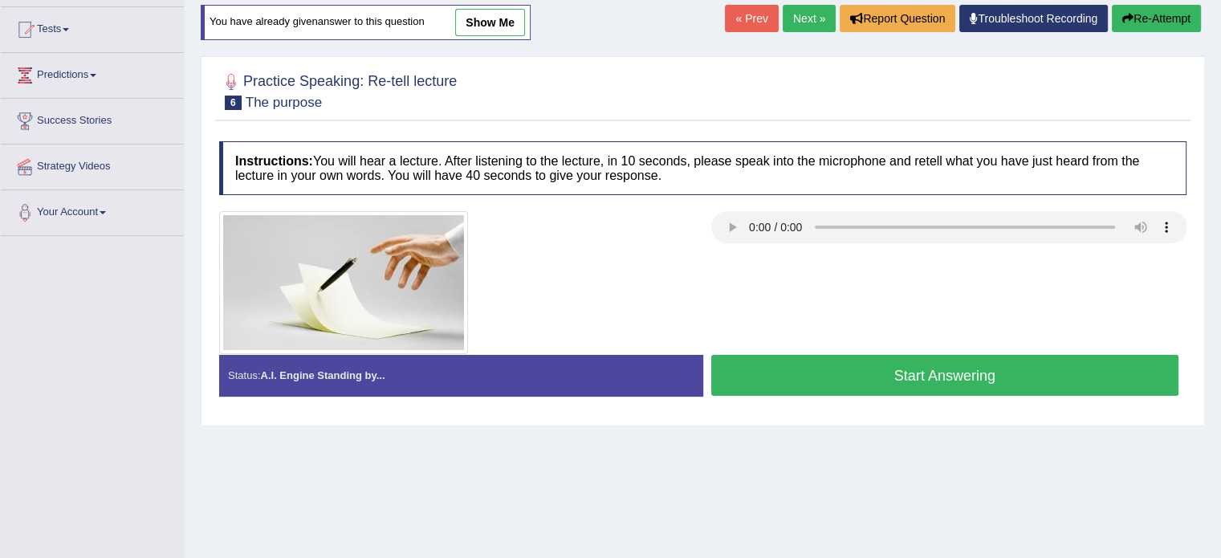
scroll to position [161, 0]
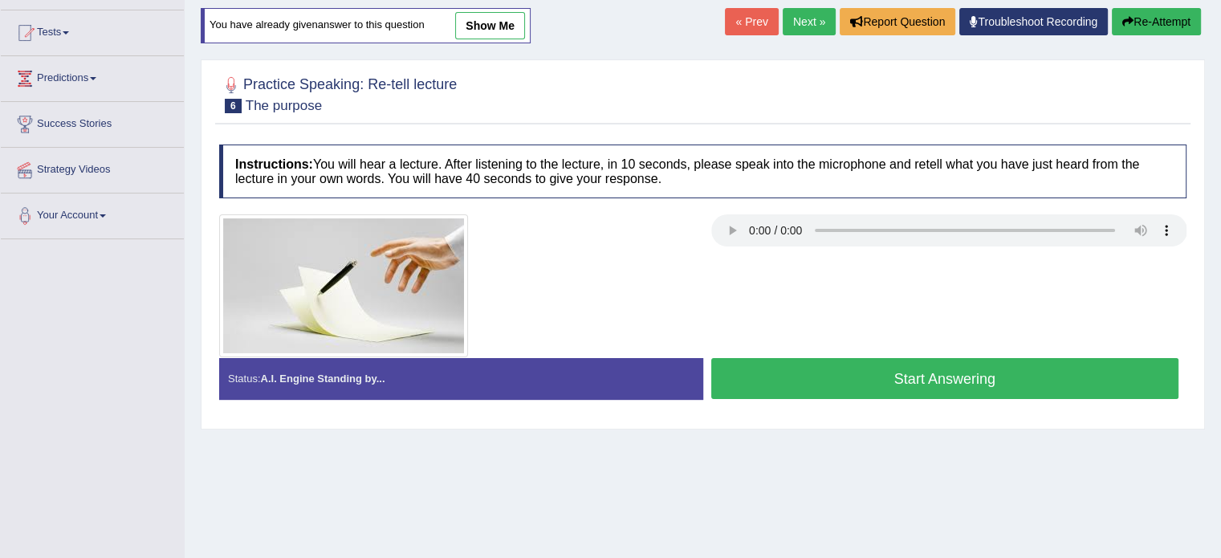
click at [823, 375] on button "Start Answering" at bounding box center [945, 378] width 468 height 41
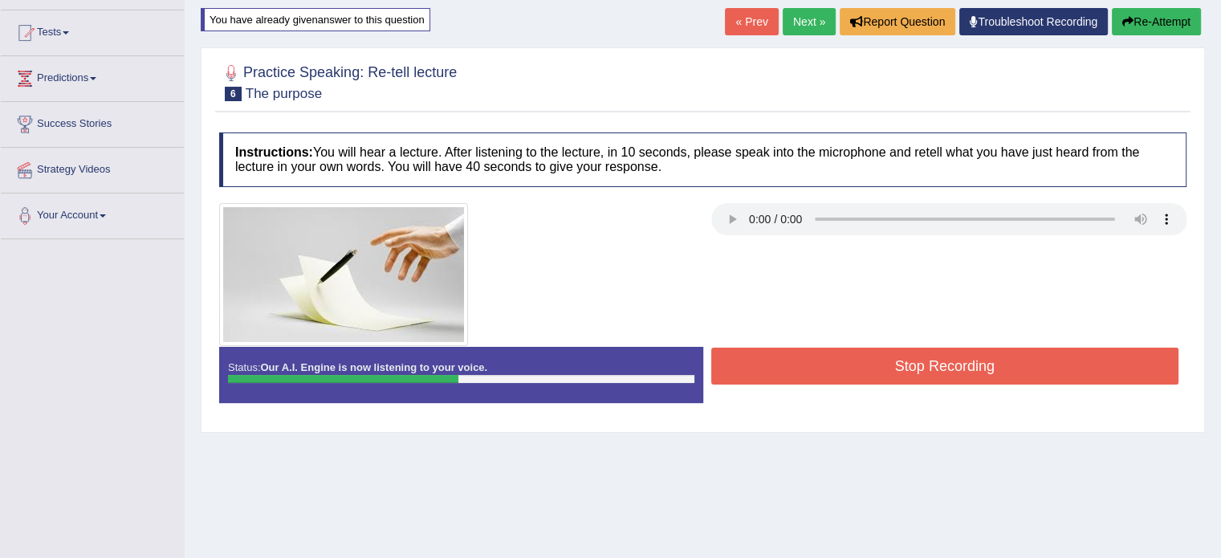
click at [822, 375] on button "Stop Recording" at bounding box center [945, 366] width 468 height 37
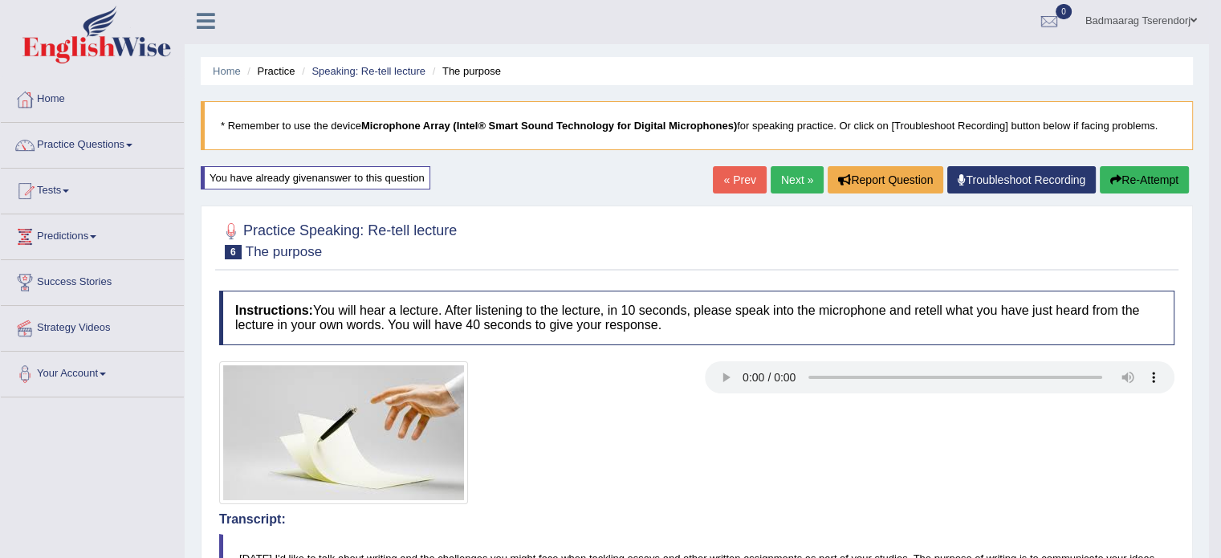
scroll to position [0, 0]
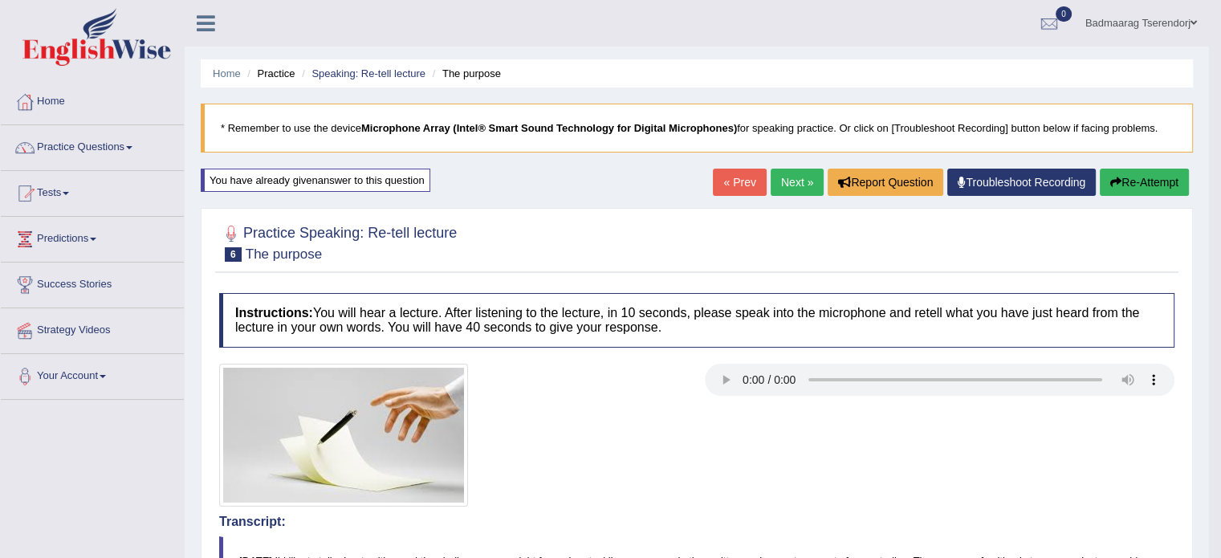
click at [780, 184] on link "Next »" at bounding box center [797, 182] width 53 height 27
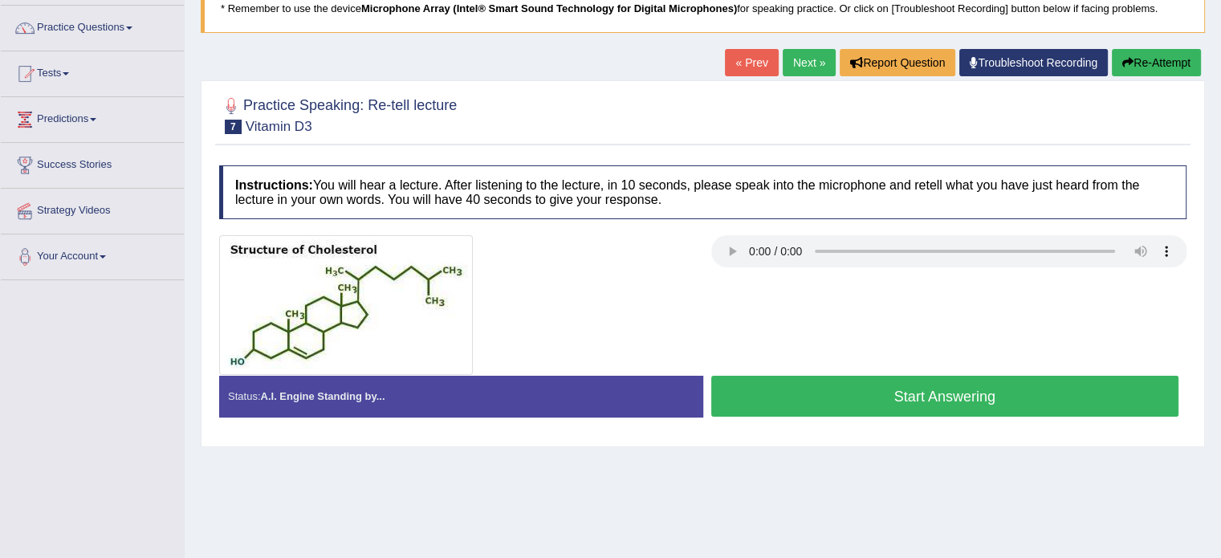
scroll to position [80, 0]
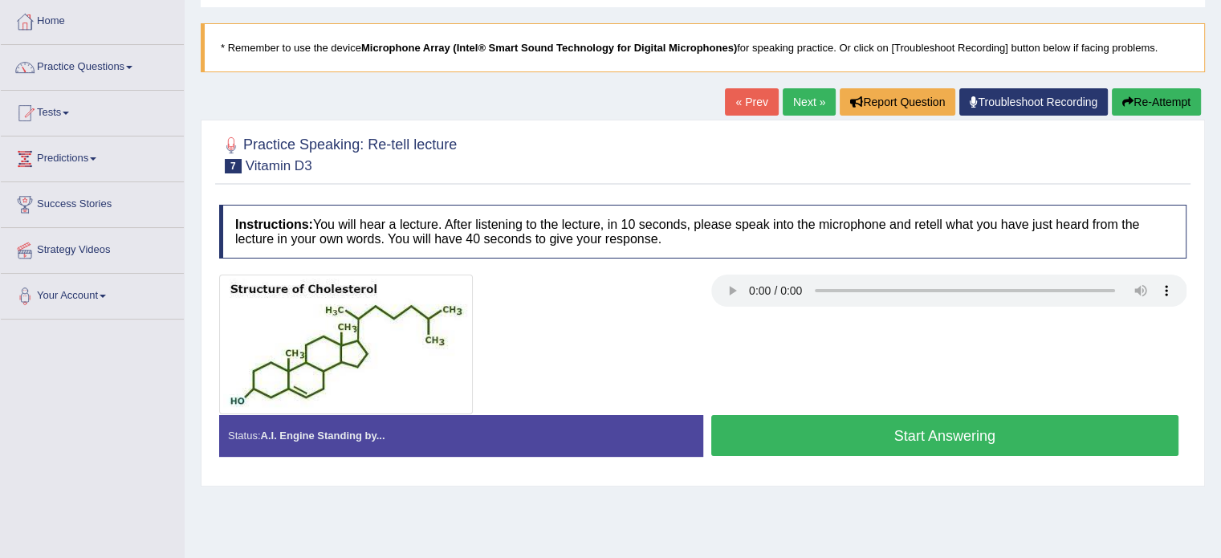
drag, startPoint x: 0, startPoint y: 0, endPoint x: 824, endPoint y: 512, distance: 970.4
click at [822, 525] on div "Home Practice Speaking: Re-tell lecture Vitamin D3 * Remember to use the device…" at bounding box center [703, 321] width 1036 height 803
click at [864, 434] on button "Start Answering" at bounding box center [945, 435] width 468 height 41
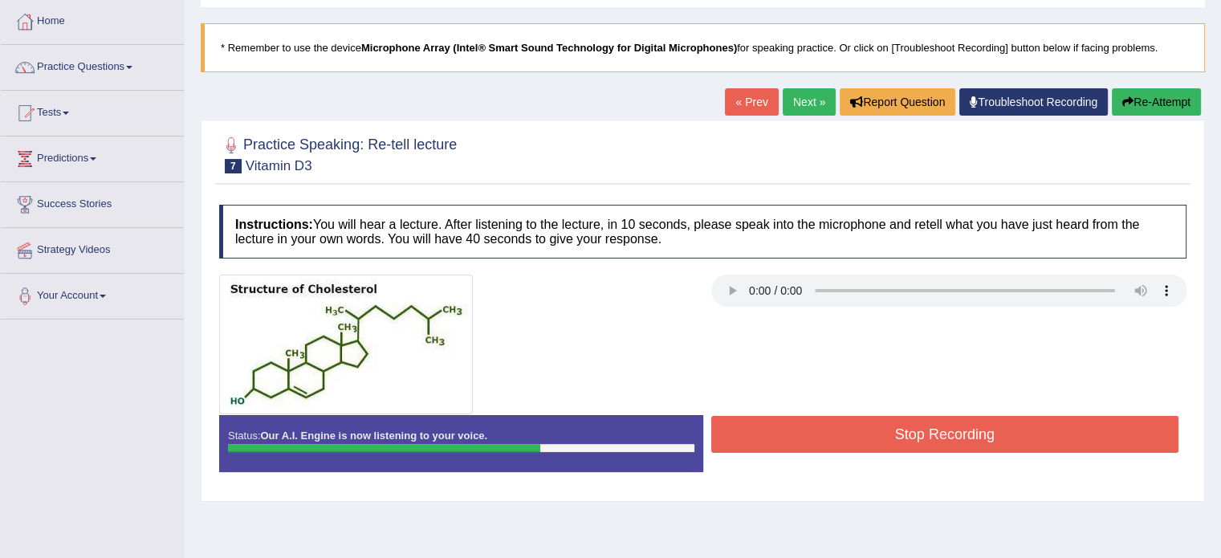
click at [864, 434] on button "Stop Recording" at bounding box center [945, 434] width 468 height 37
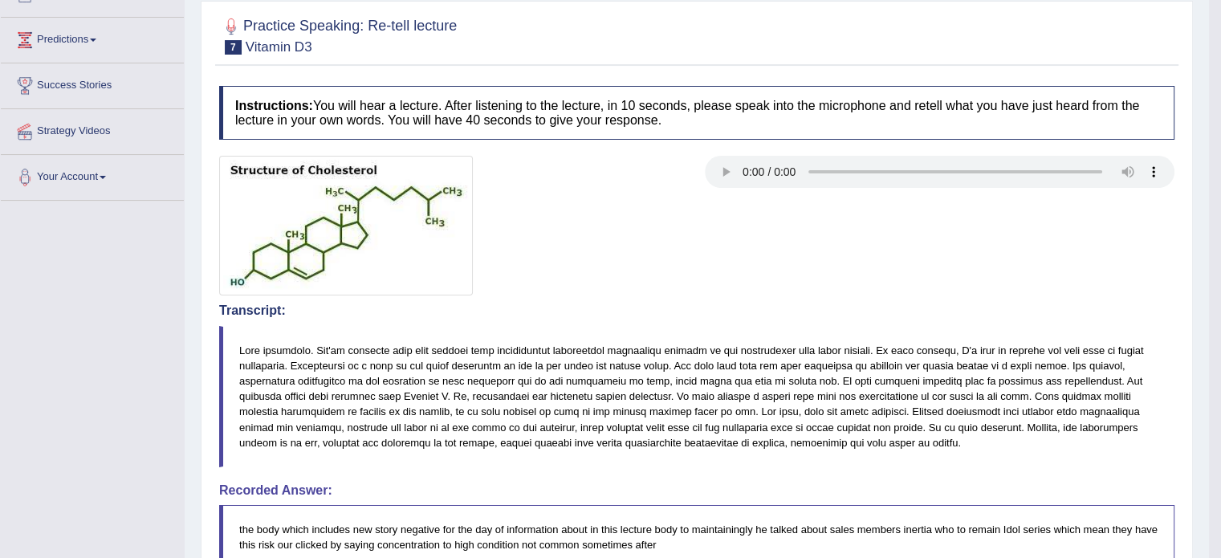
scroll to position [126, 0]
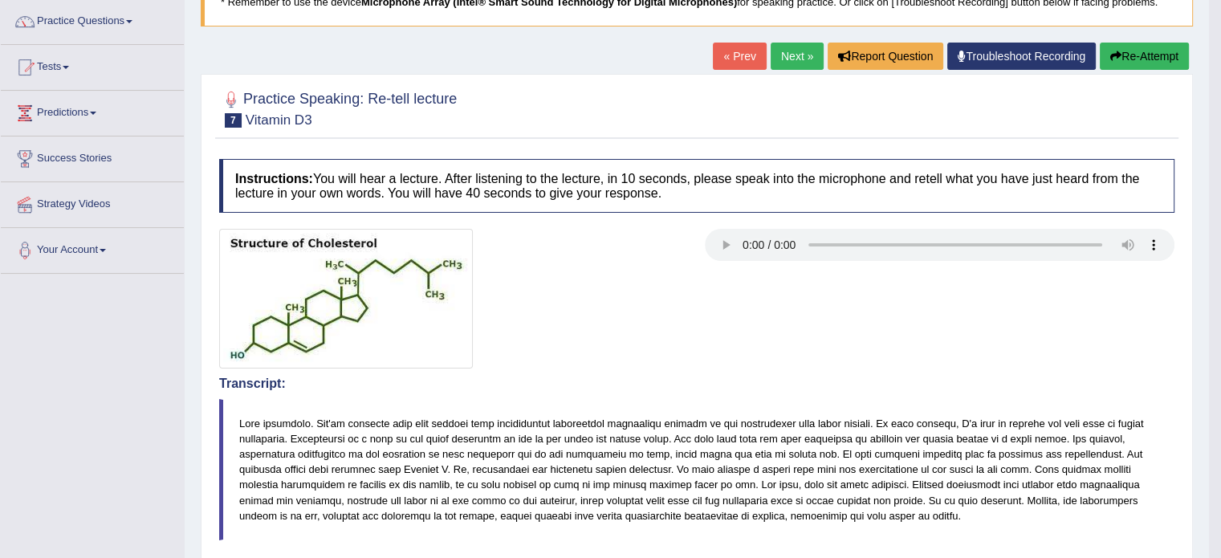
click at [1149, 49] on button "Re-Attempt" at bounding box center [1144, 56] width 89 height 27
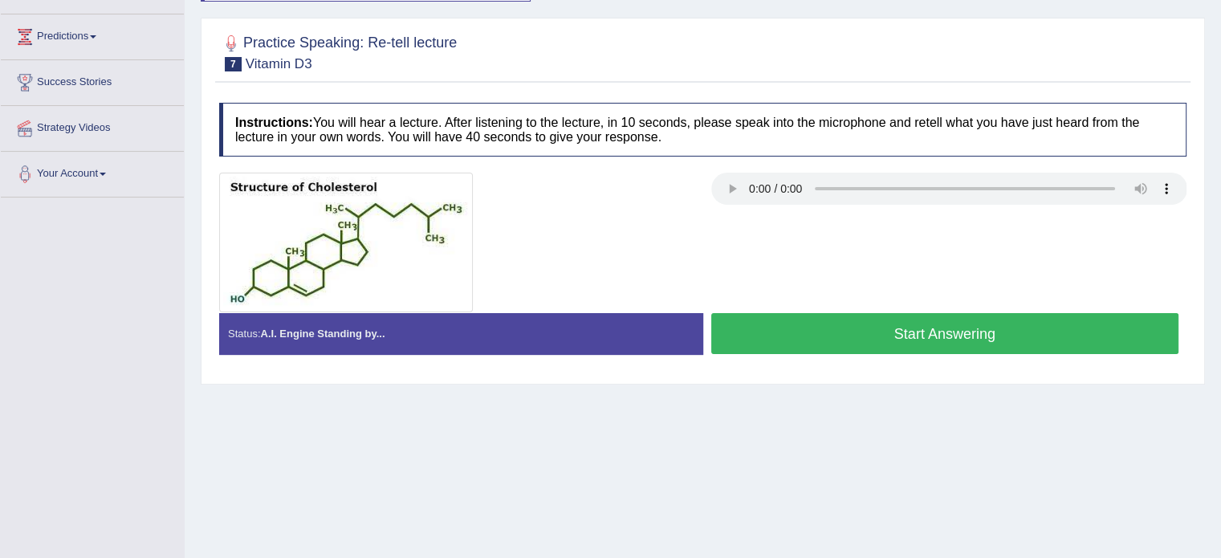
scroll to position [205, 0]
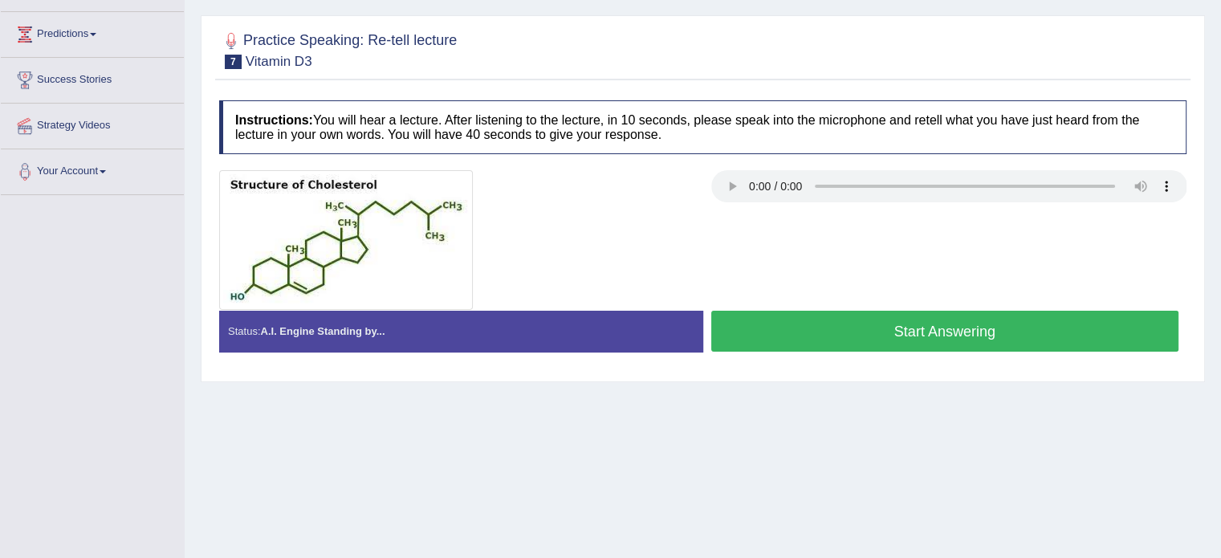
click at [1049, 323] on button "Start Answering" at bounding box center [945, 331] width 468 height 41
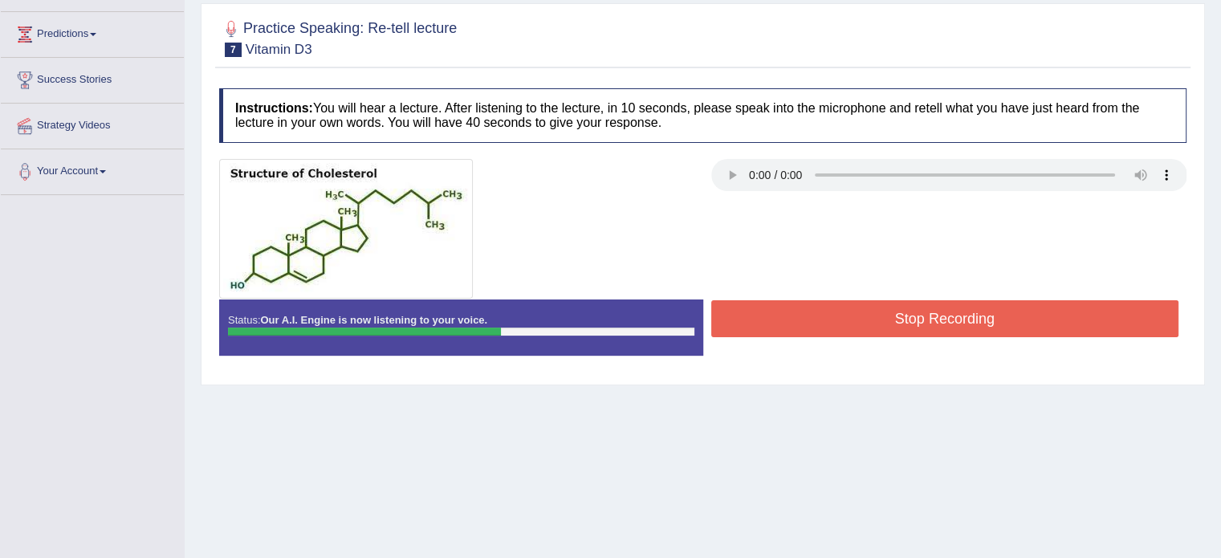
click at [860, 316] on button "Stop Recording" at bounding box center [945, 318] width 468 height 37
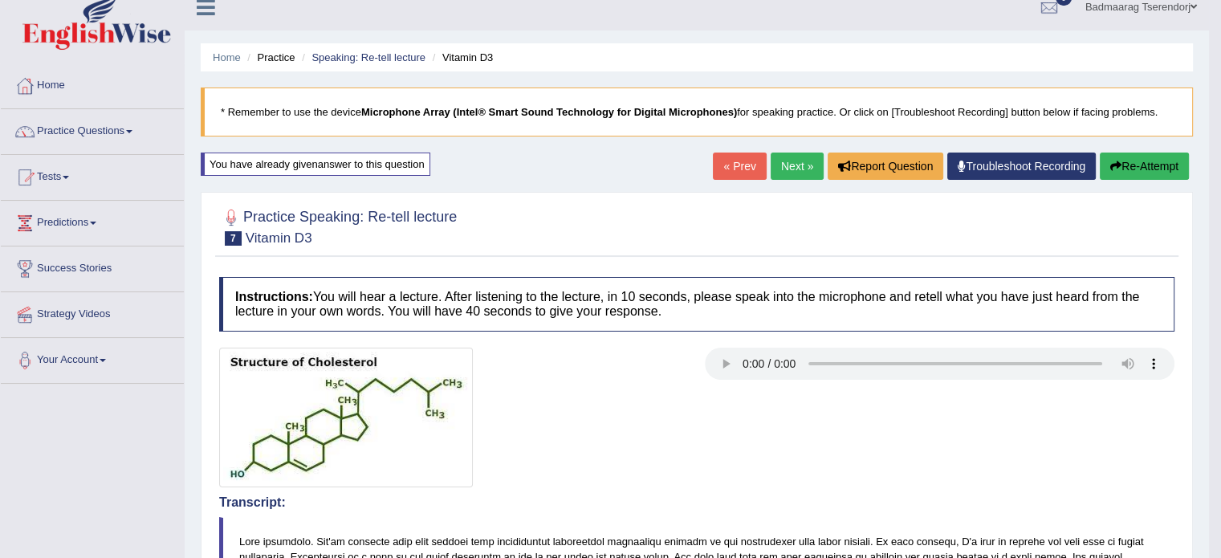
scroll to position [0, 0]
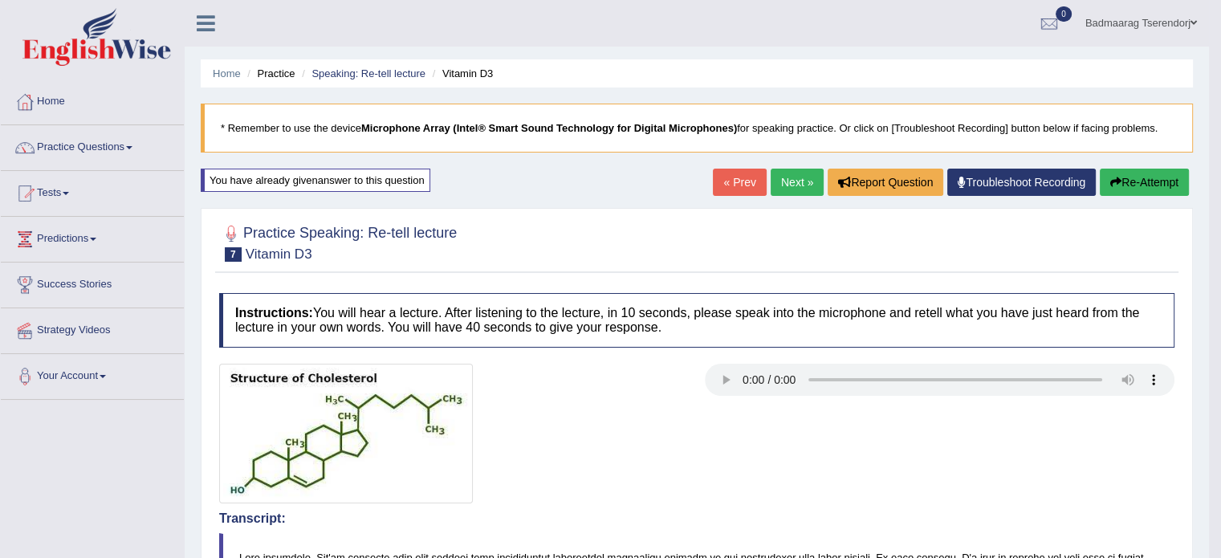
click at [1168, 184] on button "Re-Attempt" at bounding box center [1144, 182] width 89 height 27
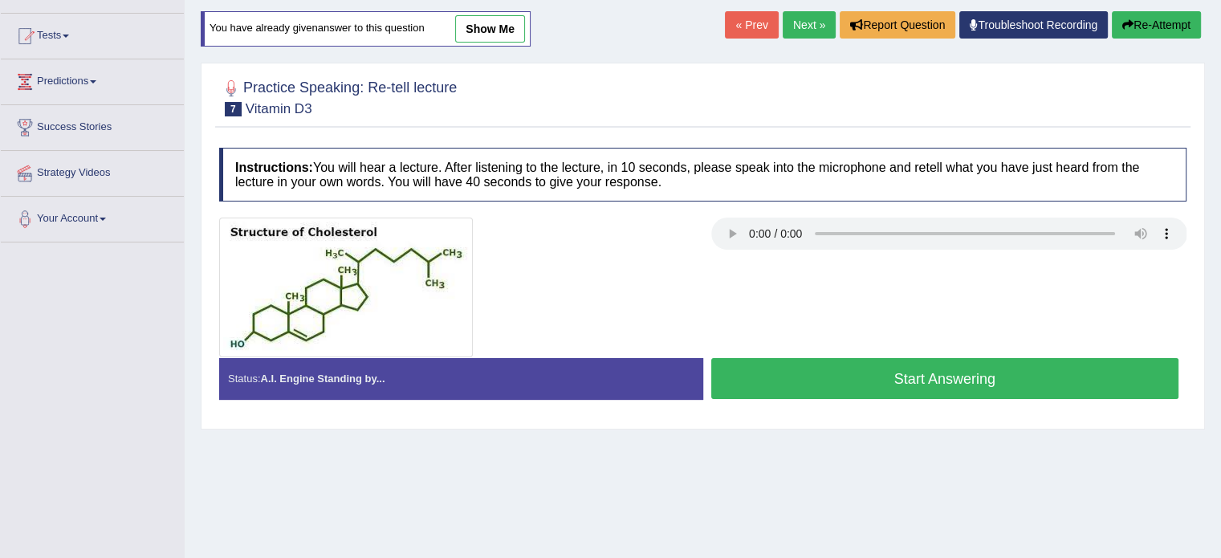
scroll to position [161, 0]
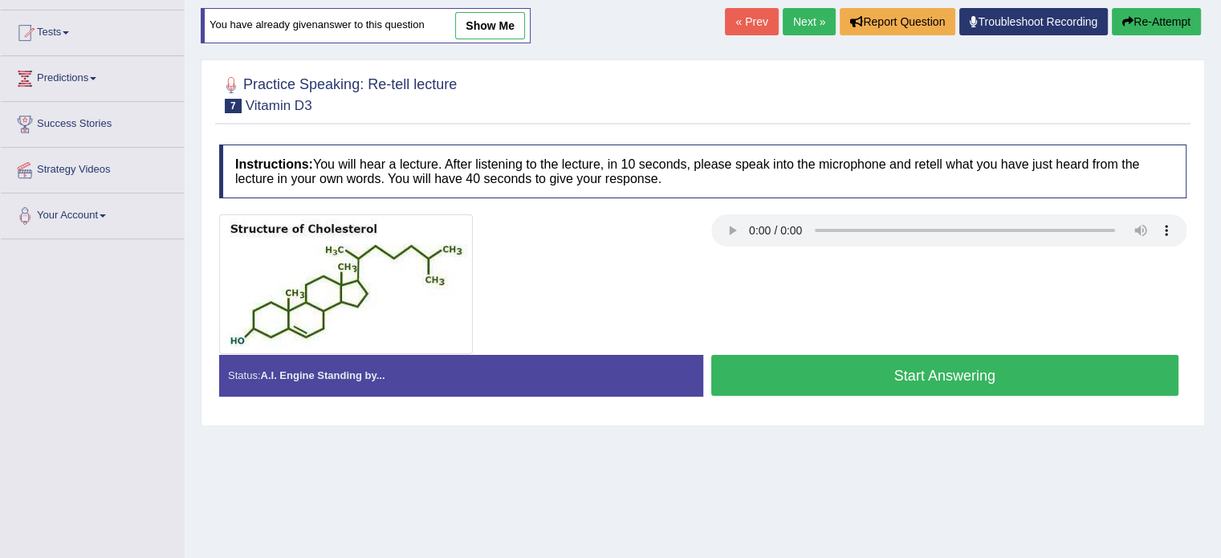
click at [1098, 377] on button "Start Answering" at bounding box center [945, 375] width 468 height 41
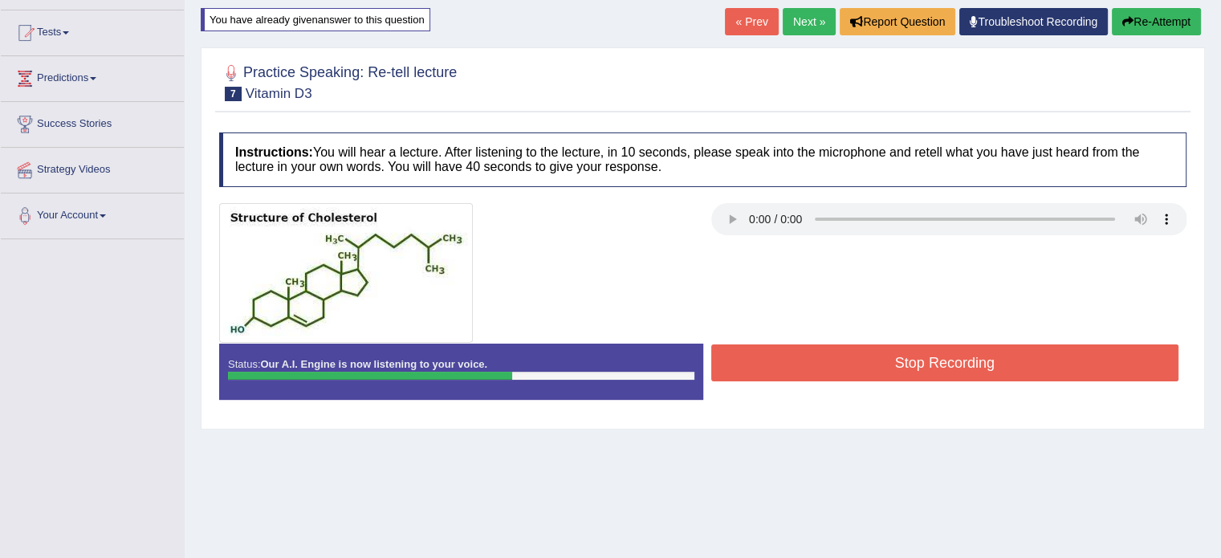
click at [1008, 364] on button "Stop Recording" at bounding box center [945, 362] width 468 height 37
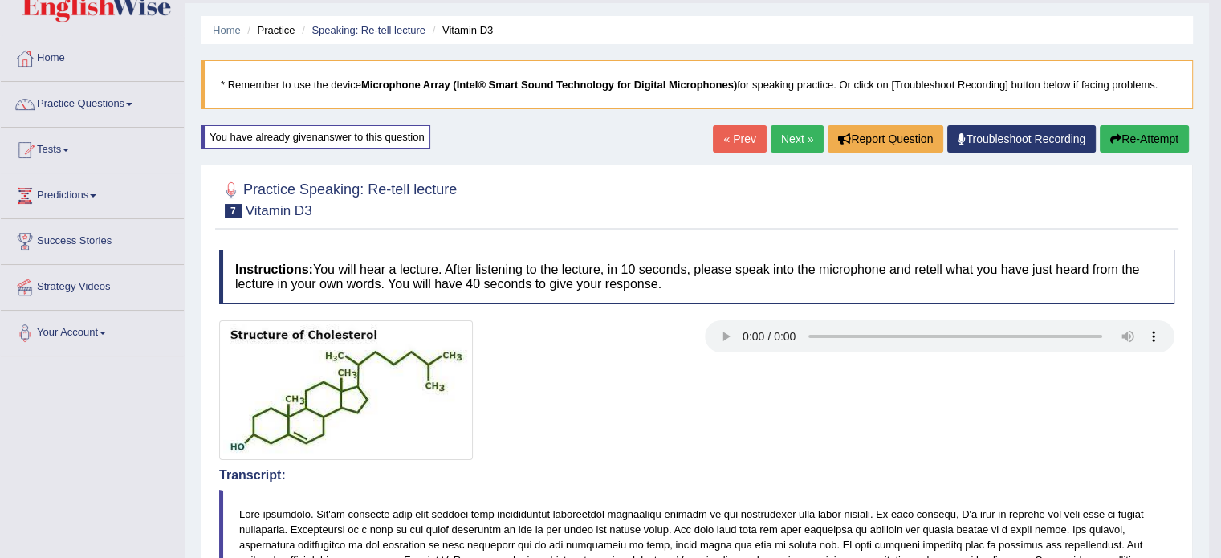
scroll to position [0, 0]
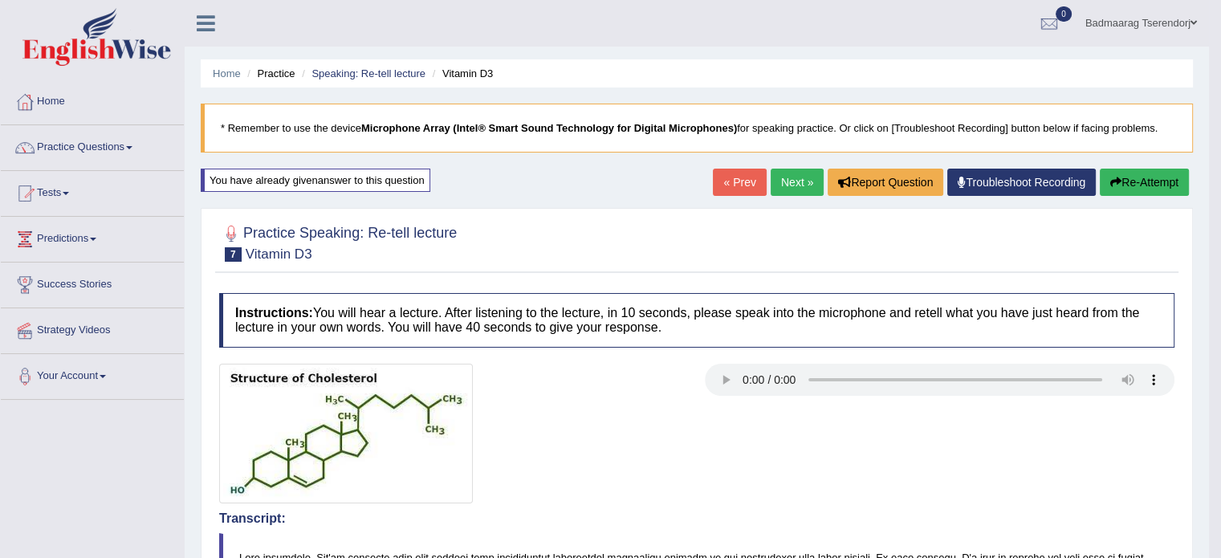
click at [775, 182] on link "Next »" at bounding box center [797, 182] width 53 height 27
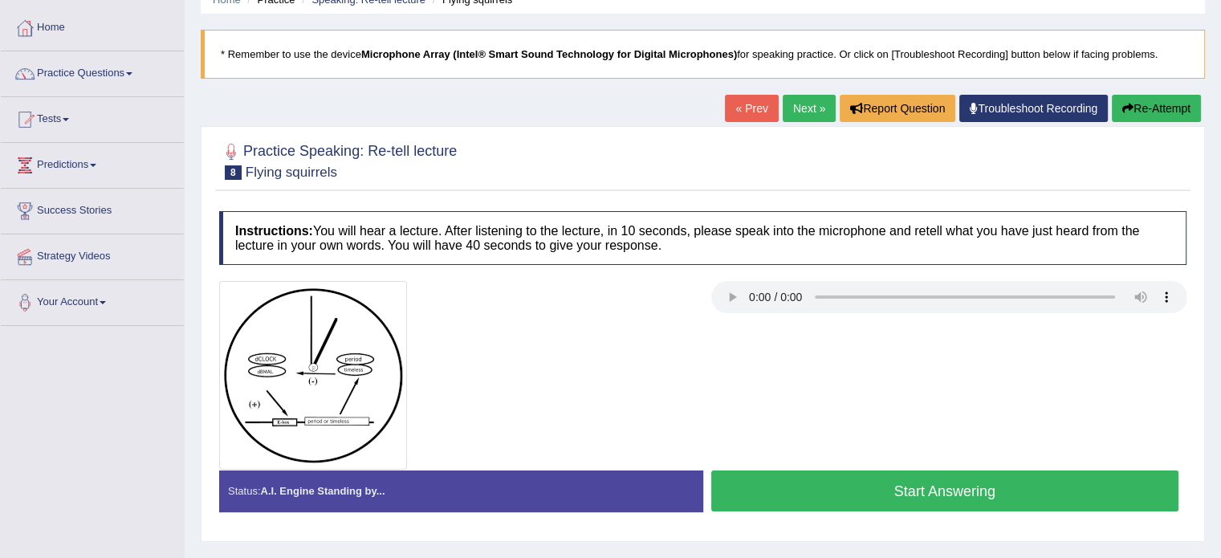
scroll to position [80, 0]
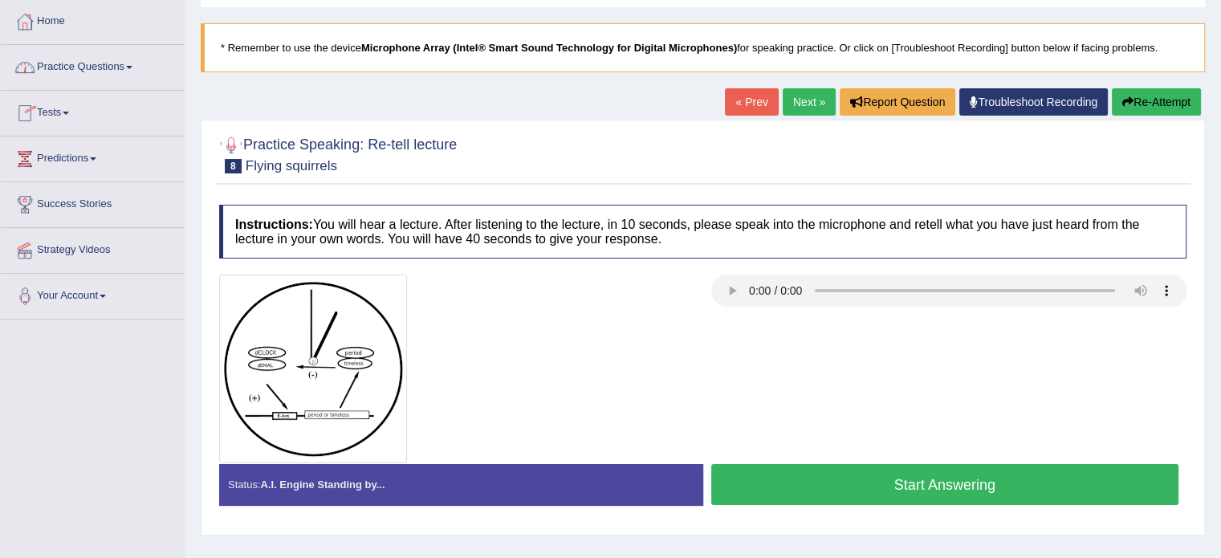
click at [117, 57] on link "Practice Questions" at bounding box center [92, 65] width 183 height 40
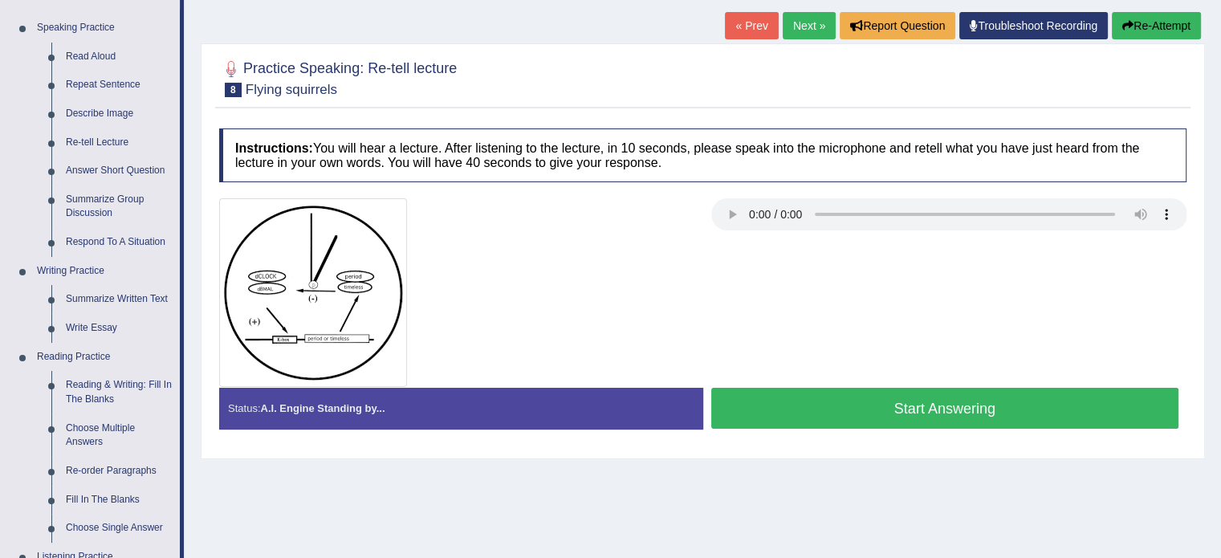
scroll to position [161, 0]
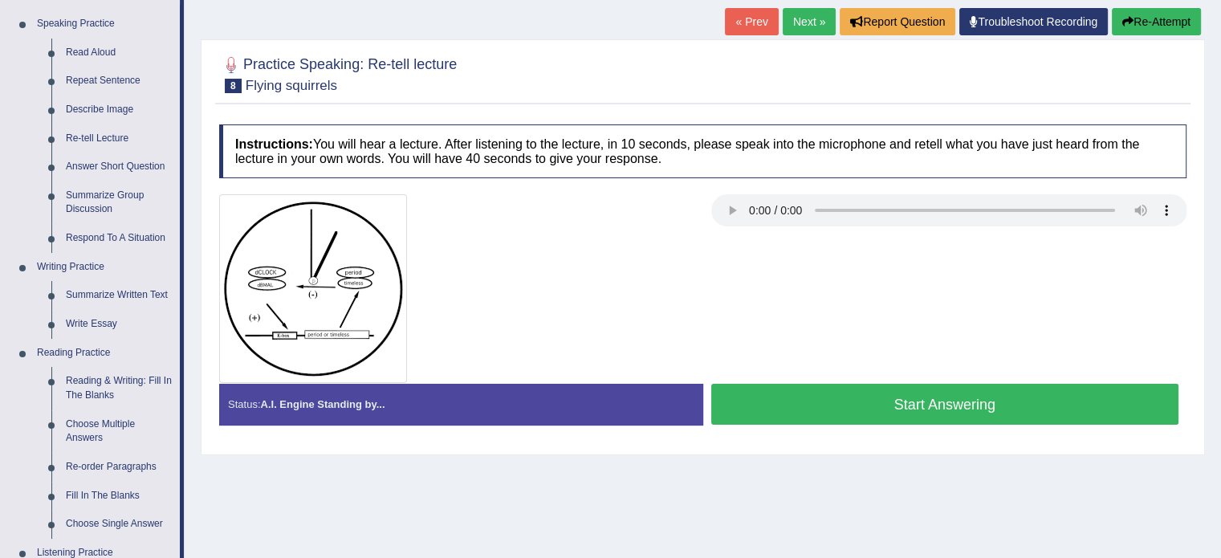
click at [766, 417] on button "Start Answering" at bounding box center [945, 404] width 468 height 41
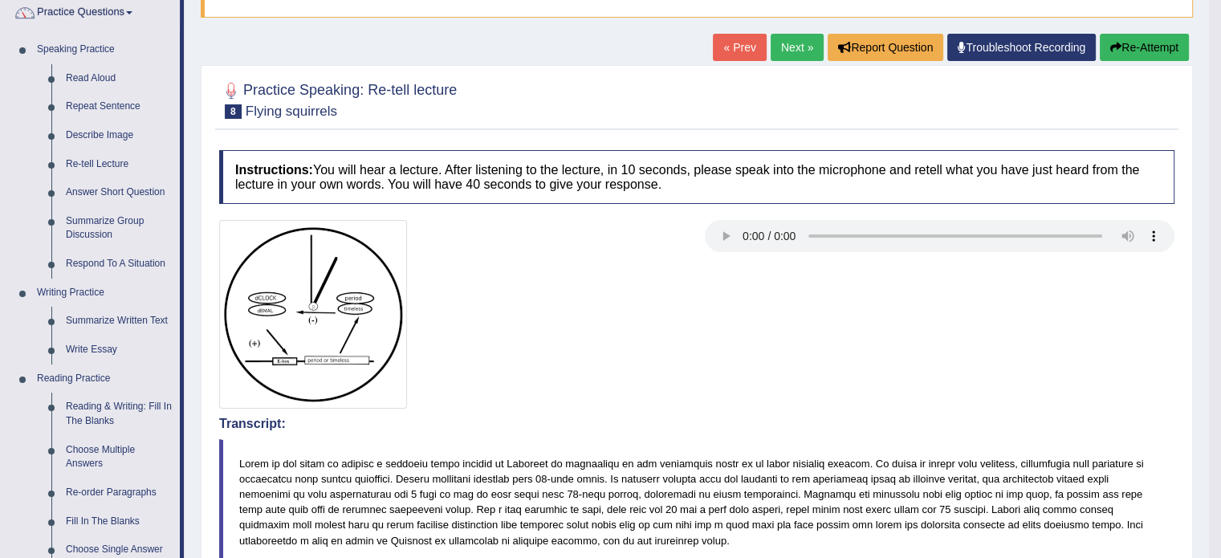
scroll to position [0, 0]
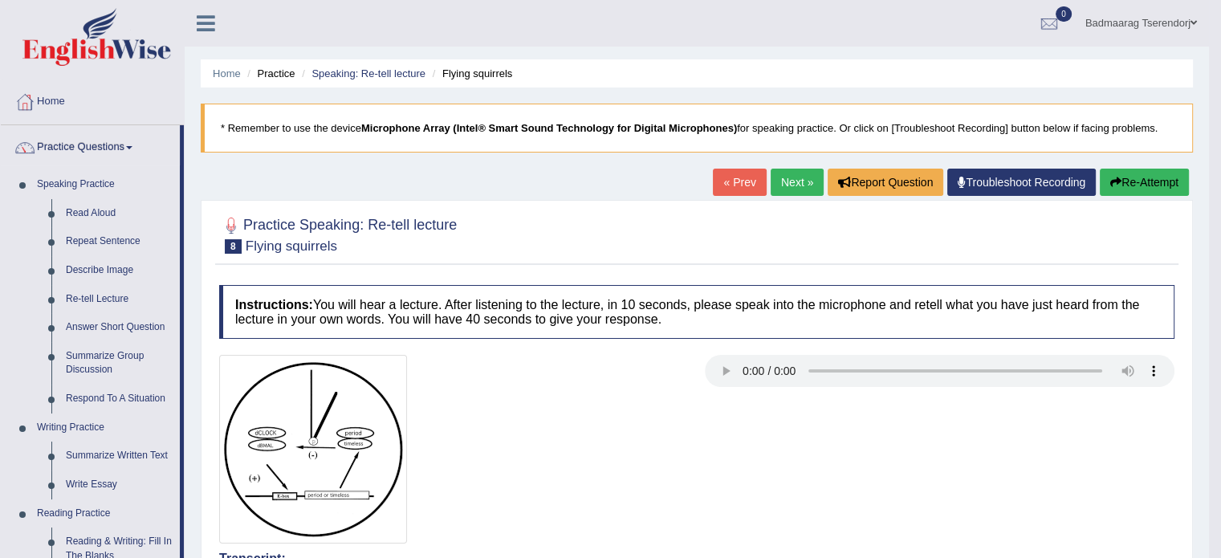
click at [1145, 185] on button "Re-Attempt" at bounding box center [1144, 182] width 89 height 27
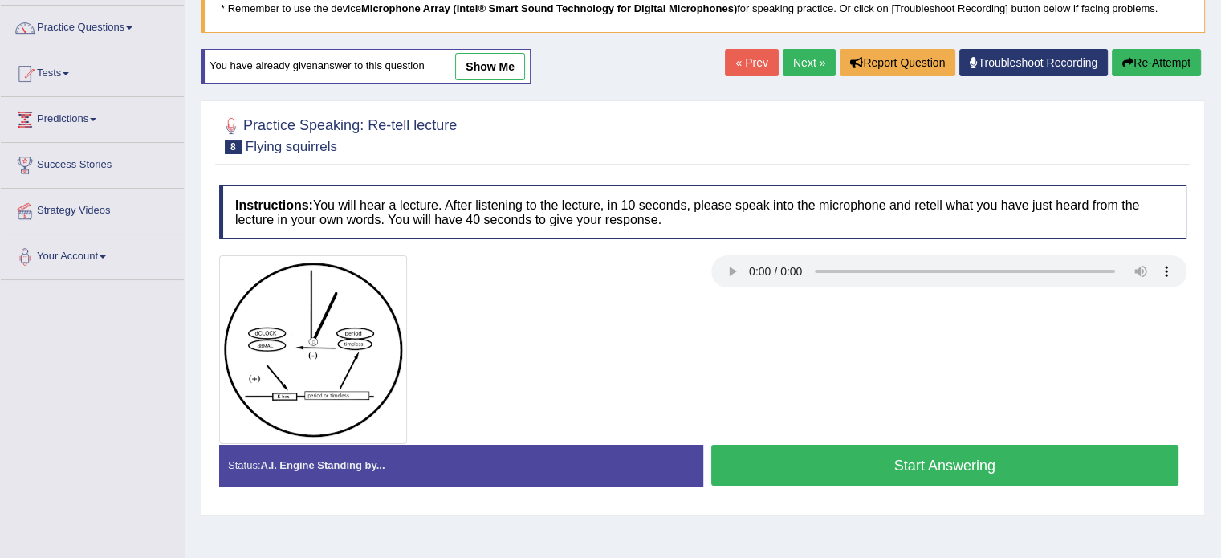
scroll to position [161, 0]
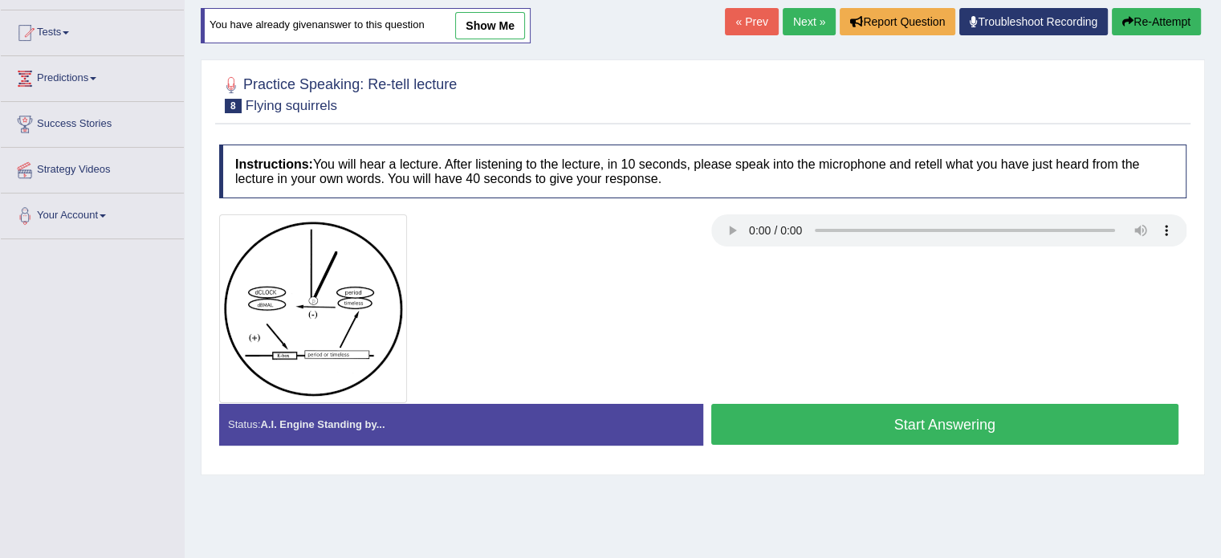
click at [1008, 424] on button "Start Answering" at bounding box center [945, 424] width 468 height 41
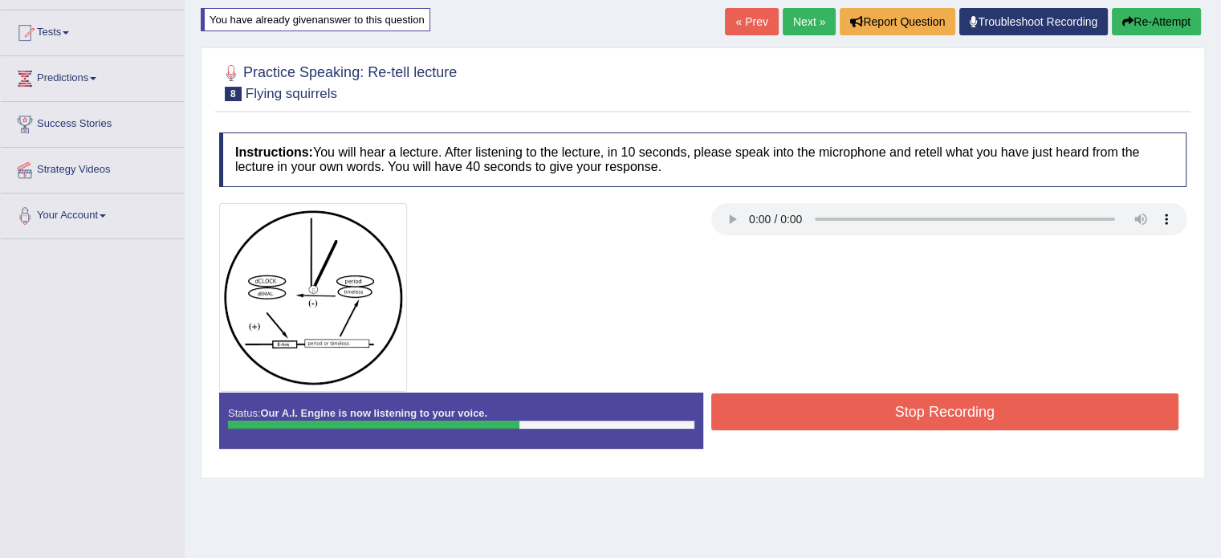
click at [849, 404] on button "Stop Recording" at bounding box center [945, 411] width 468 height 37
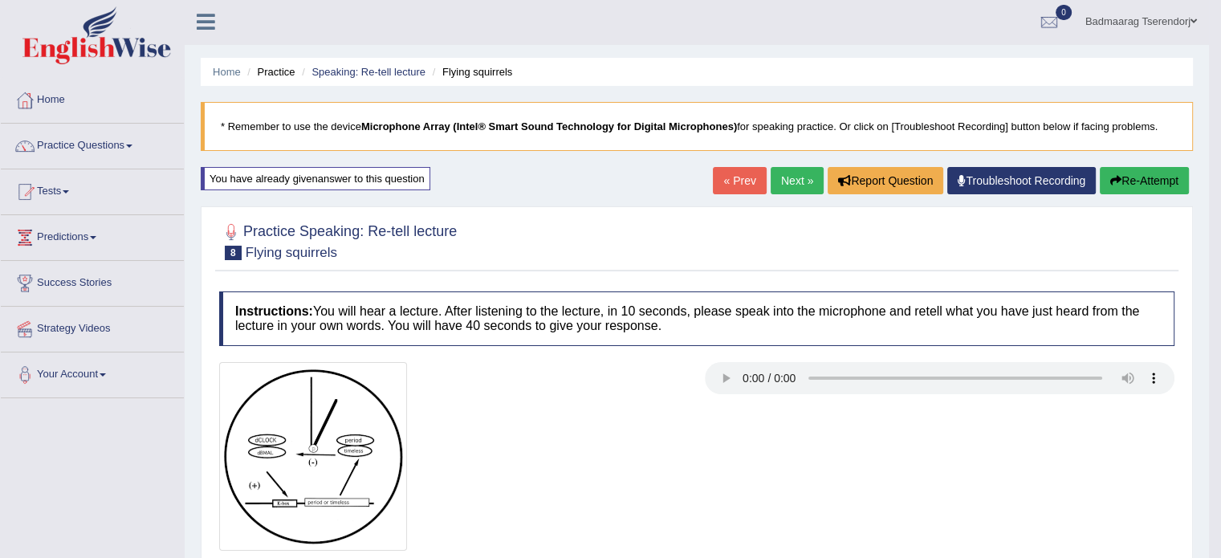
scroll to position [0, 0]
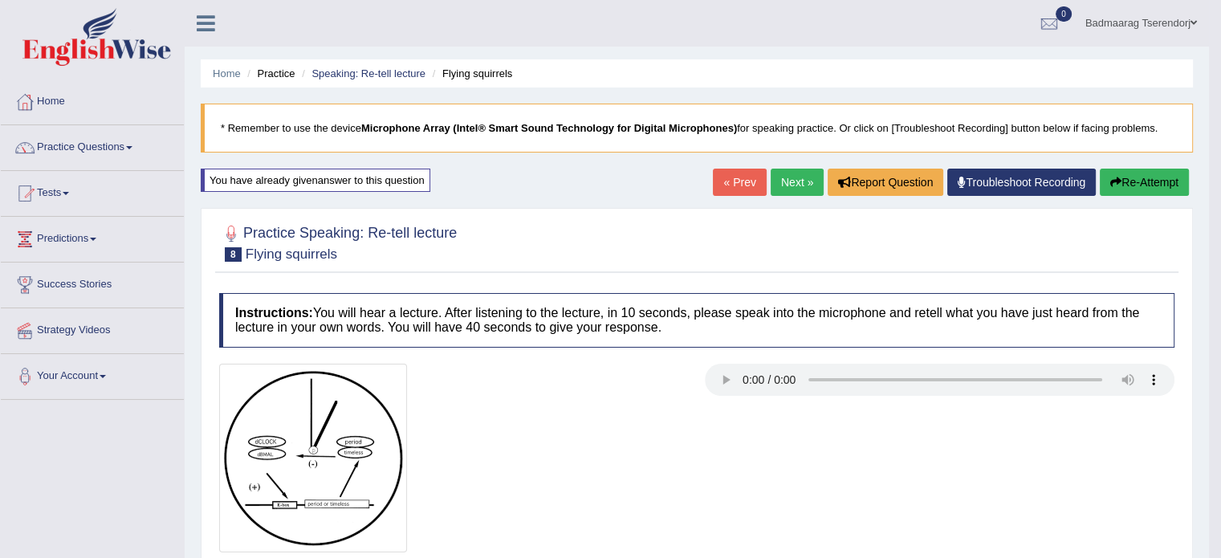
click at [1162, 175] on button "Re-Attempt" at bounding box center [1144, 182] width 89 height 27
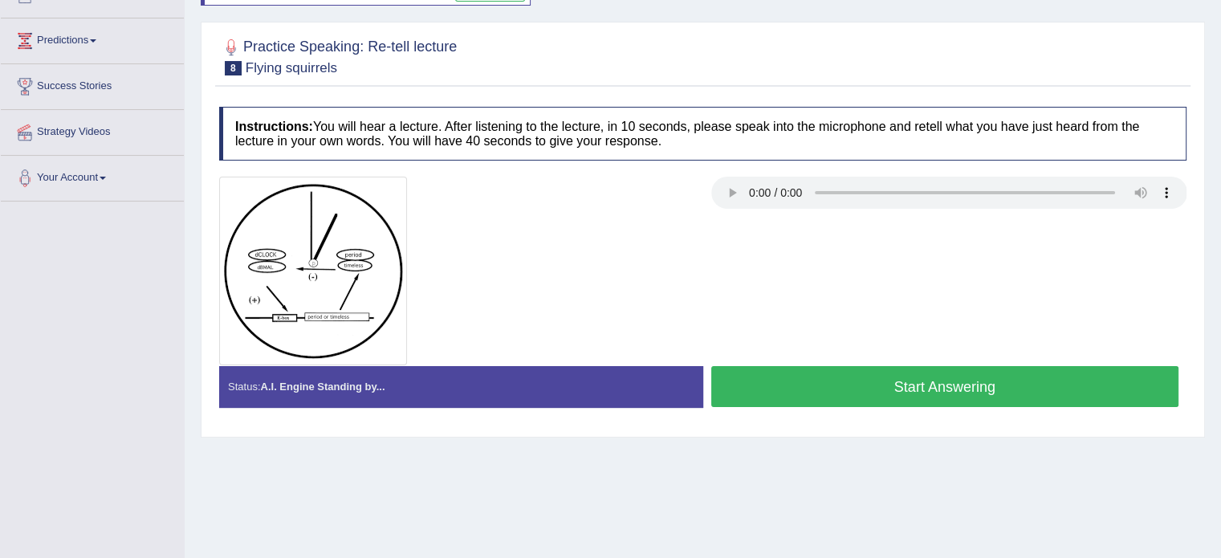
scroll to position [241, 0]
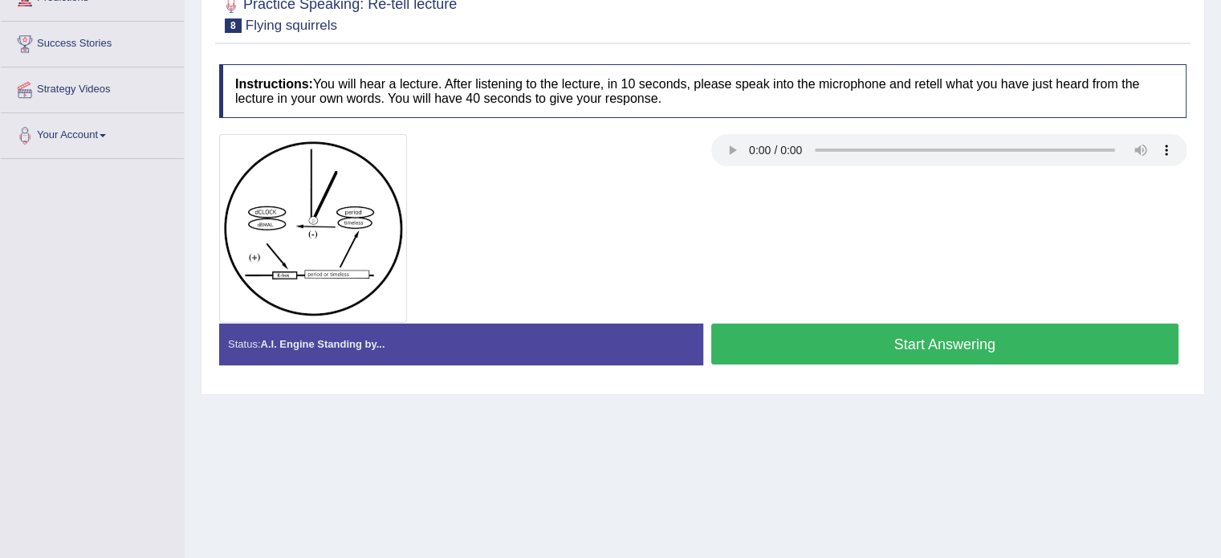
click at [855, 349] on button "Start Answering" at bounding box center [945, 343] width 468 height 41
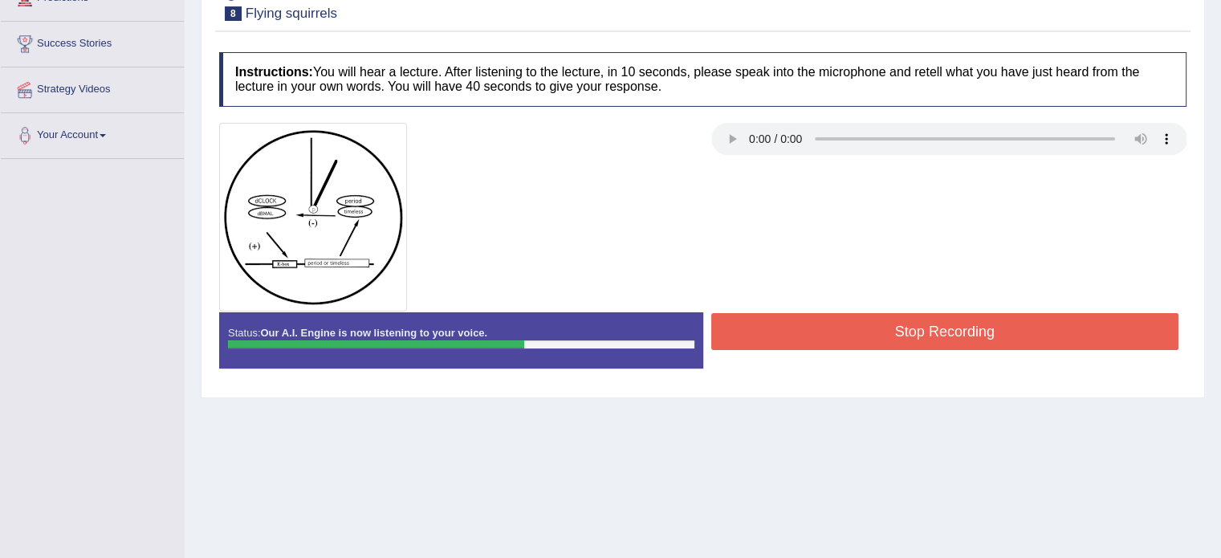
click at [841, 317] on button "Stop Recording" at bounding box center [945, 331] width 468 height 37
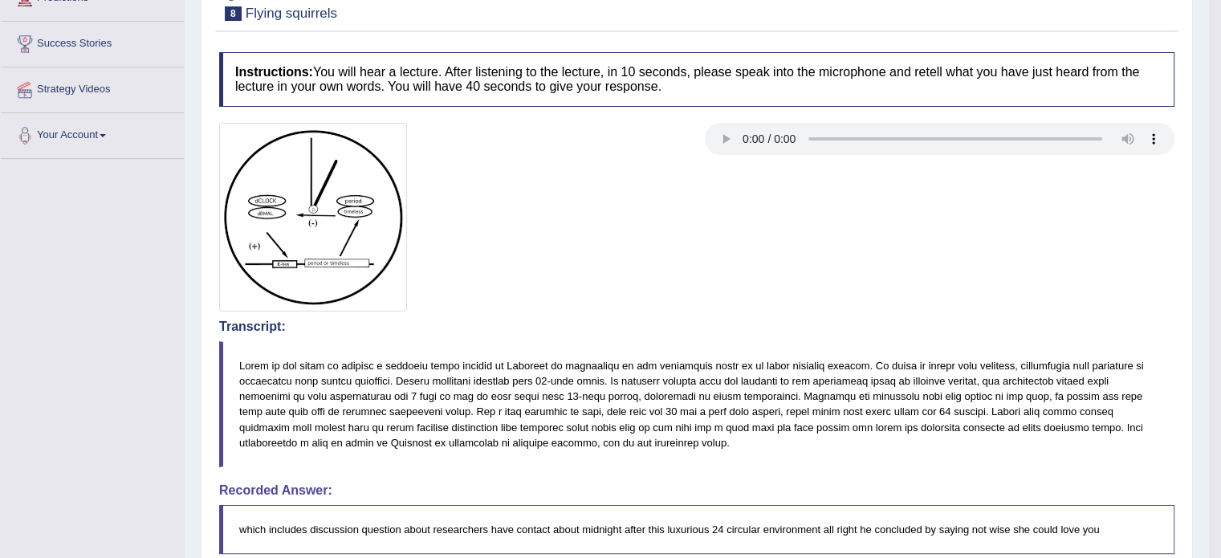
click at [870, 165] on div at bounding box center [696, 217] width 971 height 189
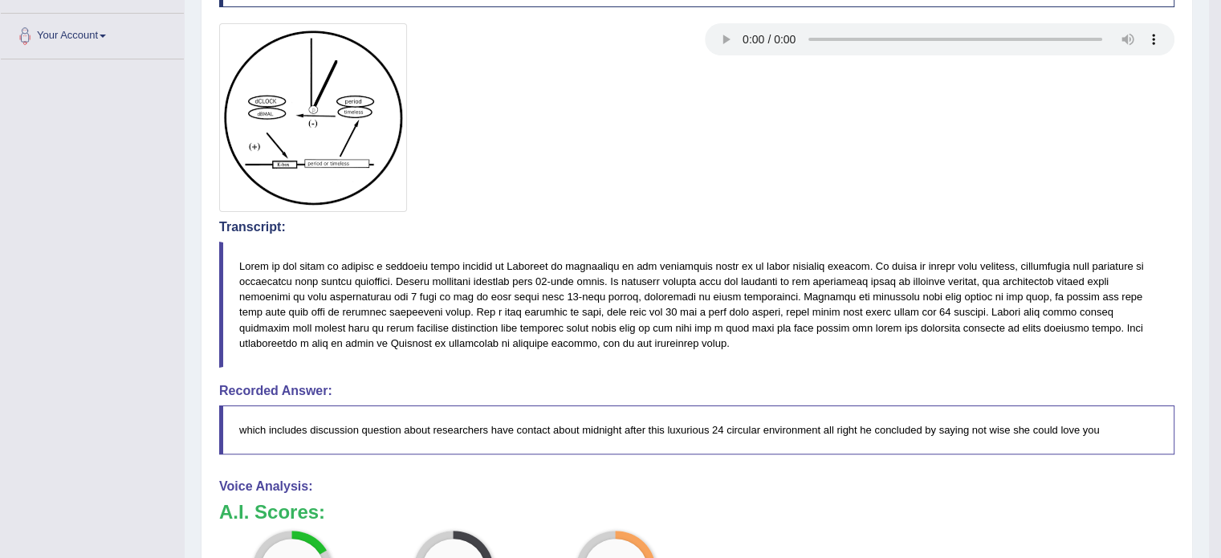
scroll to position [313, 0]
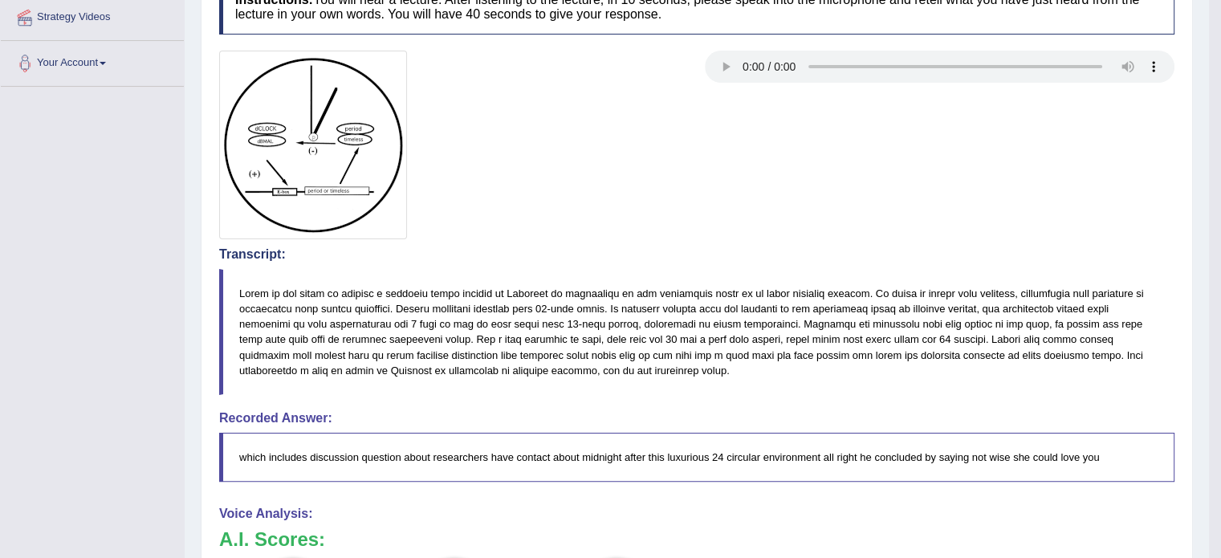
click at [894, 213] on div at bounding box center [696, 145] width 971 height 189
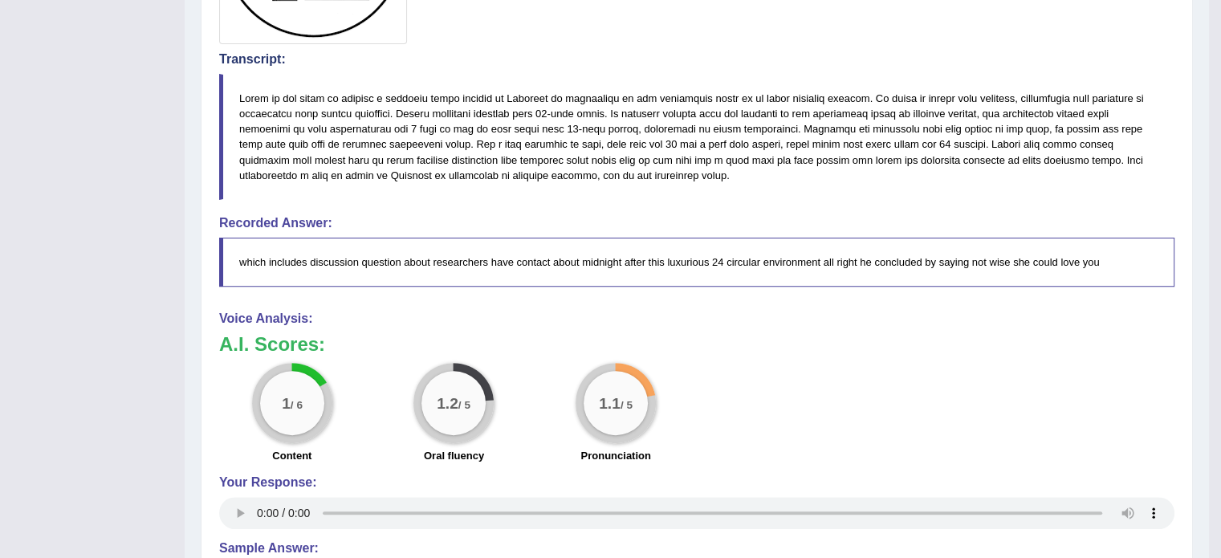
scroll to position [72, 0]
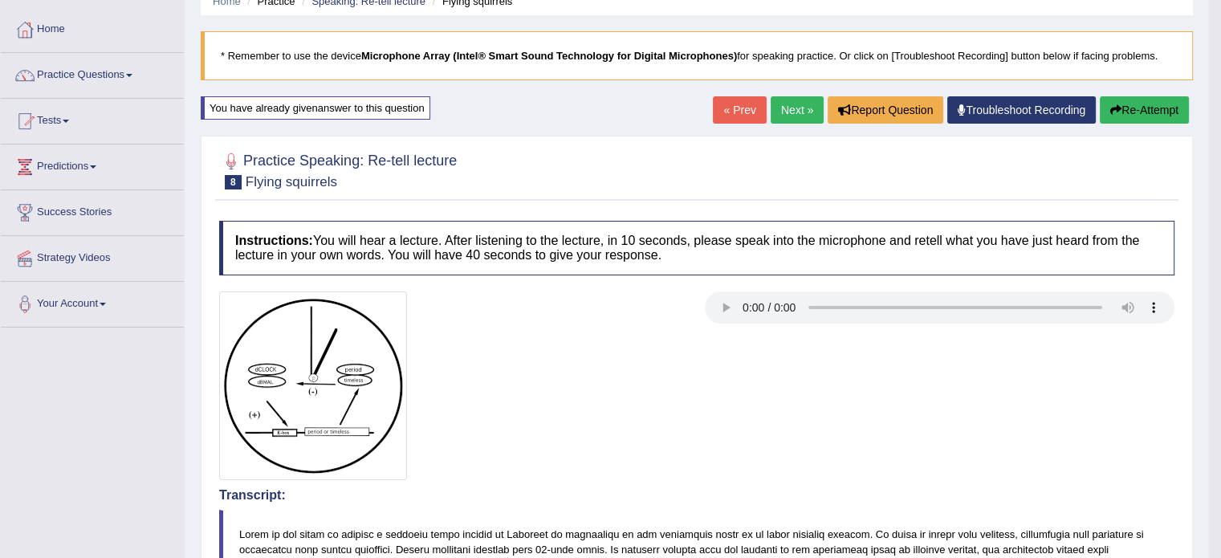
click at [1125, 110] on button "Re-Attempt" at bounding box center [1144, 109] width 89 height 27
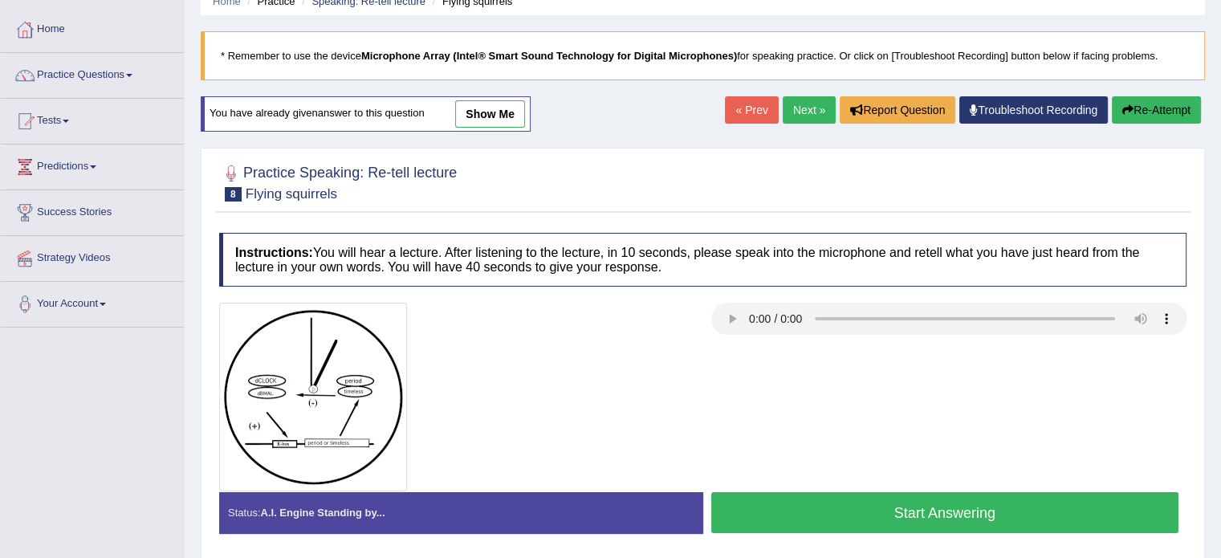
click at [857, 510] on button "Start Answering" at bounding box center [945, 512] width 468 height 41
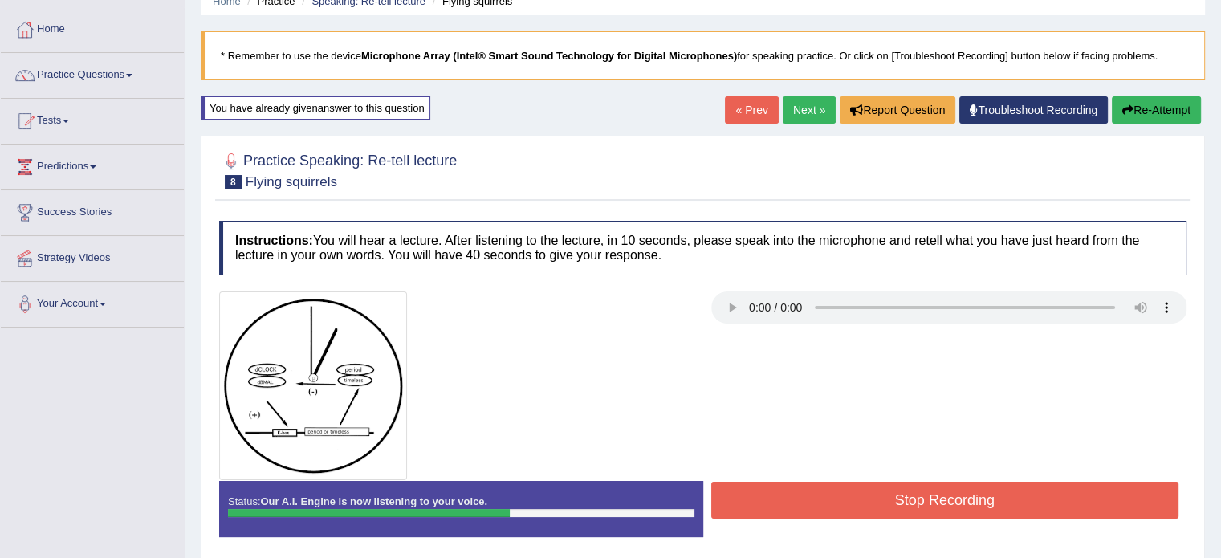
click at [832, 494] on button "Stop Recording" at bounding box center [945, 500] width 468 height 37
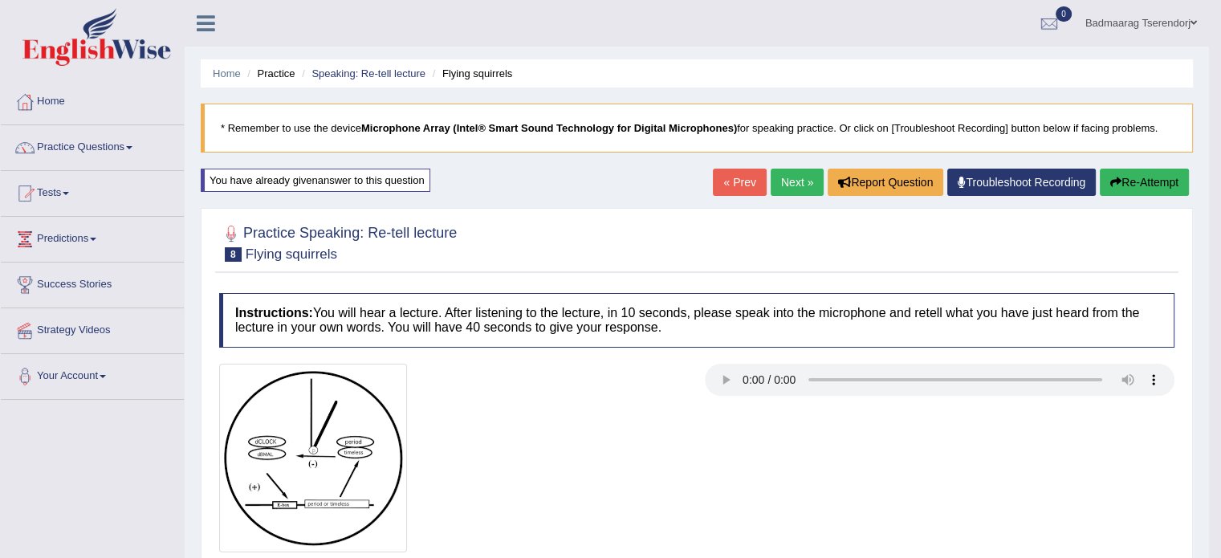
click at [1141, 175] on button "Re-Attempt" at bounding box center [1144, 182] width 89 height 27
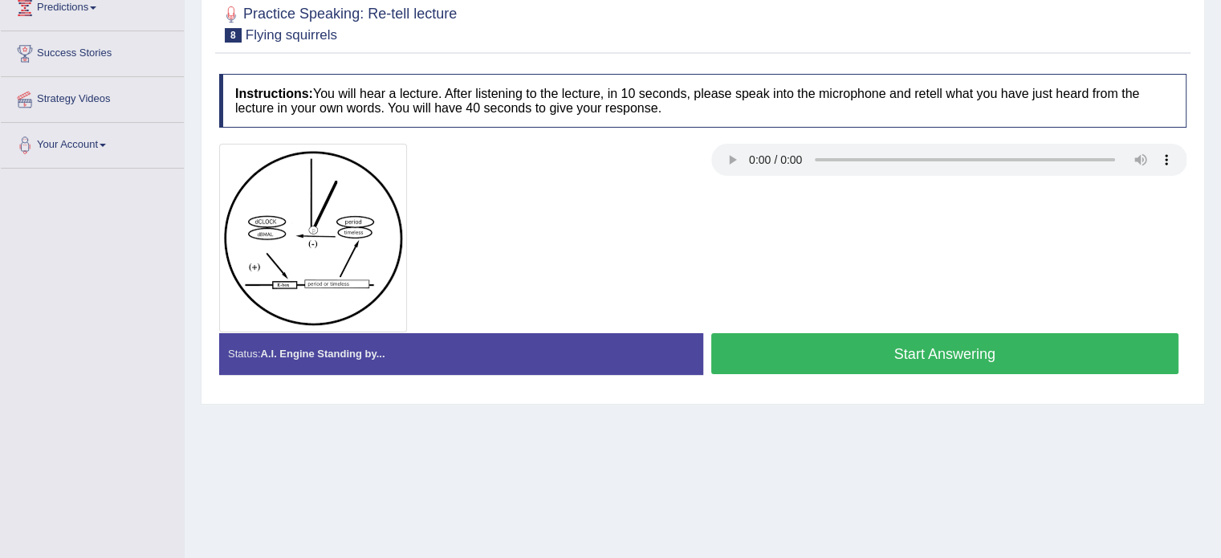
scroll to position [241, 0]
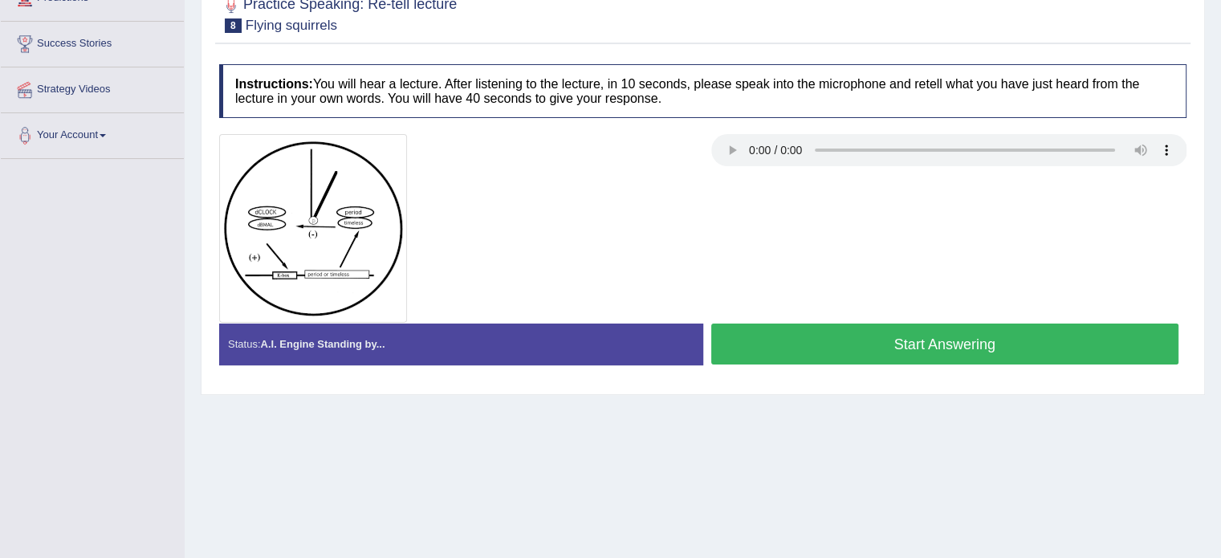
click at [868, 349] on button "Start Answering" at bounding box center [945, 343] width 468 height 41
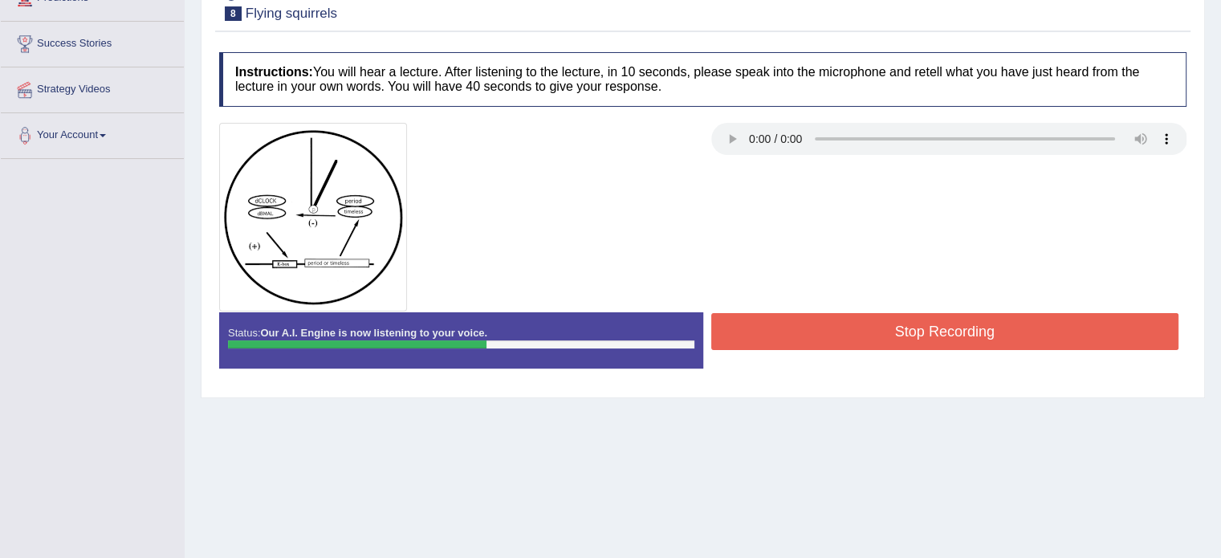
click at [868, 328] on button "Stop Recording" at bounding box center [945, 331] width 468 height 37
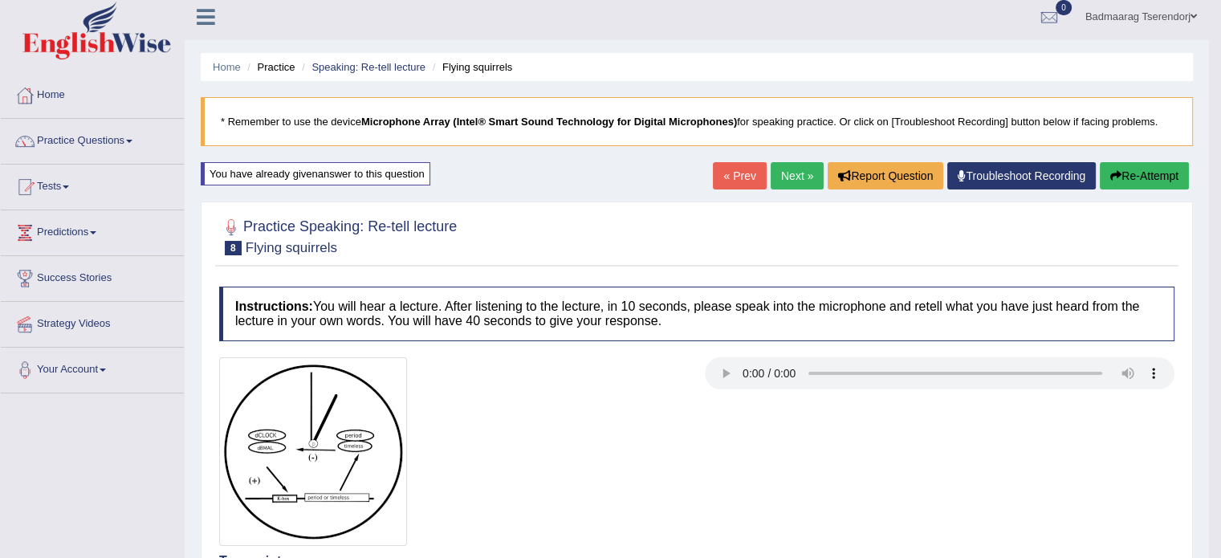
scroll to position [0, 0]
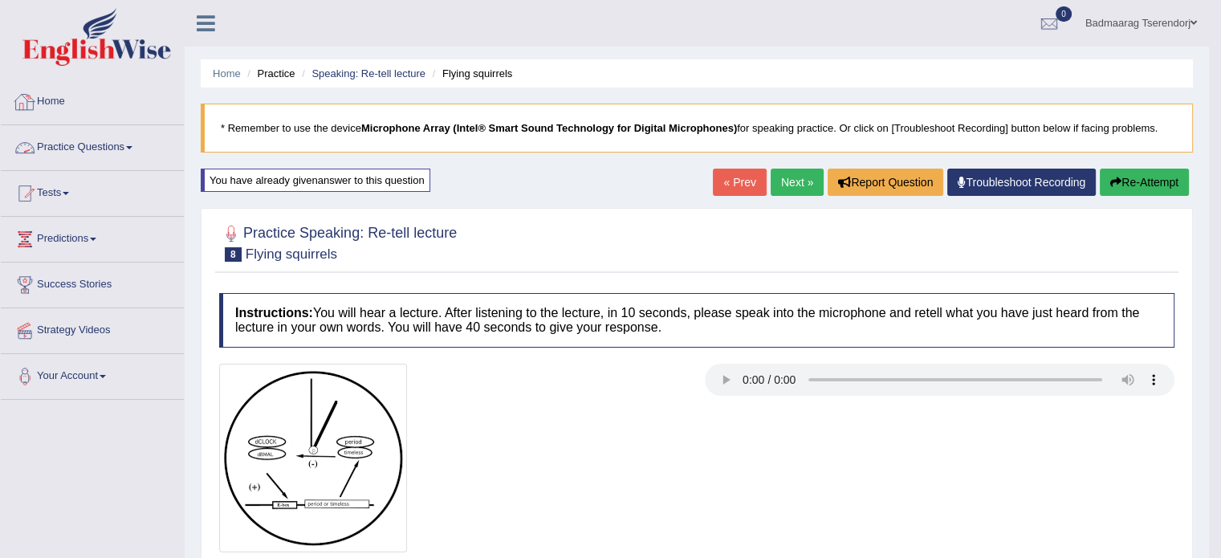
click at [135, 140] on link "Practice Questions" at bounding box center [92, 145] width 183 height 40
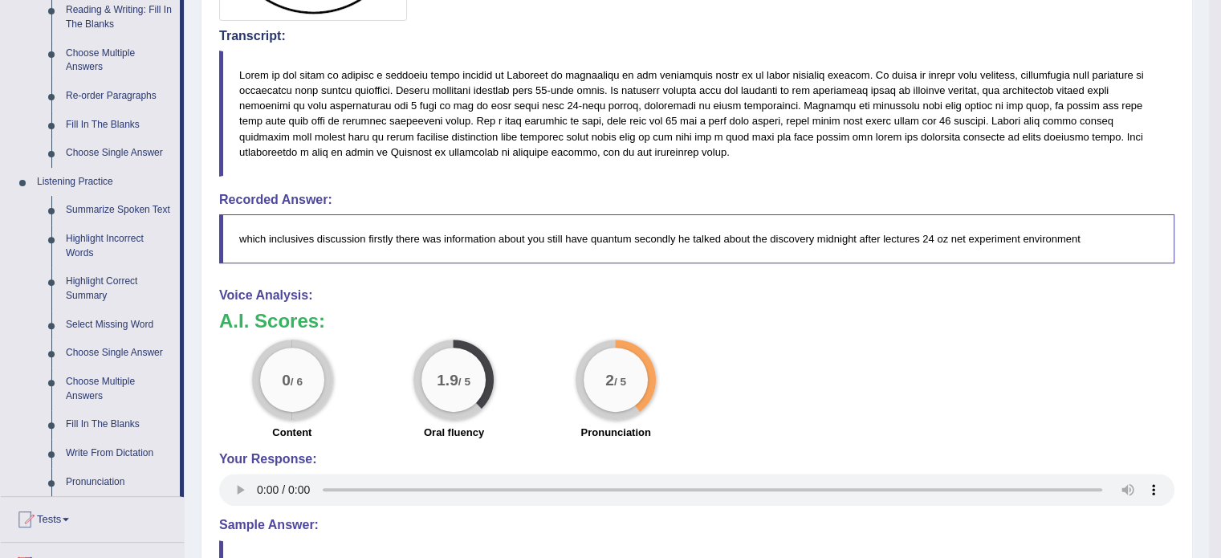
scroll to position [562, 0]
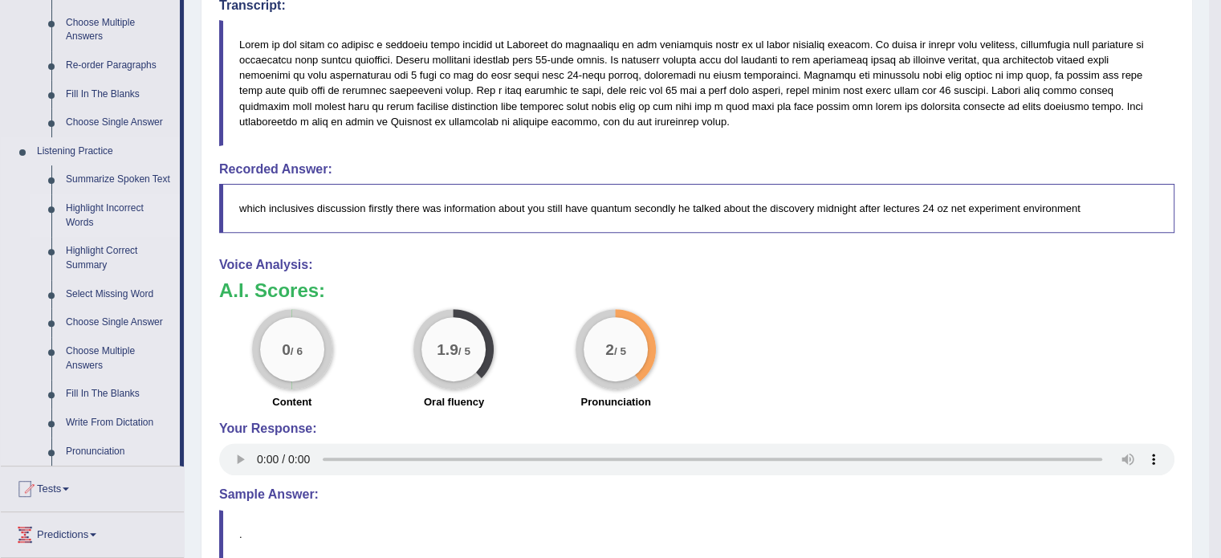
click at [117, 208] on link "Highlight Incorrect Words" at bounding box center [119, 215] width 121 height 43
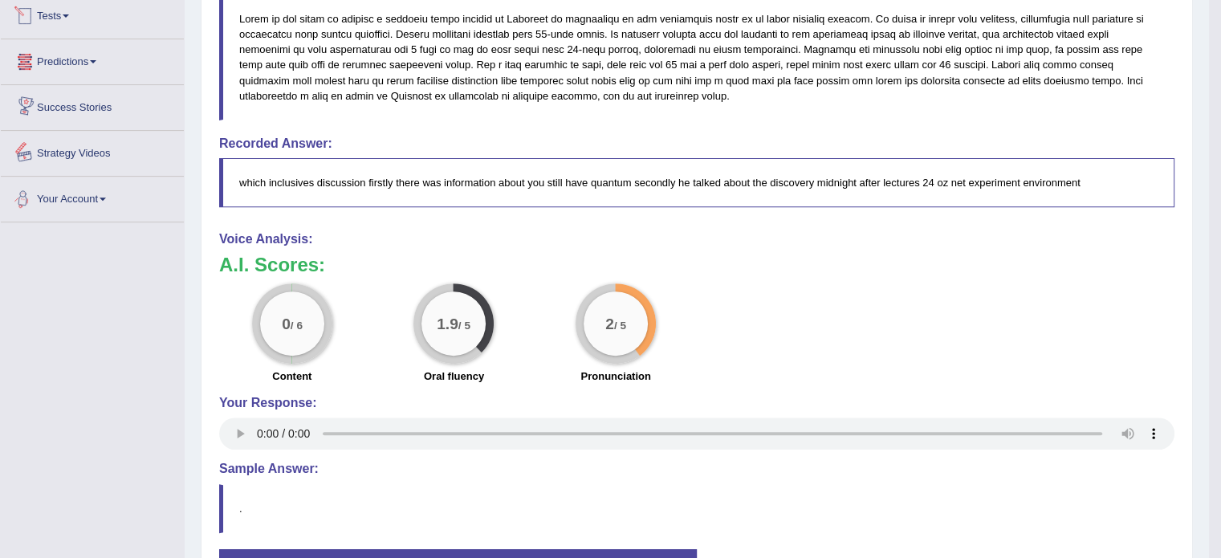
scroll to position [714, 0]
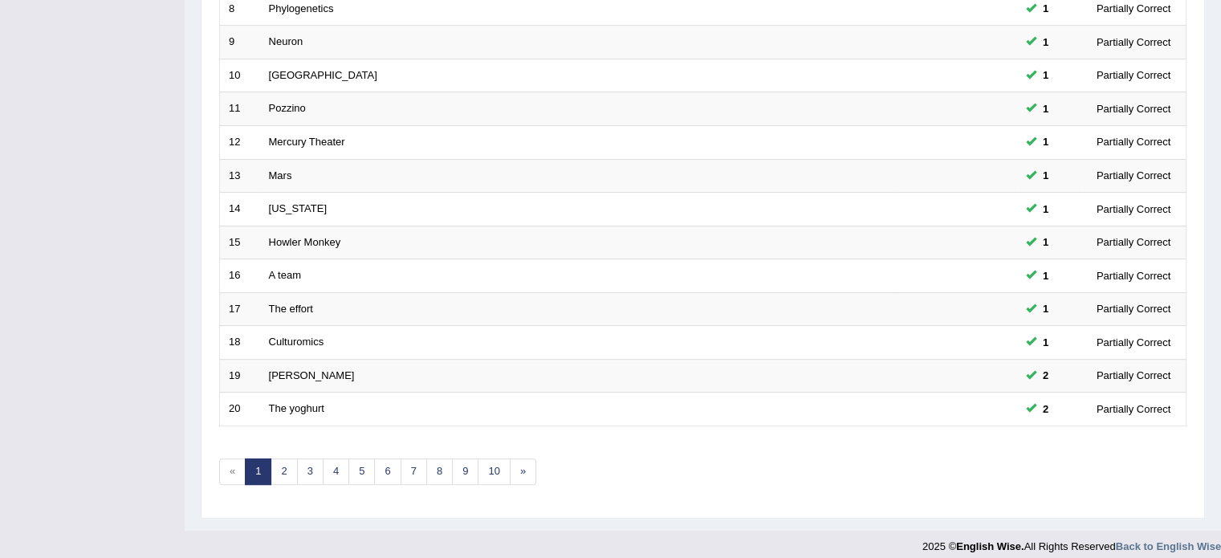
scroll to position [500, 0]
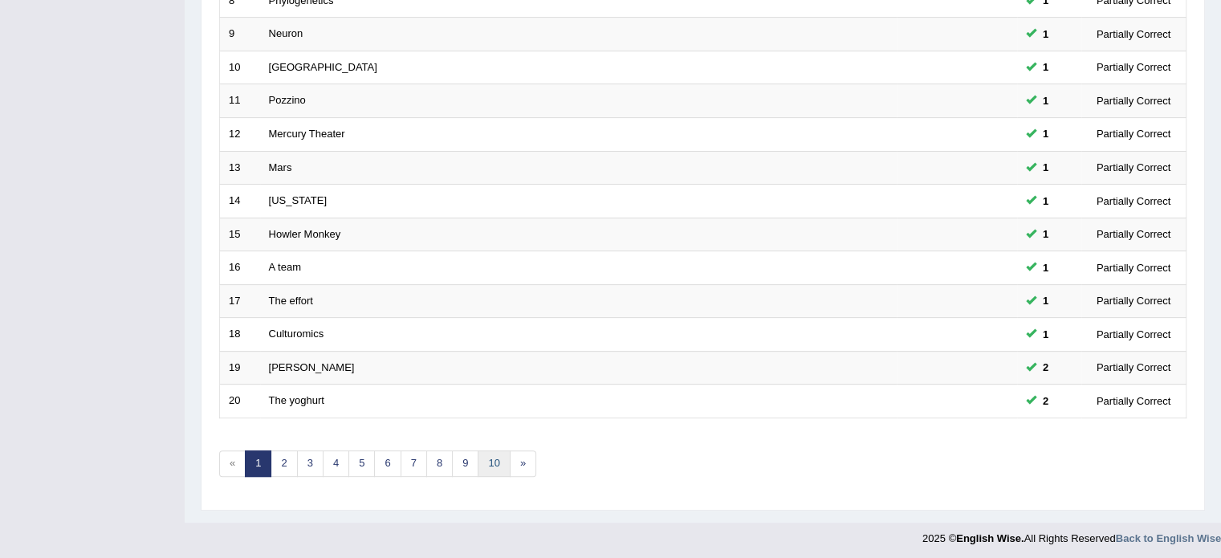
click at [494, 460] on link "10" at bounding box center [494, 463] width 32 height 26
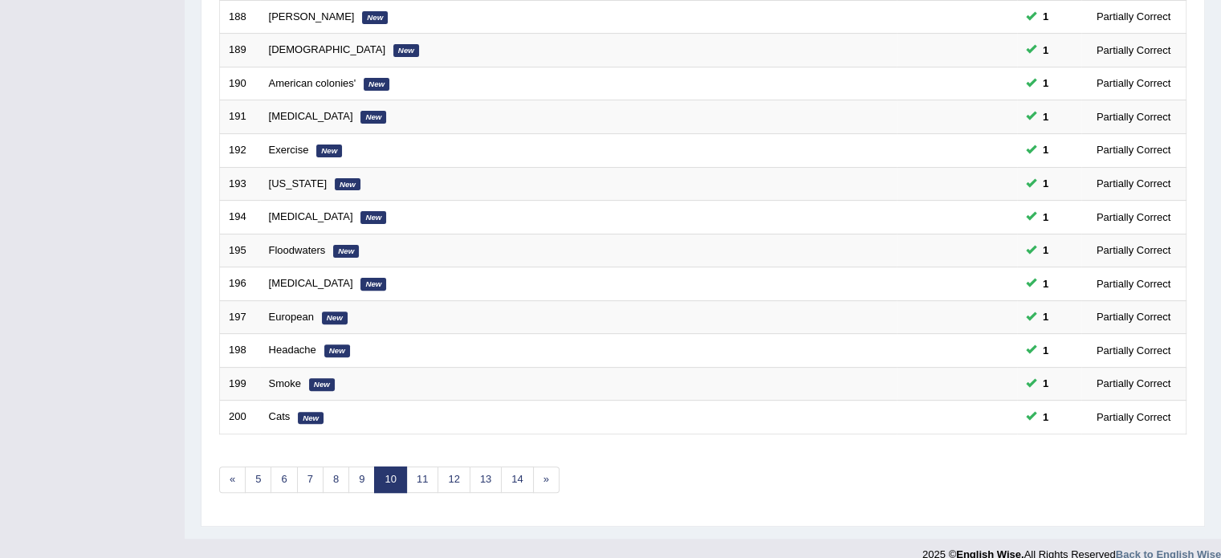
scroll to position [500, 0]
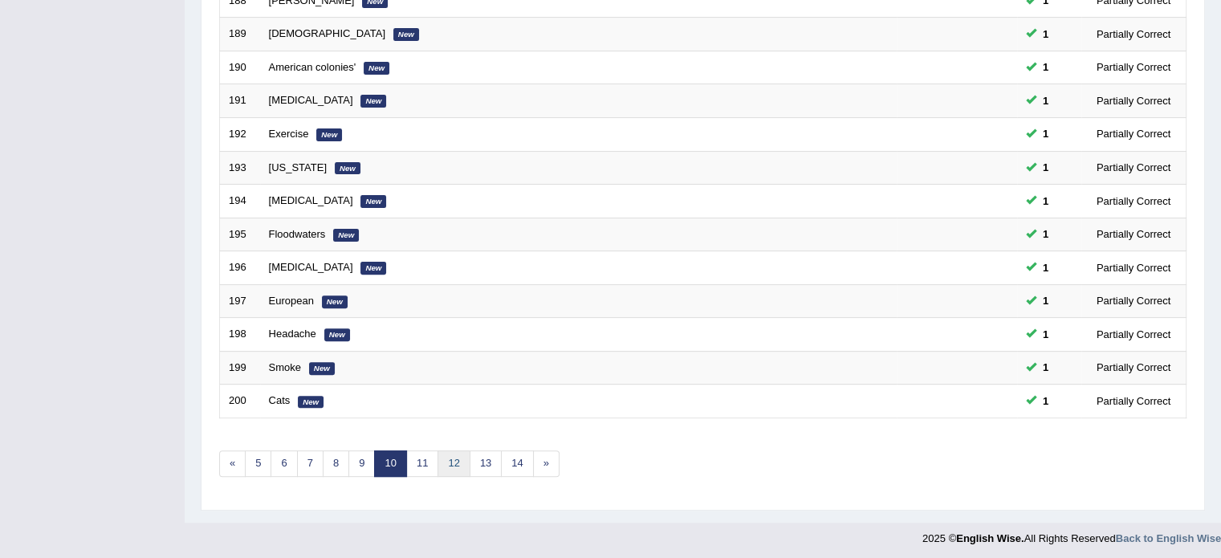
click at [462, 458] on link "12" at bounding box center [453, 463] width 32 height 26
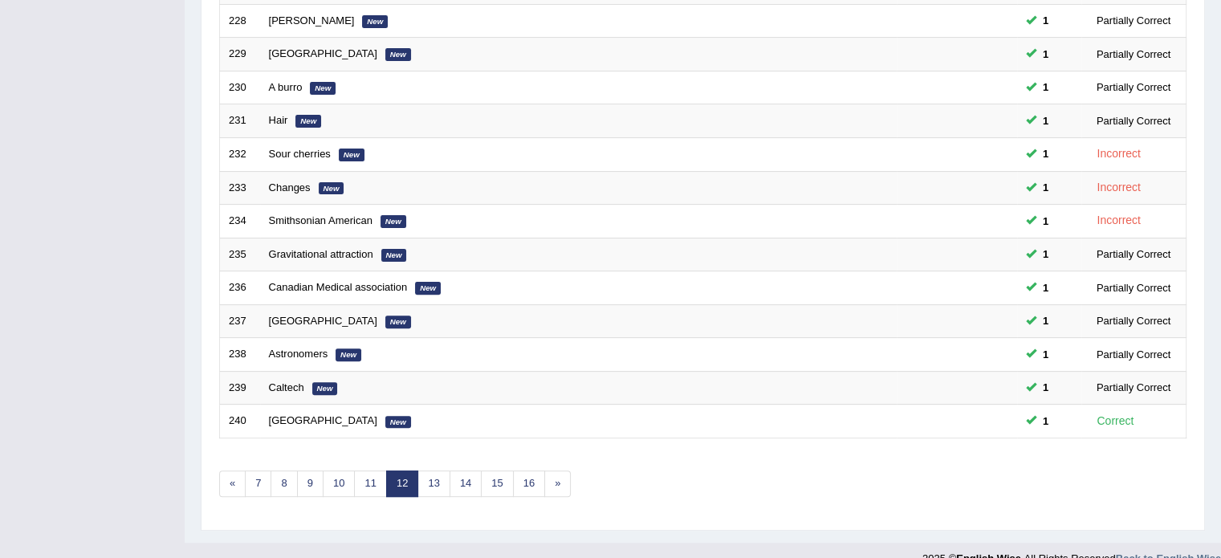
scroll to position [500, 0]
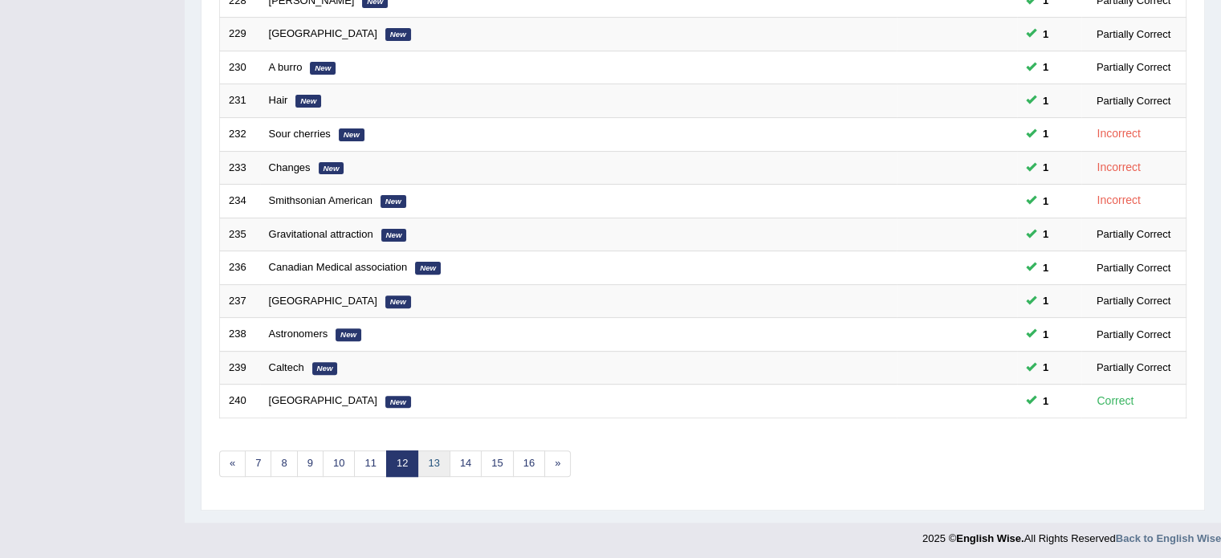
click at [438, 454] on link "13" at bounding box center [433, 463] width 32 height 26
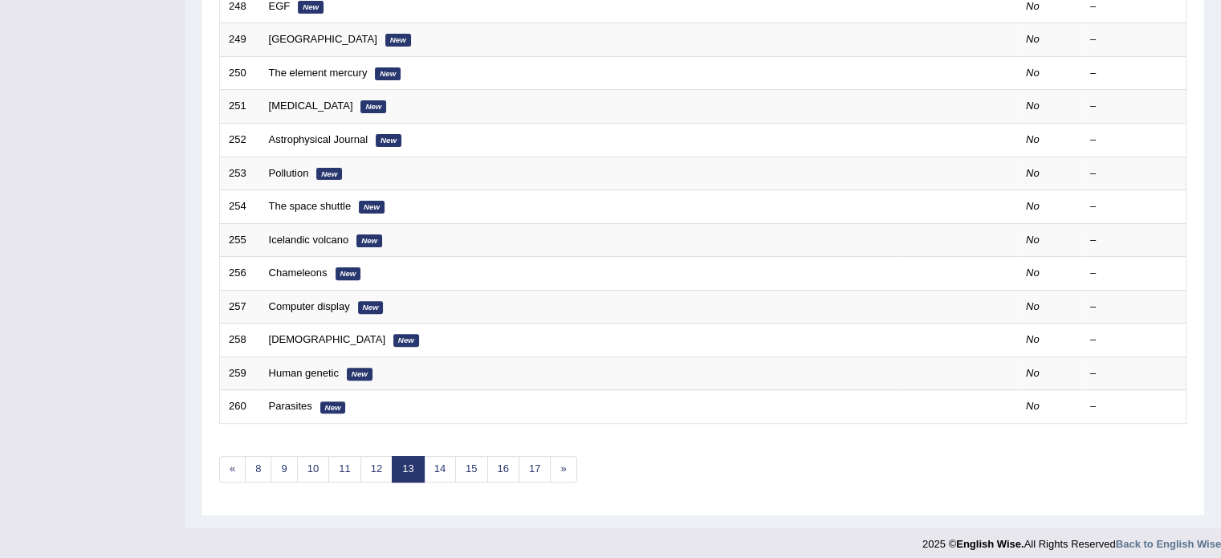
scroll to position [500, 0]
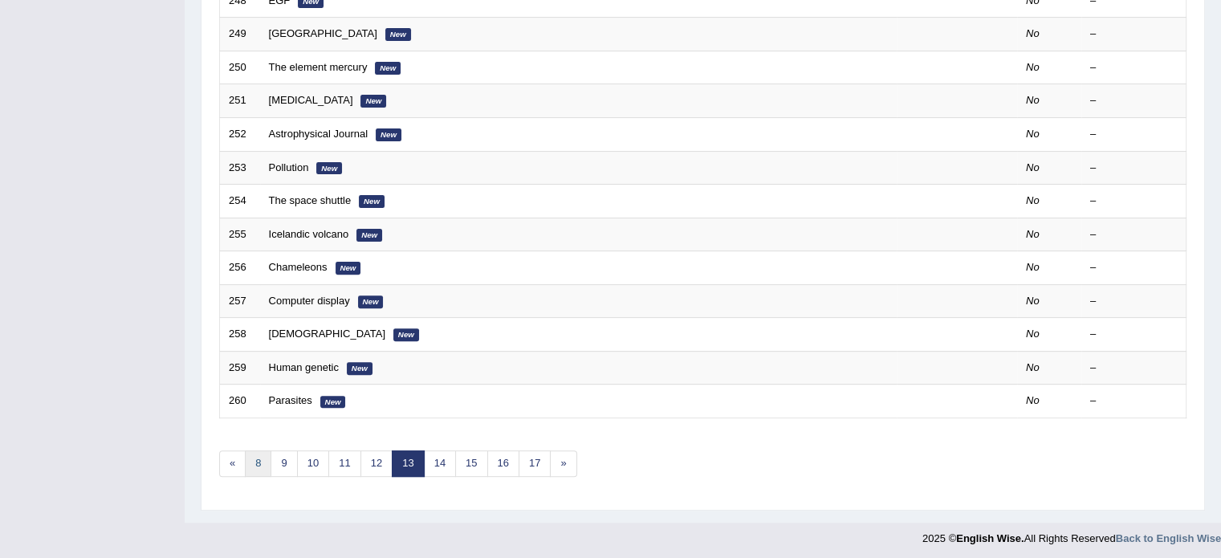
click at [257, 455] on link "8" at bounding box center [258, 463] width 26 height 26
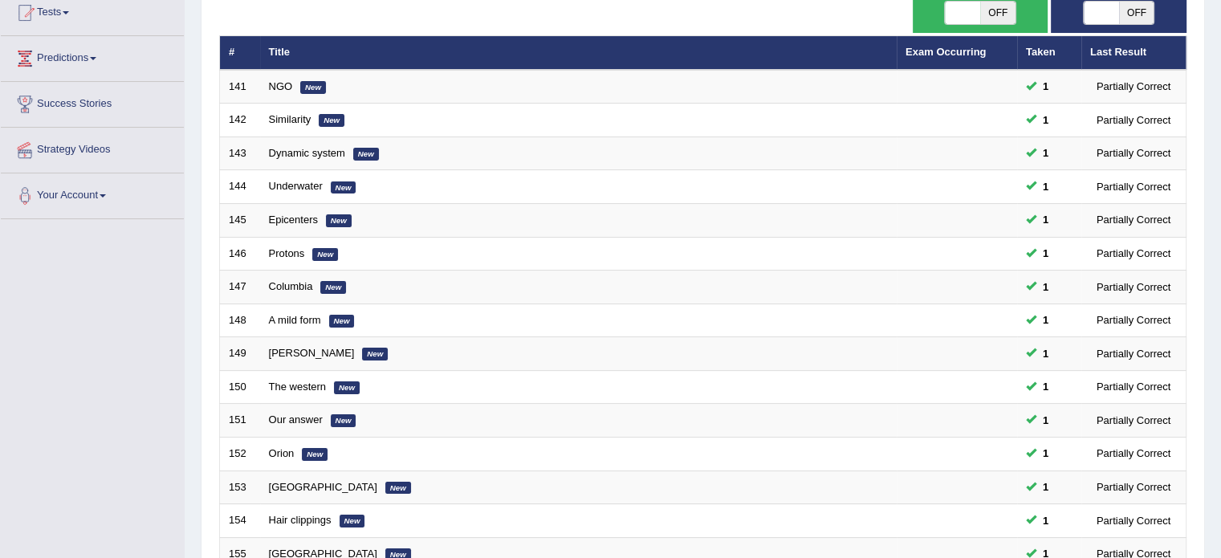
scroll to position [500, 0]
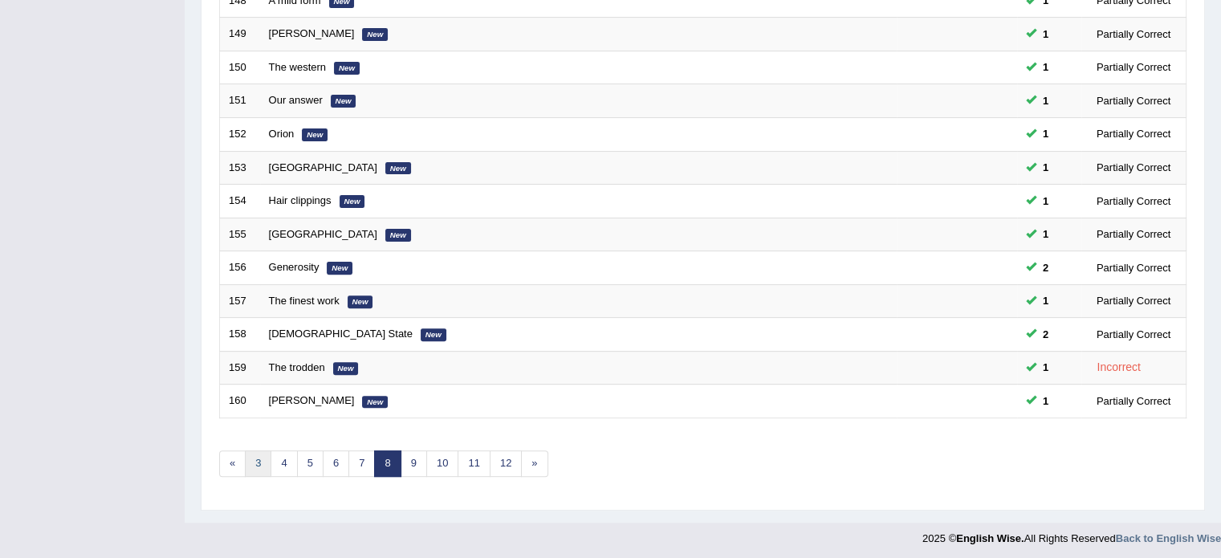
click at [255, 462] on link "3" at bounding box center [258, 463] width 26 height 26
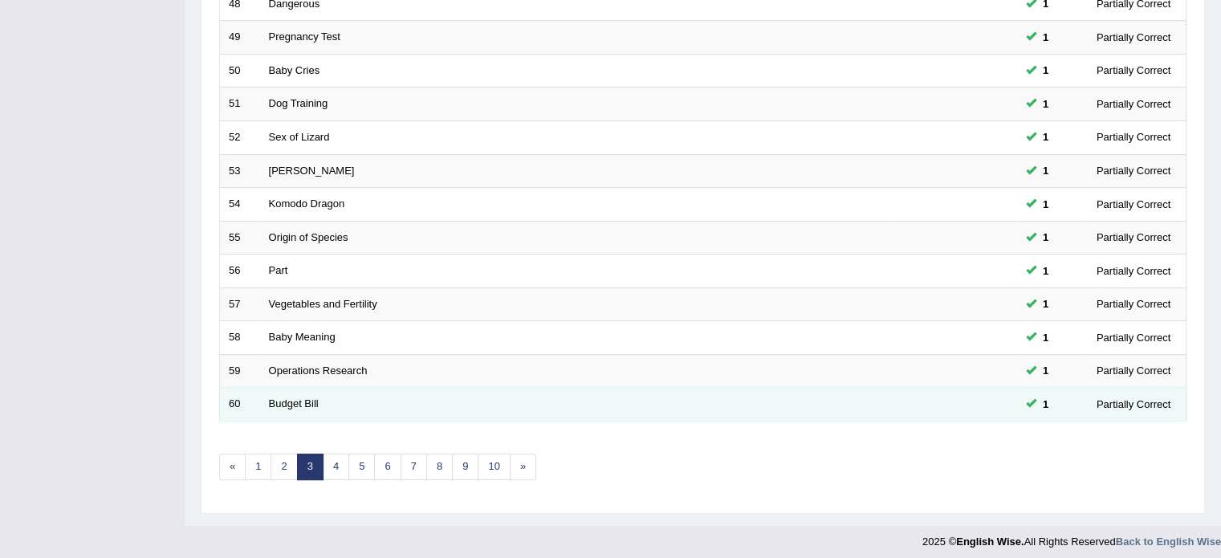
scroll to position [500, 0]
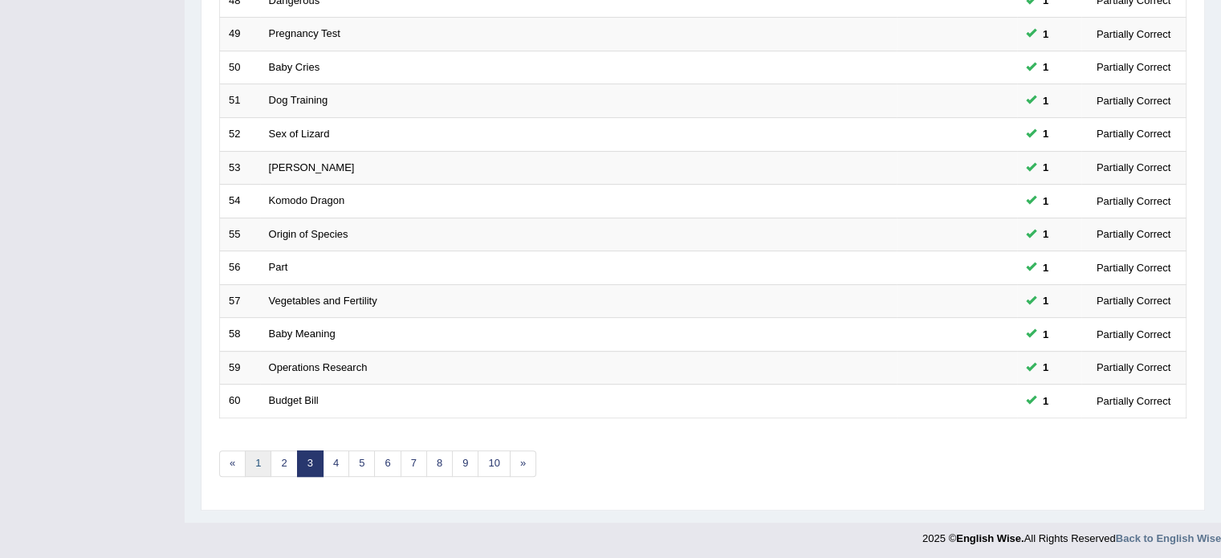
click at [258, 462] on link "1" at bounding box center [258, 463] width 26 height 26
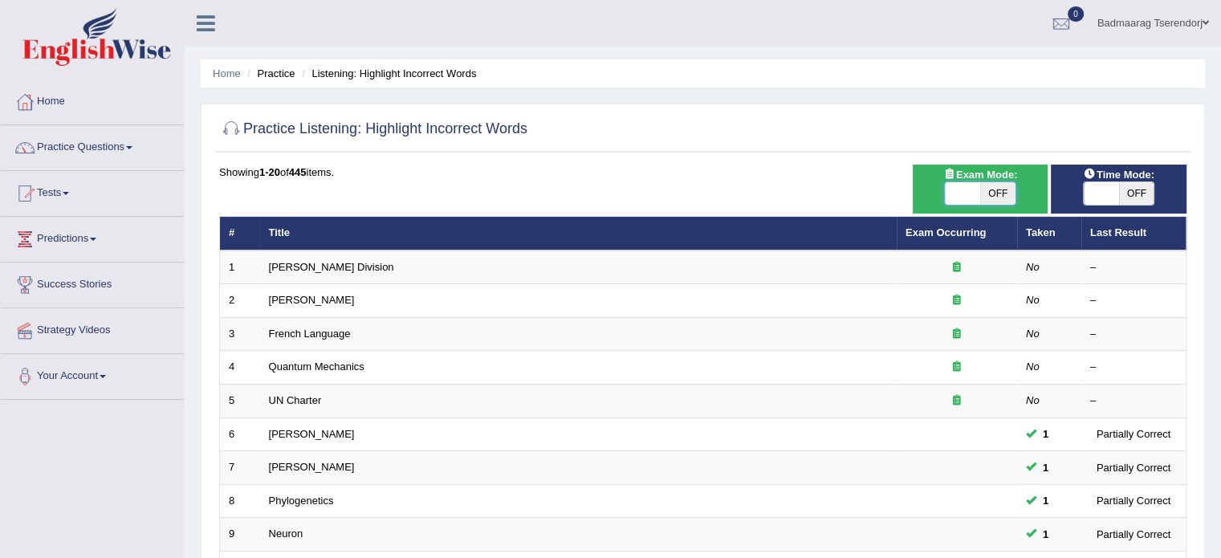
click at [964, 189] on span at bounding box center [962, 193] width 35 height 22
checkbox input "true"
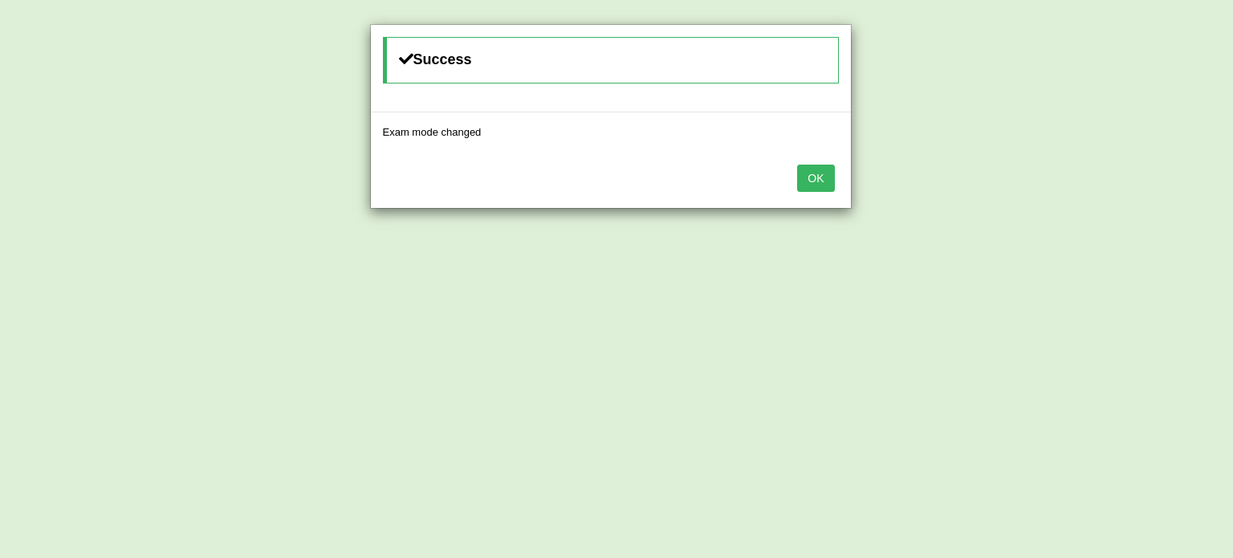
click at [815, 169] on button "OK" at bounding box center [815, 178] width 37 height 27
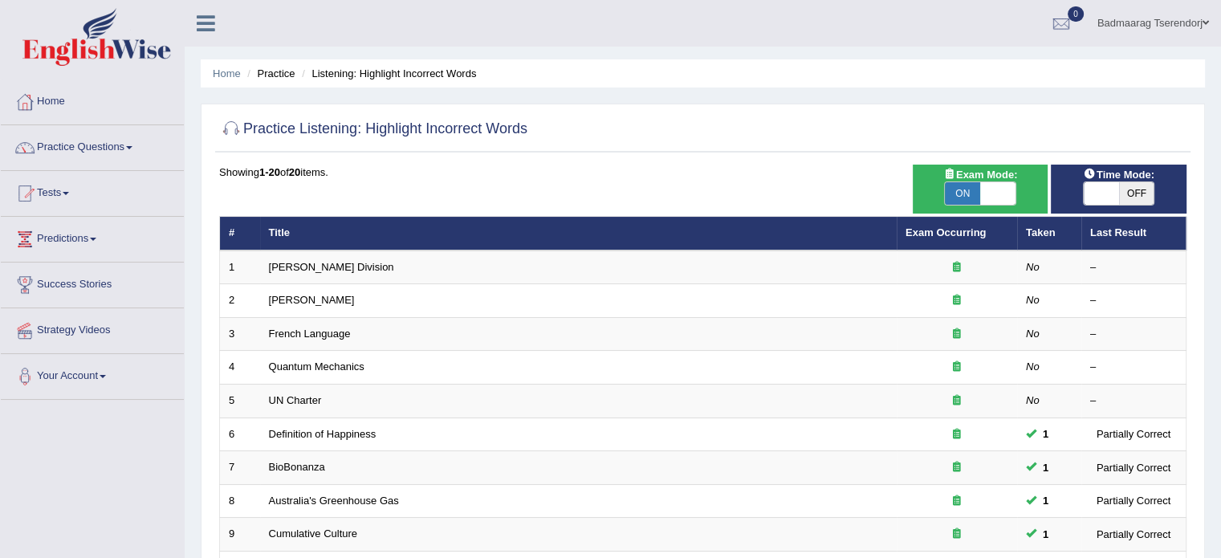
click at [1092, 187] on span at bounding box center [1101, 193] width 35 height 22
checkbox input "true"
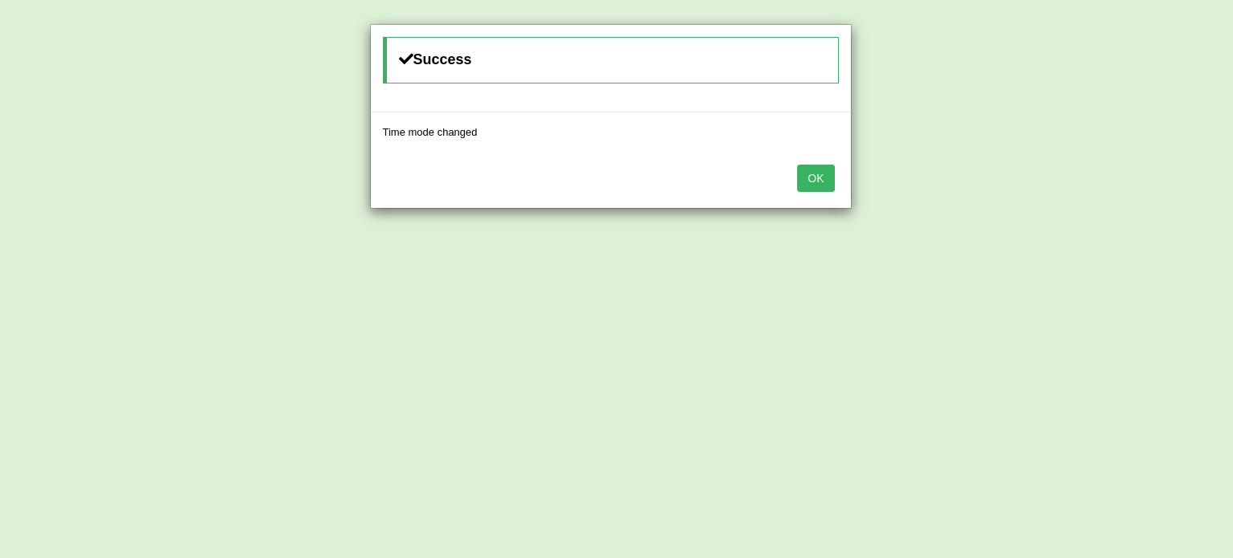
click at [815, 173] on button "OK" at bounding box center [815, 178] width 37 height 27
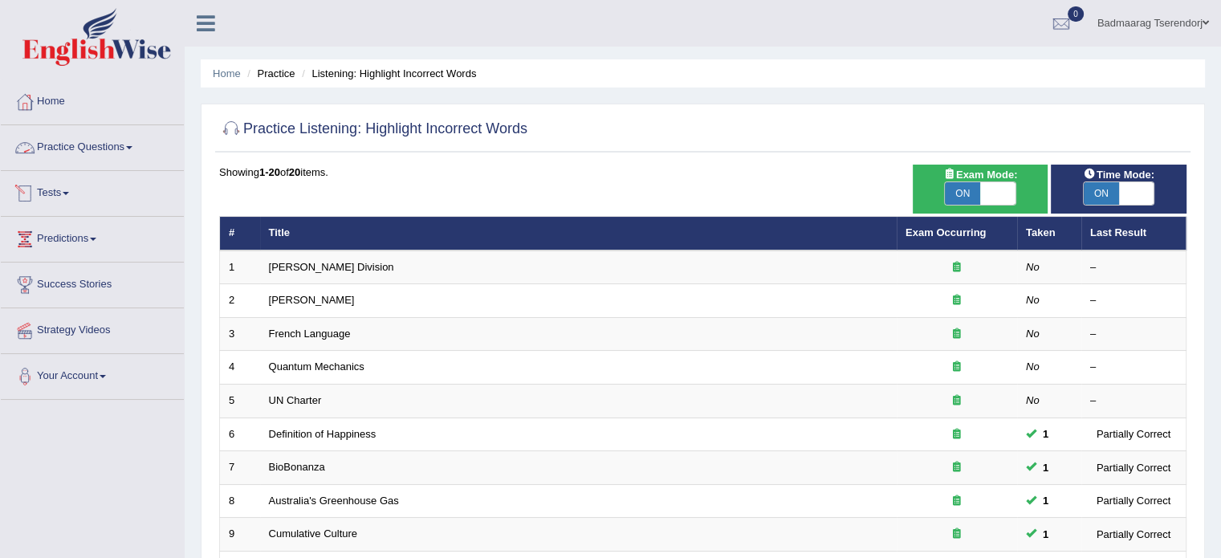
click at [106, 142] on link "Practice Questions" at bounding box center [92, 145] width 183 height 40
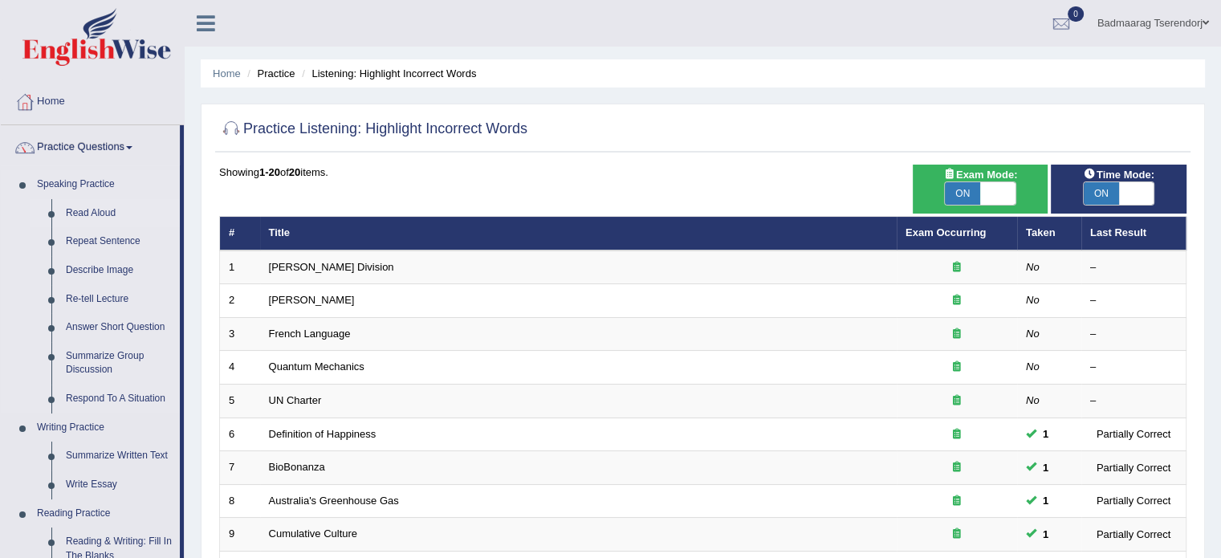
click at [122, 203] on link "Read Aloud" at bounding box center [119, 213] width 121 height 29
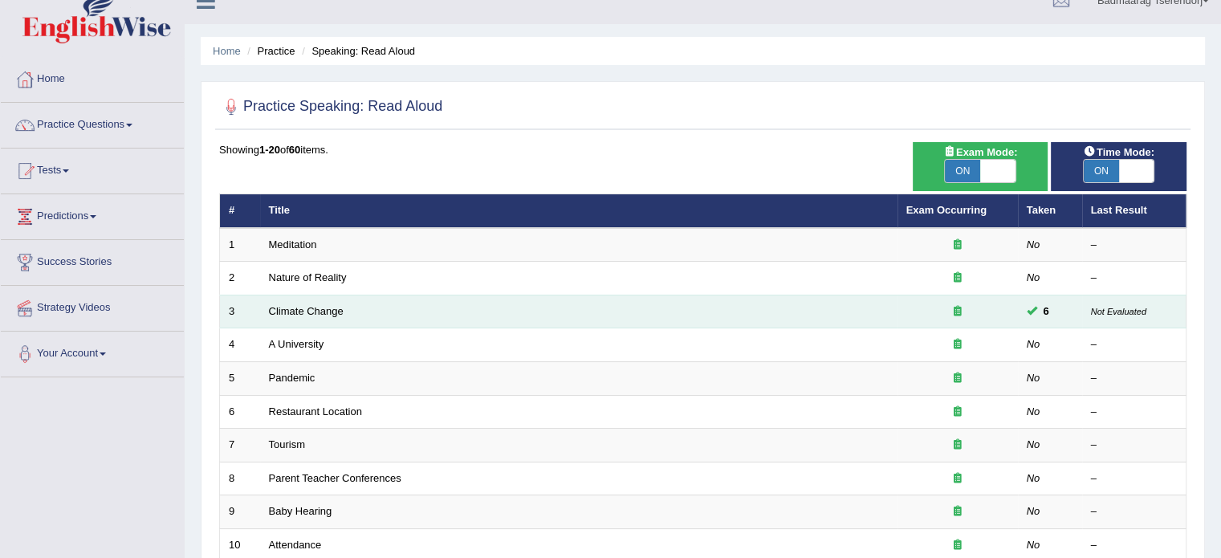
scroll to position [18, 0]
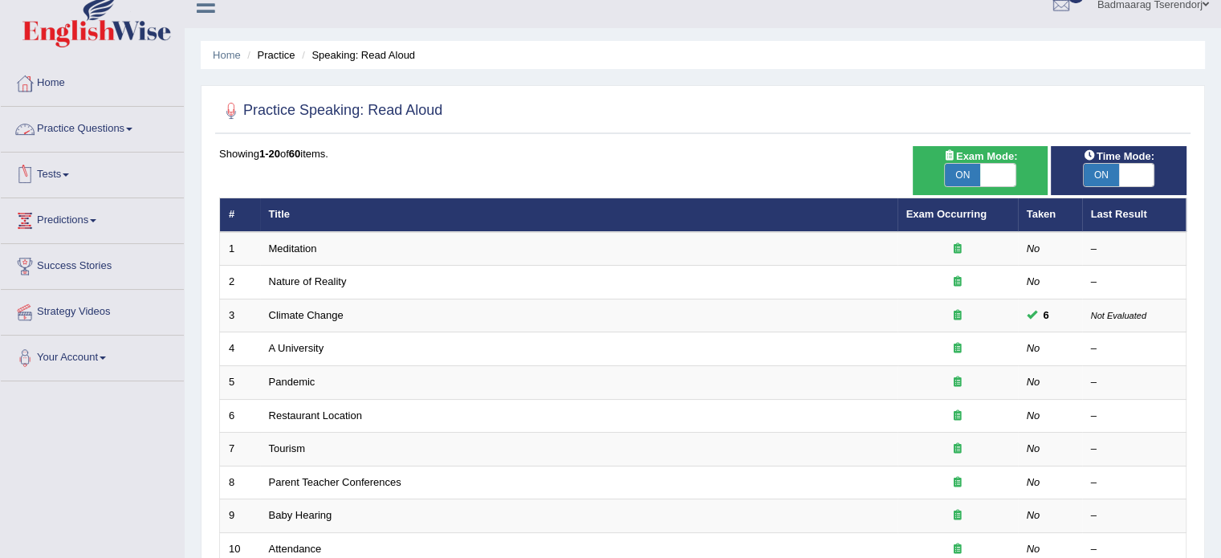
click at [129, 121] on link "Practice Questions" at bounding box center [92, 127] width 183 height 40
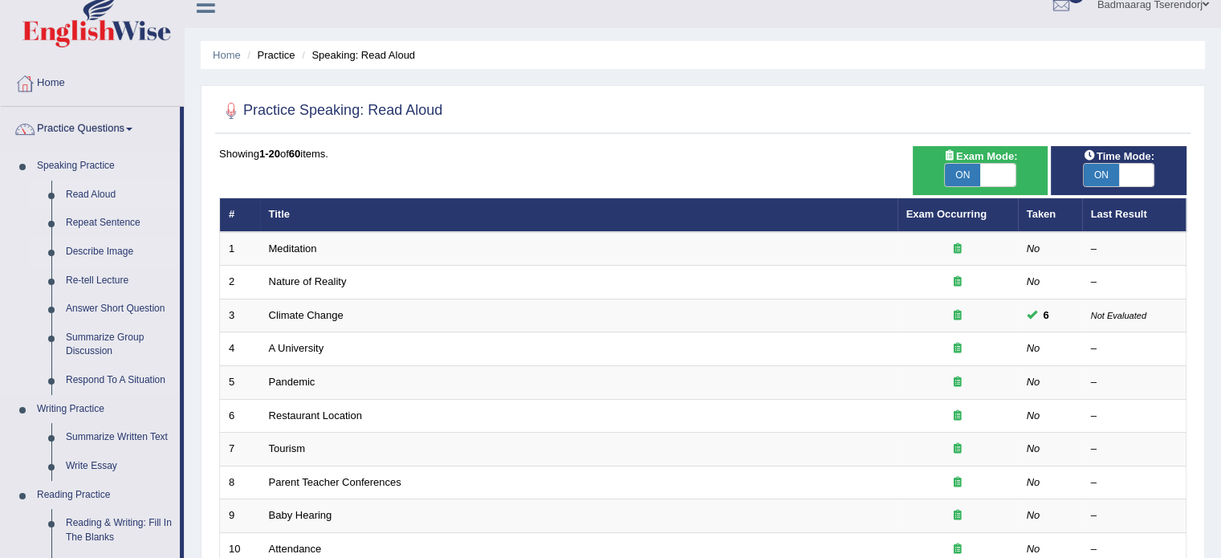
click at [96, 247] on link "Describe Image" at bounding box center [119, 252] width 121 height 29
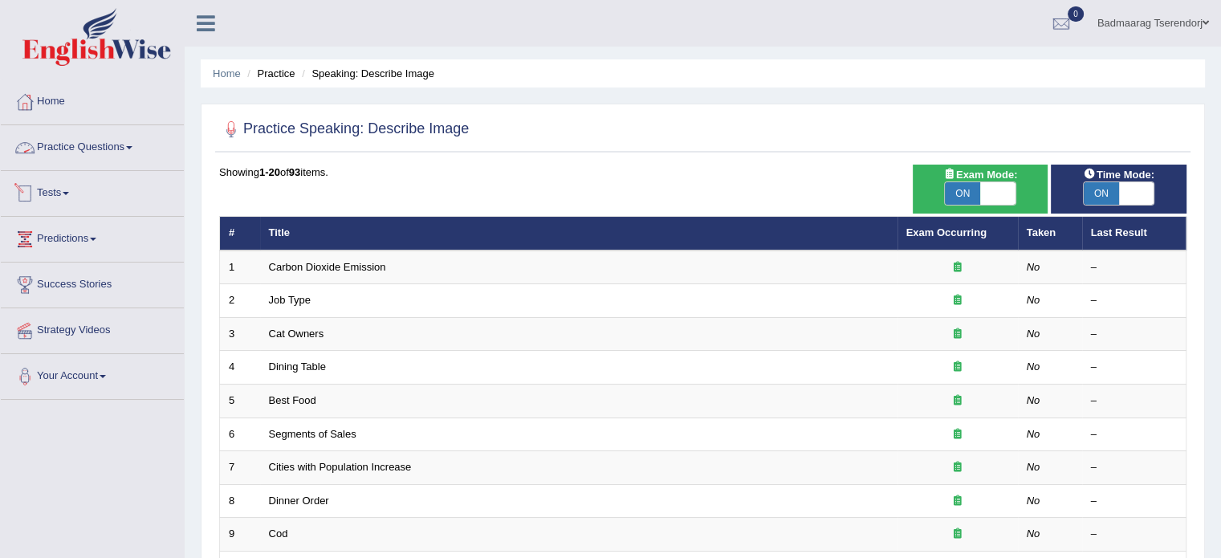
click at [128, 146] on link "Practice Questions" at bounding box center [92, 145] width 183 height 40
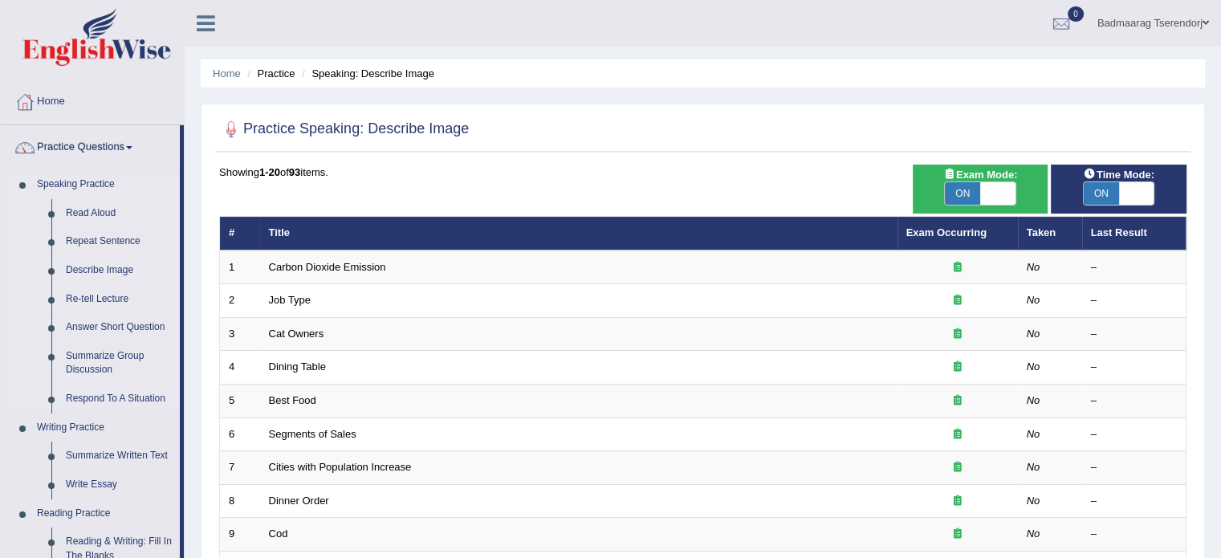
click at [106, 299] on link "Re-tell Lecture" at bounding box center [119, 299] width 121 height 29
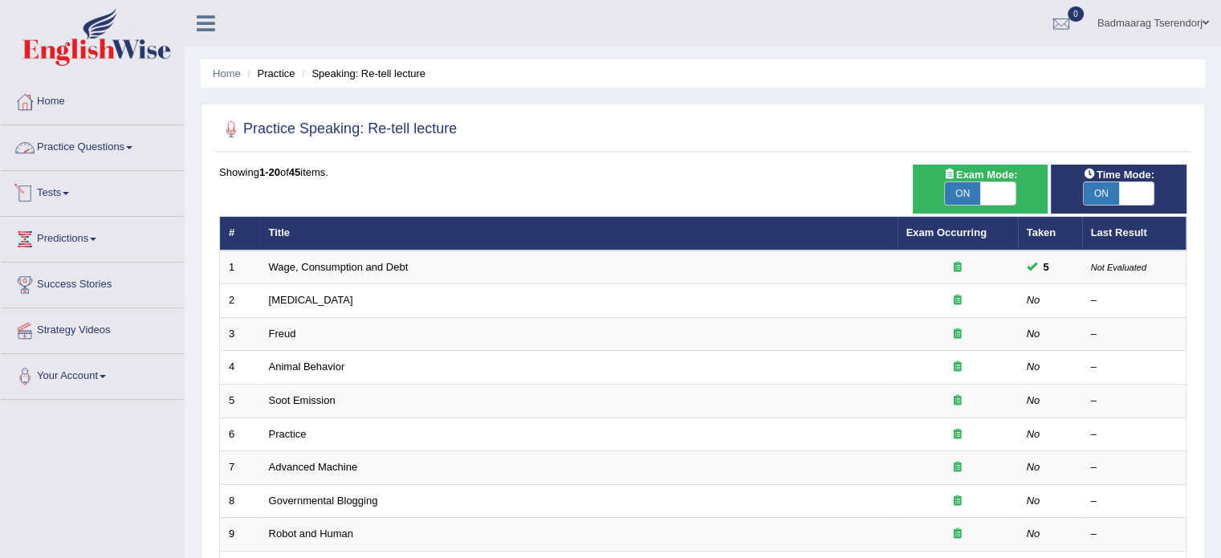
click at [128, 149] on link "Practice Questions" at bounding box center [92, 145] width 183 height 40
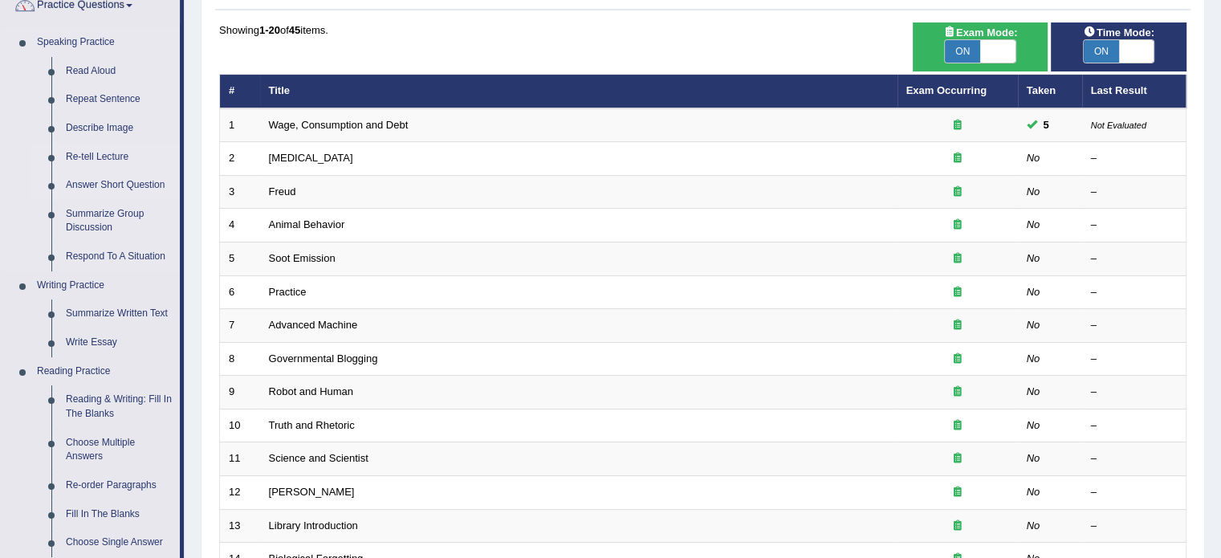
scroll to position [241, 0]
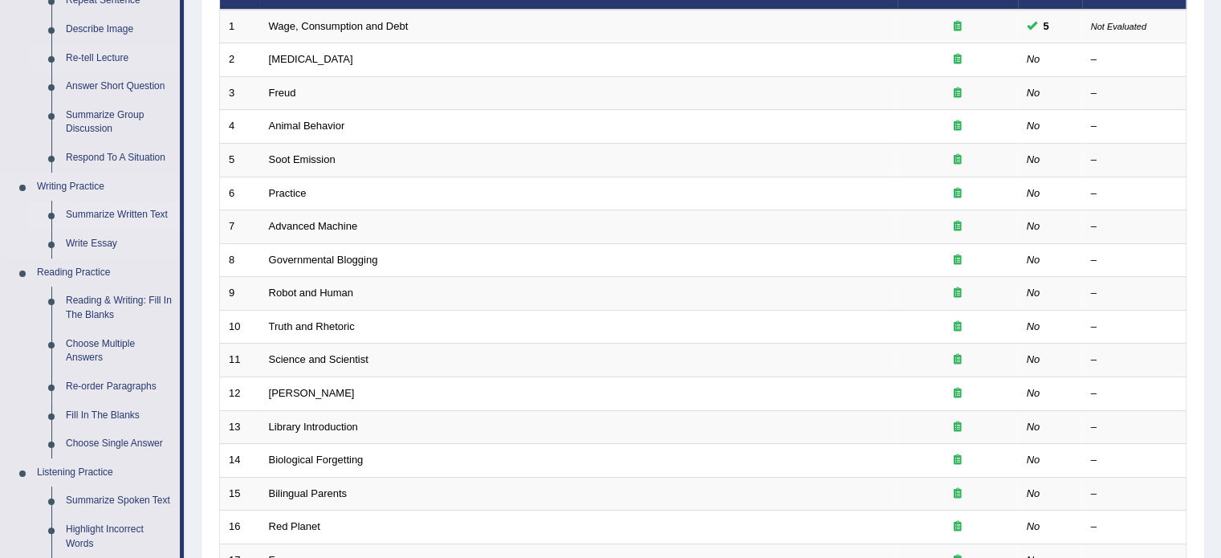
click at [124, 217] on link "Summarize Written Text" at bounding box center [119, 215] width 121 height 29
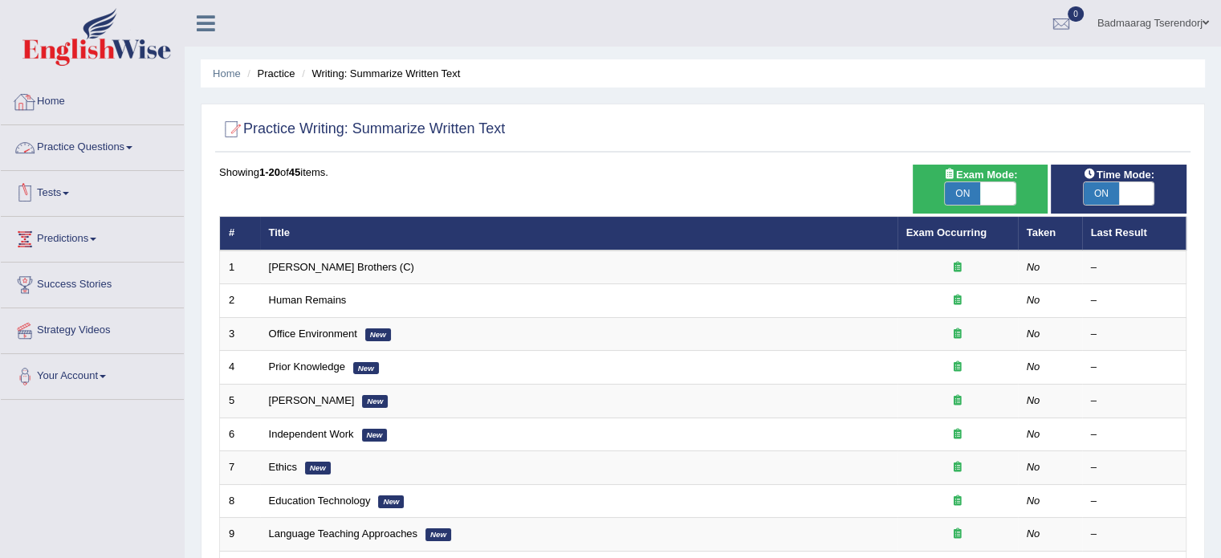
click at [128, 149] on link "Practice Questions" at bounding box center [92, 145] width 183 height 40
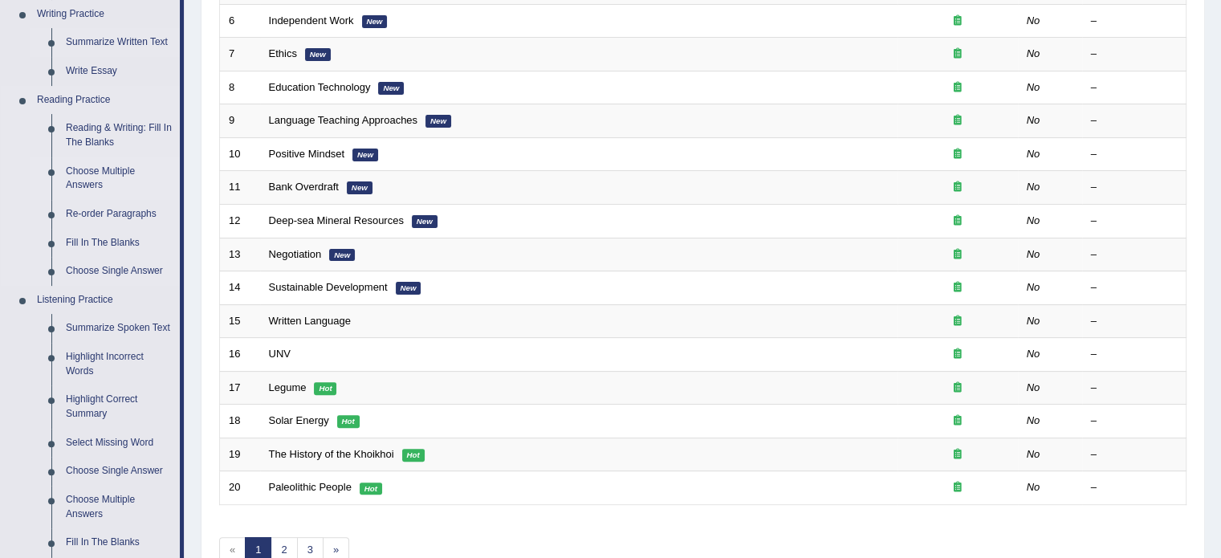
scroll to position [482, 0]
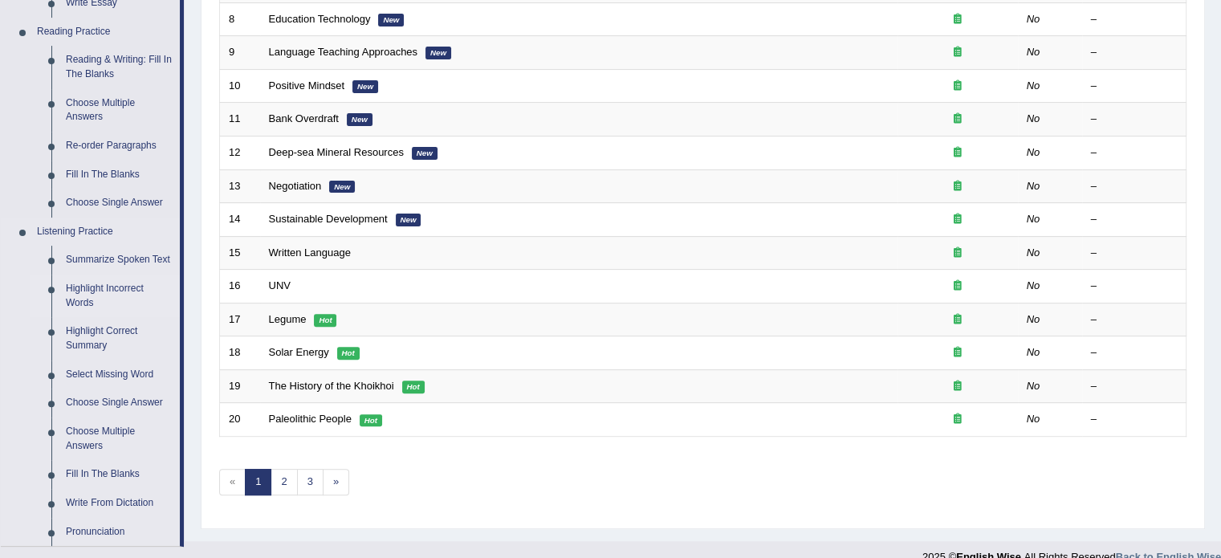
click at [126, 287] on link "Highlight Incorrect Words" at bounding box center [119, 295] width 121 height 43
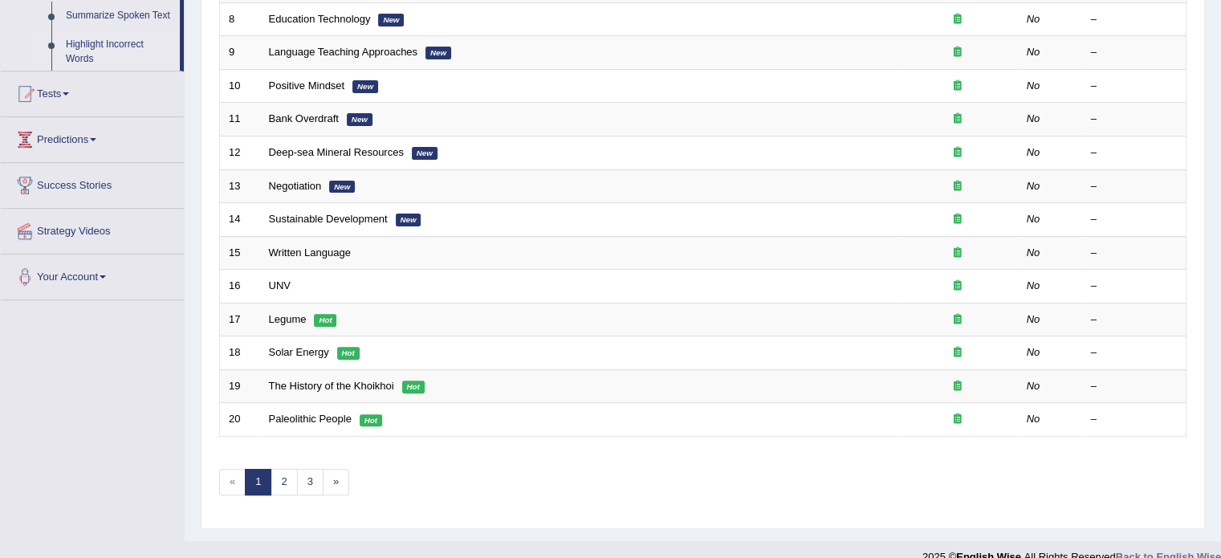
scroll to position [189, 0]
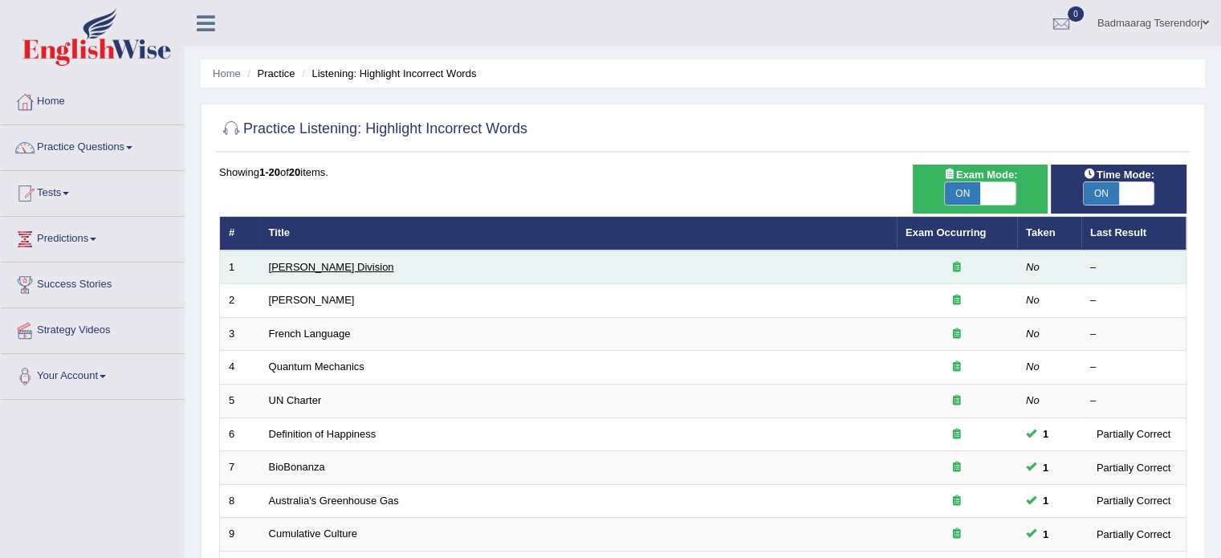
click at [299, 264] on link "[PERSON_NAME] Division" at bounding box center [331, 267] width 125 height 12
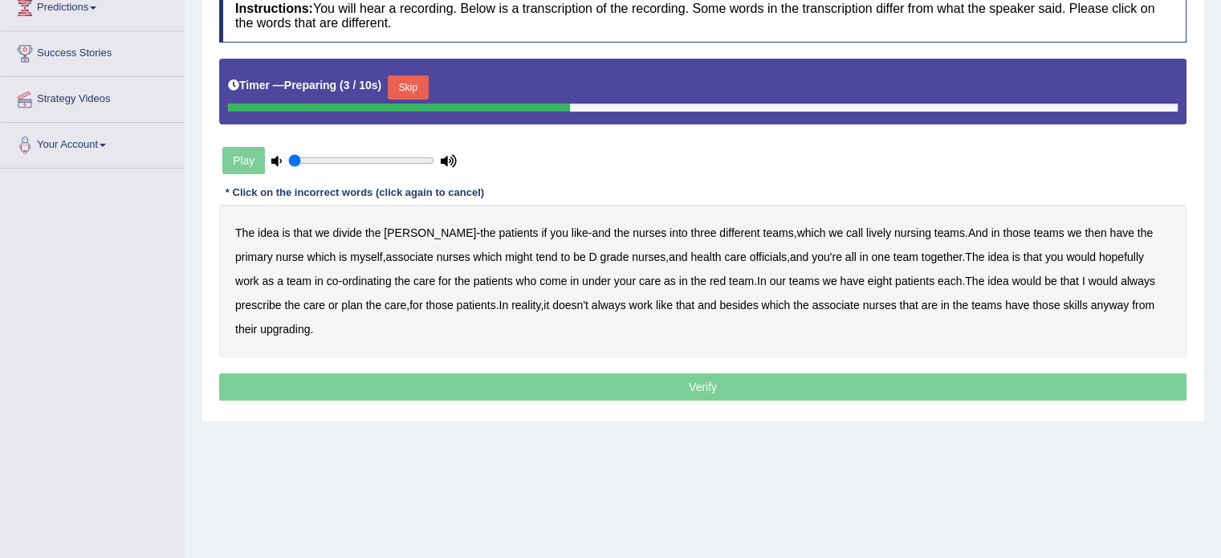
scroll to position [241, 0]
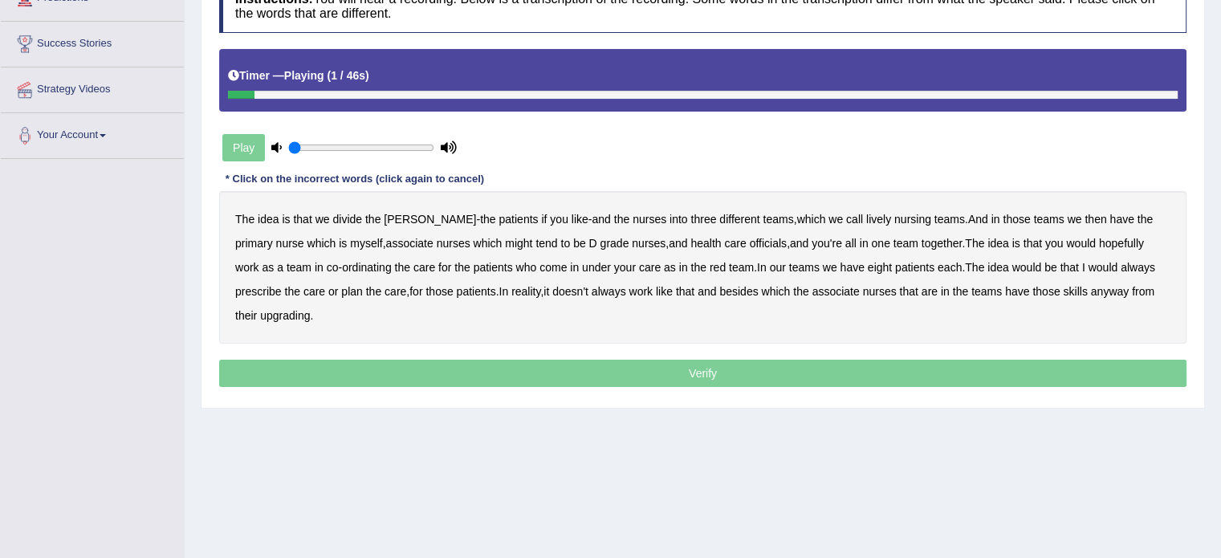
click at [254, 142] on div "Play" at bounding box center [339, 148] width 241 height 40
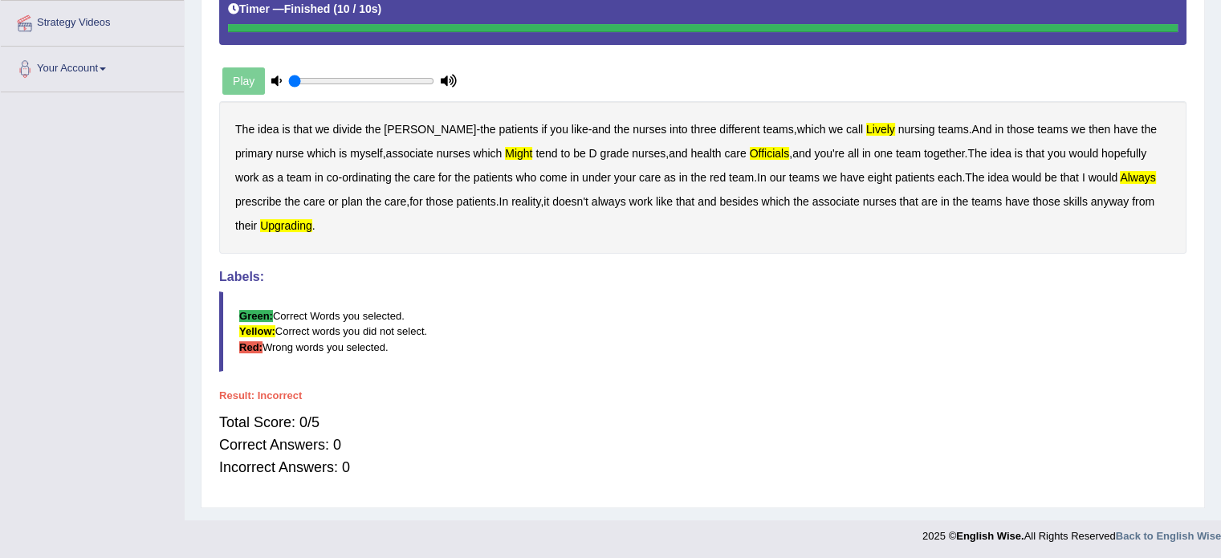
scroll to position [0, 0]
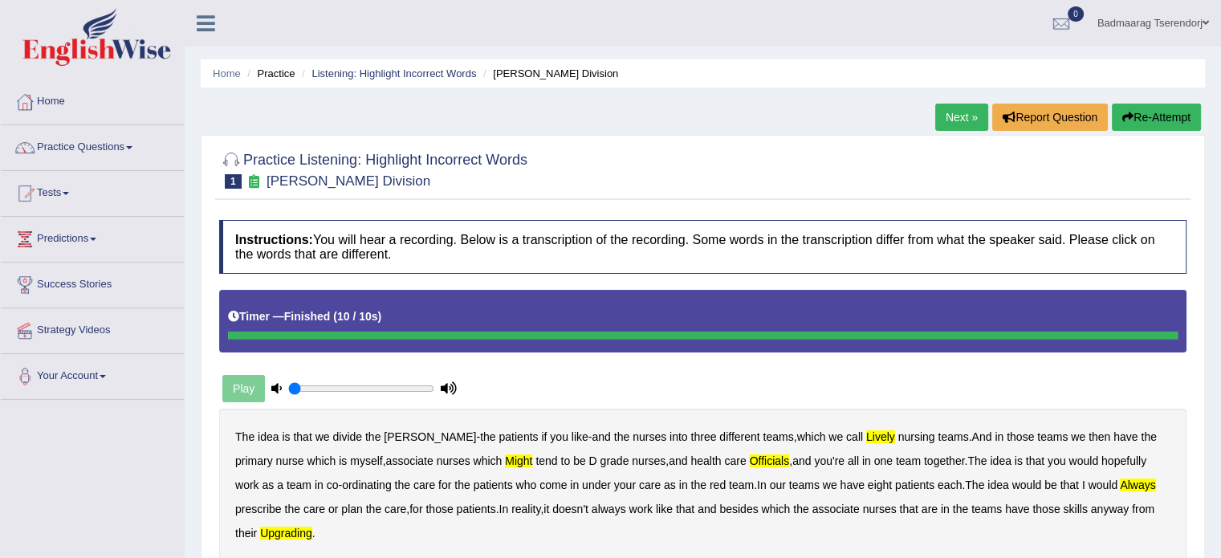
click at [1153, 111] on button "Re-Attempt" at bounding box center [1156, 117] width 89 height 27
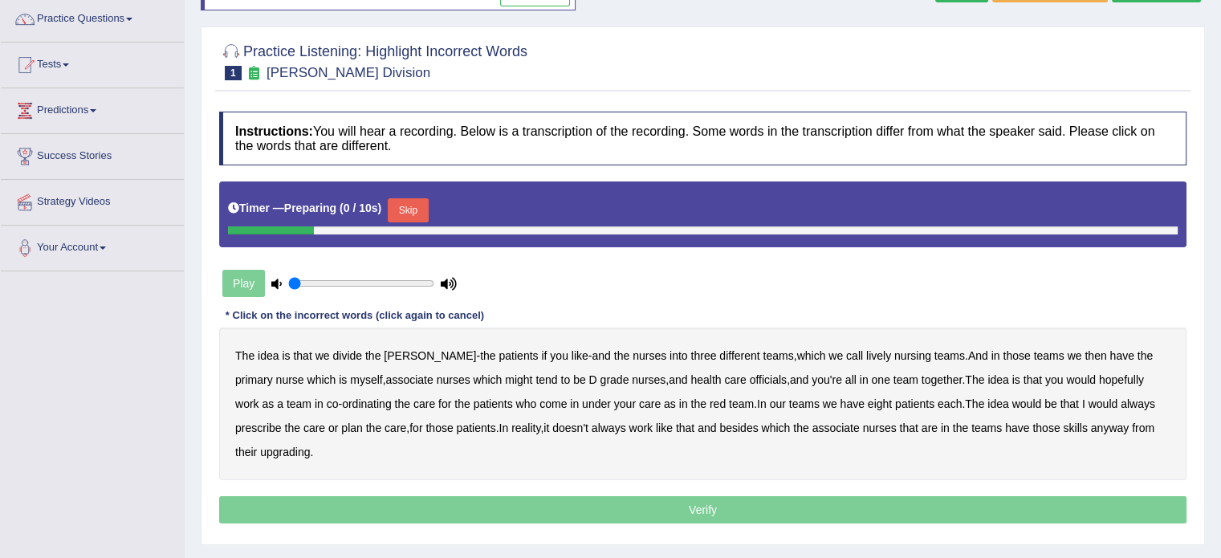
scroll to position [161, 0]
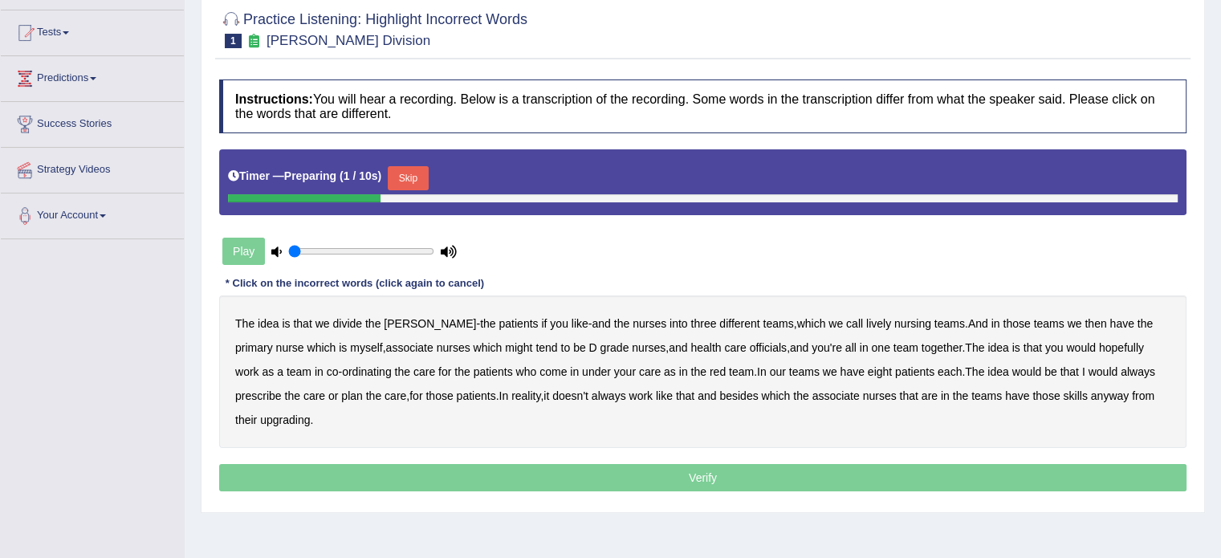
click at [258, 249] on div "Play" at bounding box center [339, 251] width 241 height 40
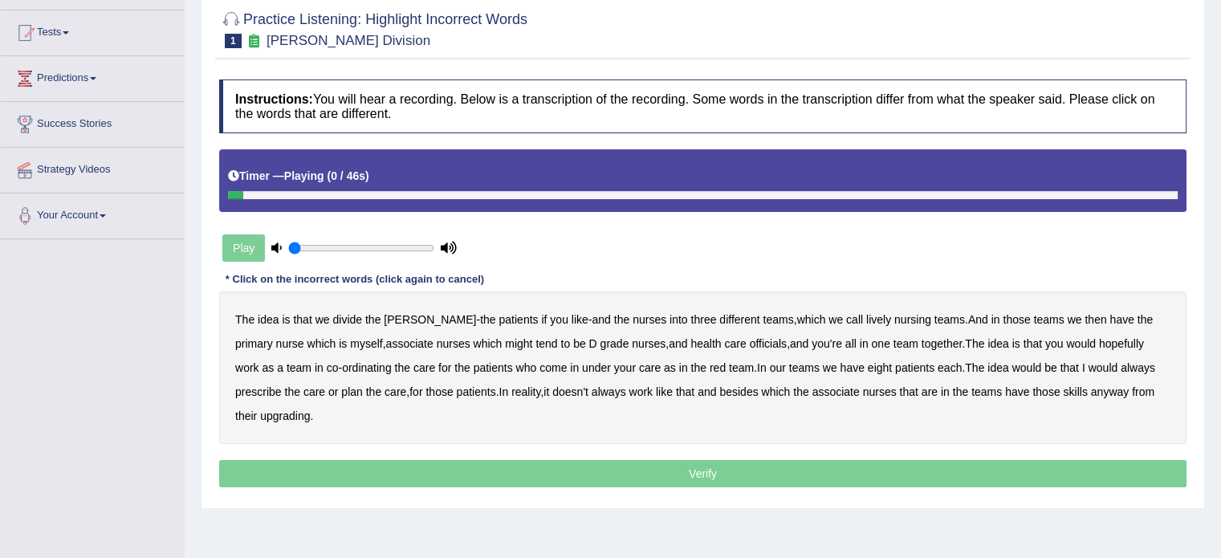
click at [249, 242] on div "Play" at bounding box center [339, 248] width 241 height 40
click at [498, 315] on b "patients" at bounding box center [517, 319] width 39 height 13
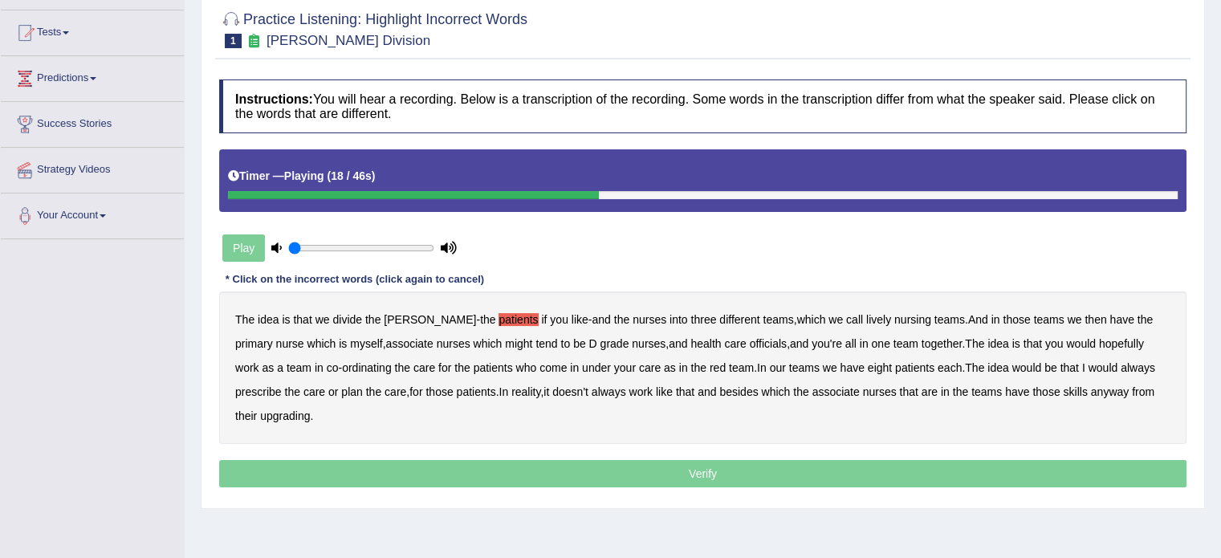
click at [505, 338] on b "might" at bounding box center [518, 343] width 27 height 13
click at [750, 341] on b "officials" at bounding box center [768, 343] width 37 height 13
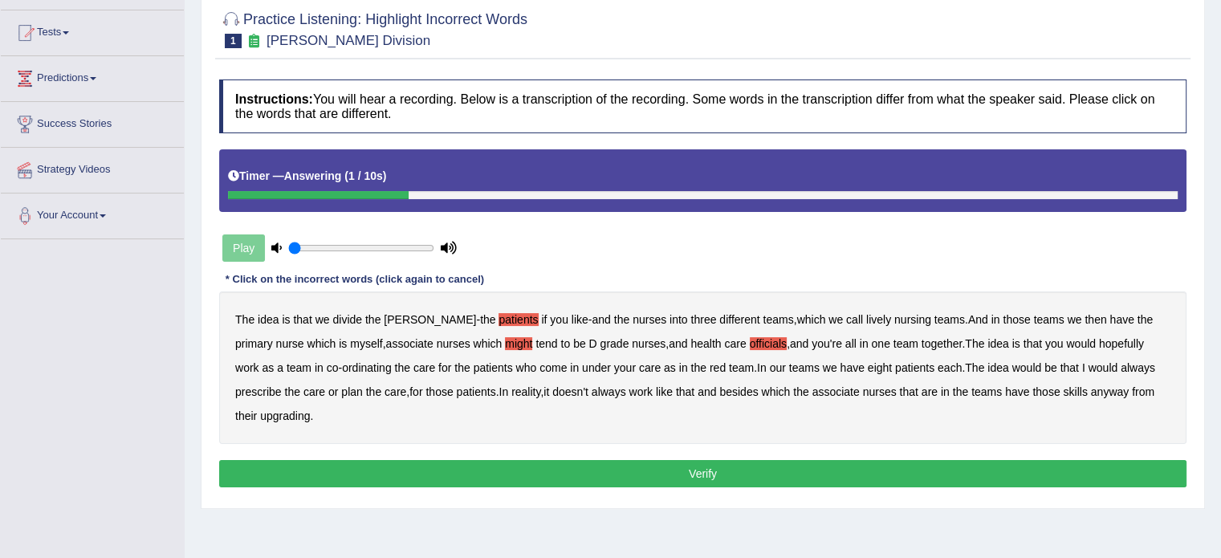
click at [260, 415] on b "upgrading" at bounding box center [285, 415] width 50 height 13
click at [352, 464] on button "Verify" at bounding box center [702, 473] width 967 height 27
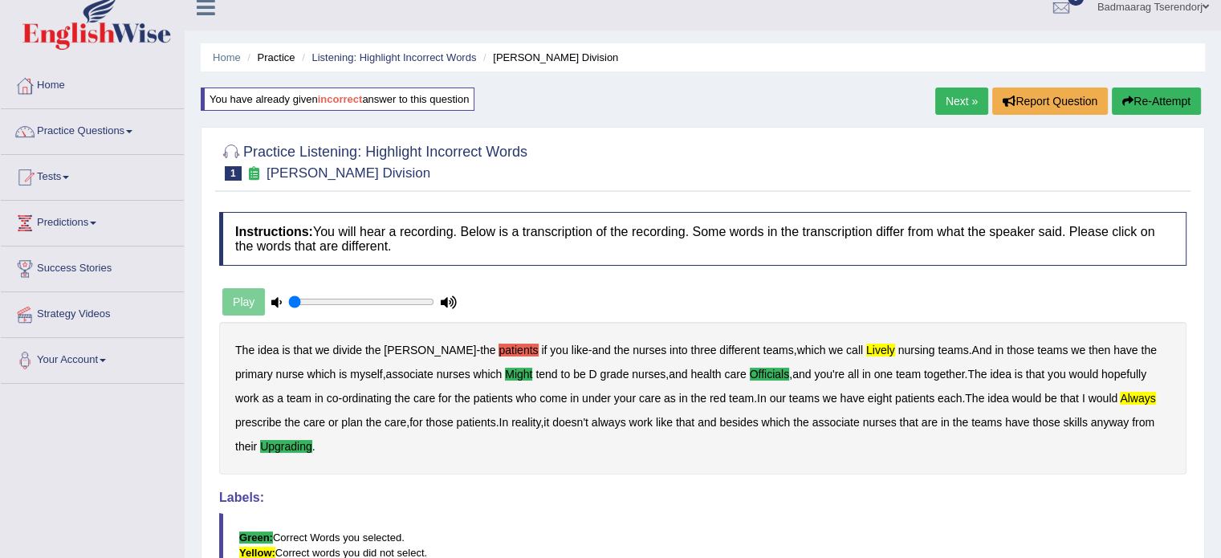
scroll to position [0, 0]
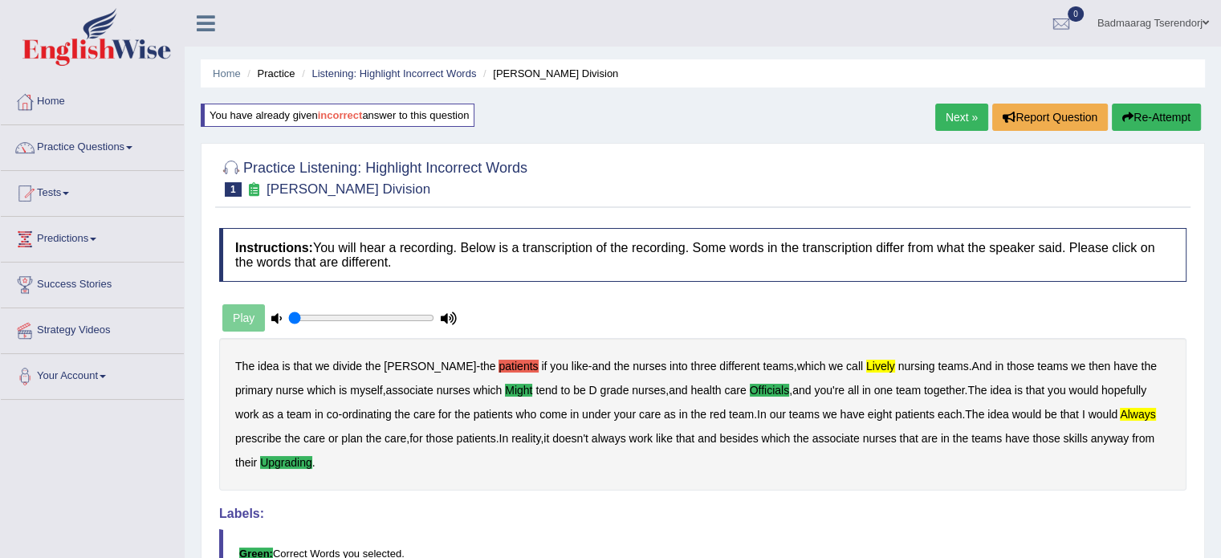
click at [963, 114] on link "Next »" at bounding box center [961, 117] width 53 height 27
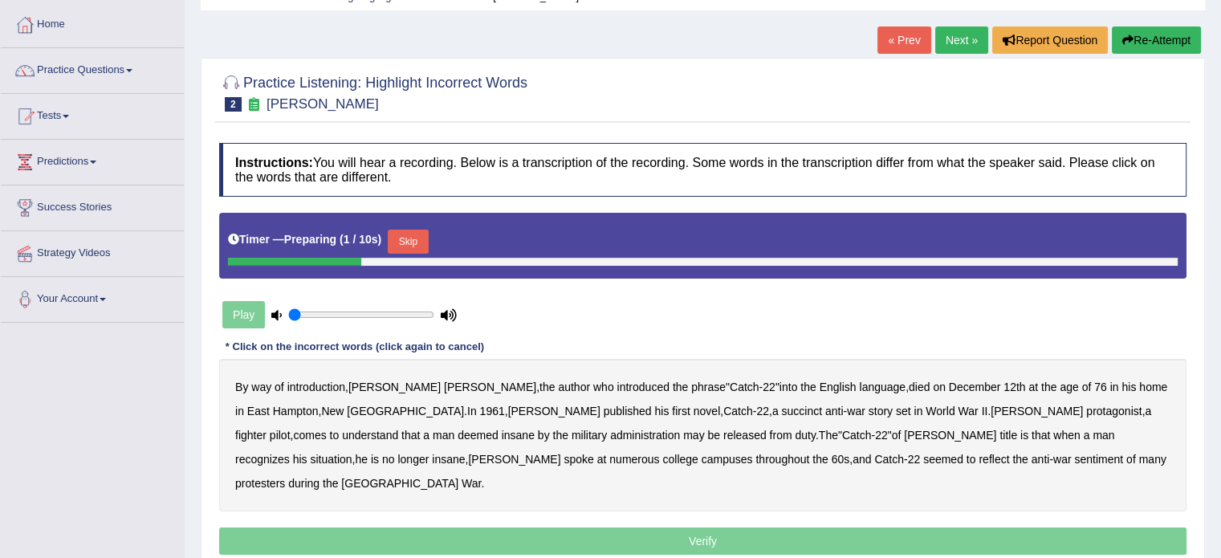
scroll to position [80, 0]
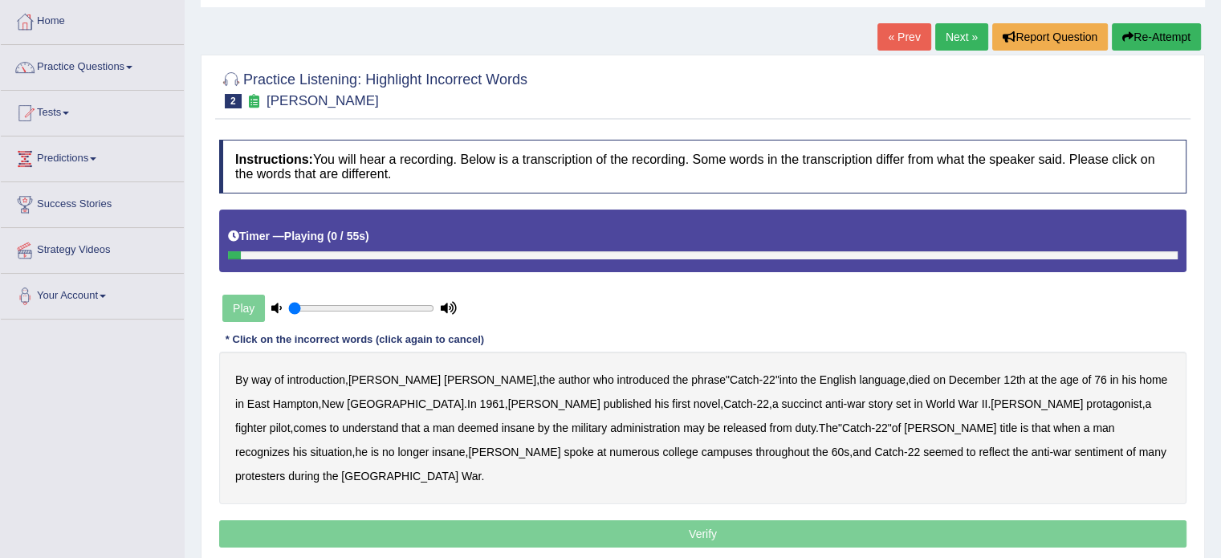
click at [254, 311] on div "Play" at bounding box center [339, 308] width 241 height 40
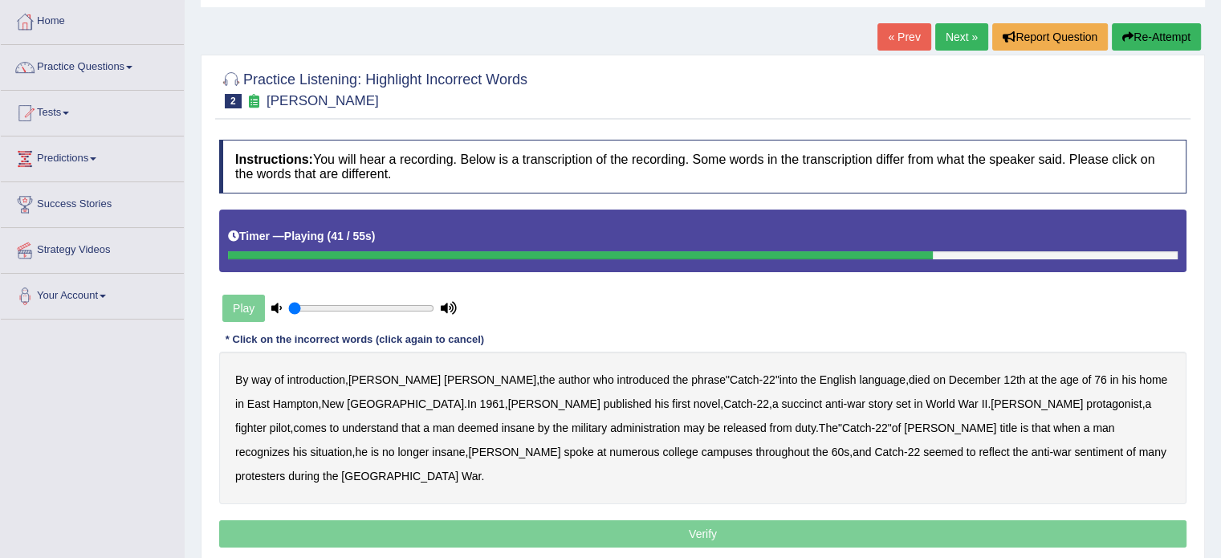
click at [352, 445] on b "situation" at bounding box center [331, 451] width 42 height 13
click at [978, 449] on b "reflect" at bounding box center [993, 451] width 30 height 13
click at [929, 520] on p "Verify" at bounding box center [702, 533] width 967 height 27
click at [912, 520] on p "Verify" at bounding box center [702, 533] width 967 height 27
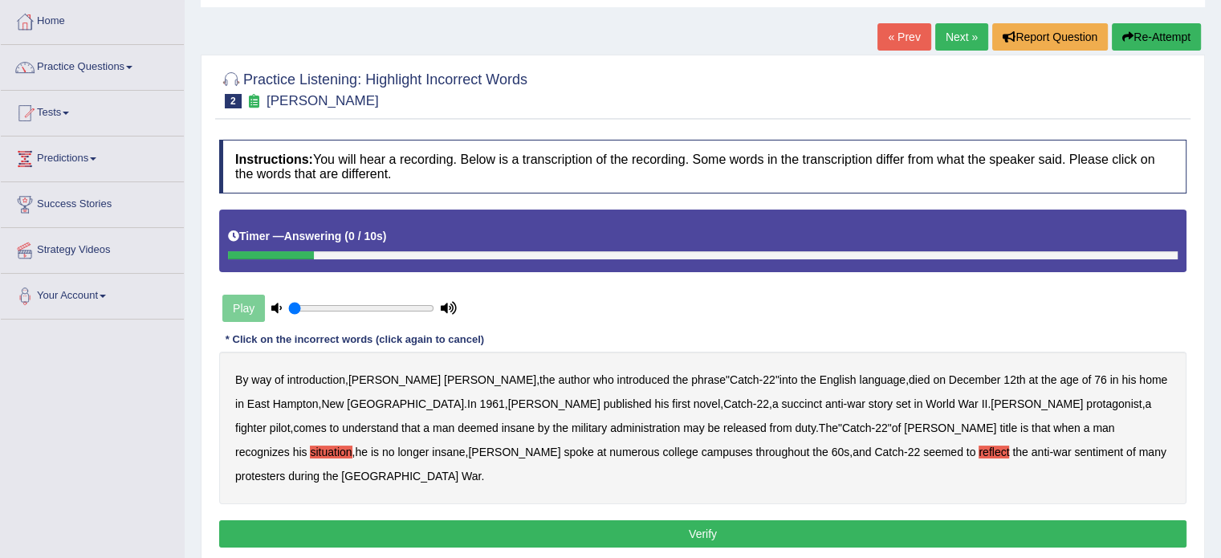
click at [764, 520] on button "Verify" at bounding box center [702, 533] width 967 height 27
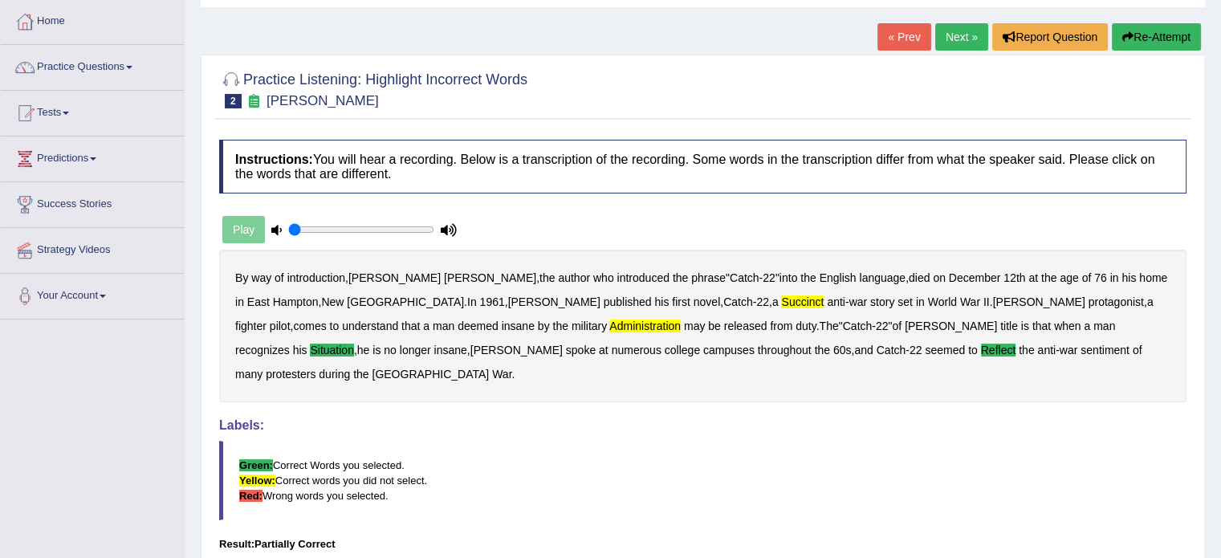
click at [963, 40] on link "Next »" at bounding box center [961, 36] width 53 height 27
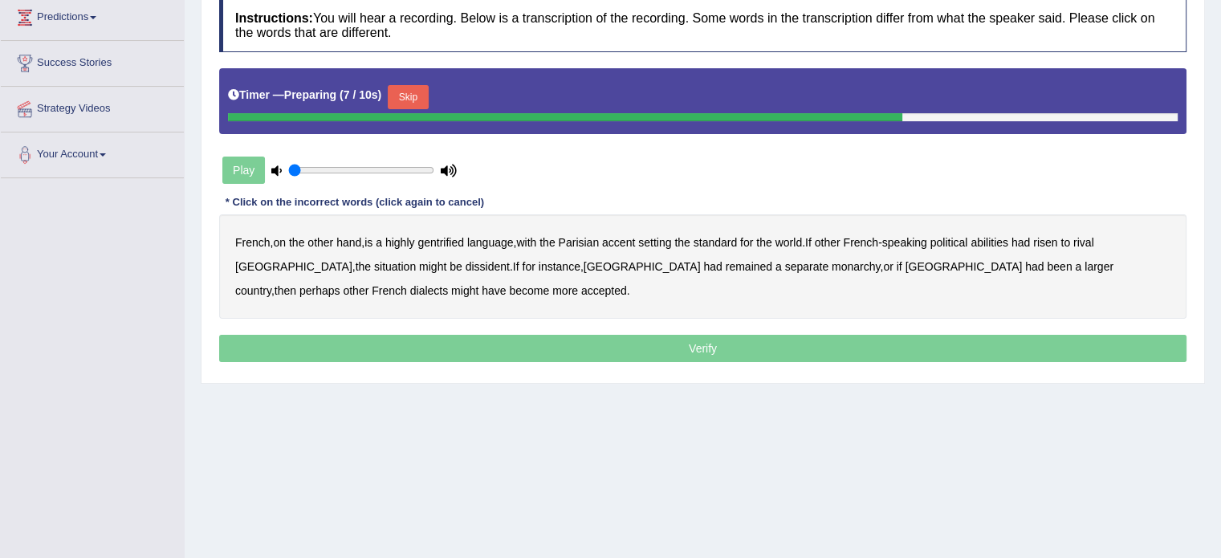
scroll to position [241, 0]
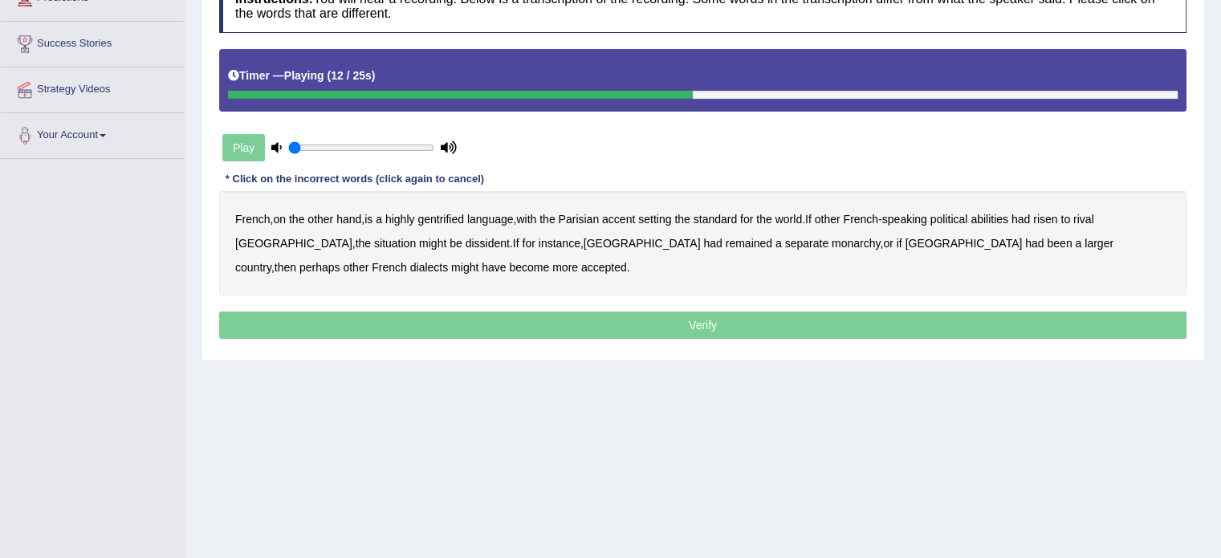
click at [1005, 218] on b "abilities" at bounding box center [989, 219] width 38 height 13
click at [466, 237] on b "dissident" at bounding box center [488, 243] width 44 height 13
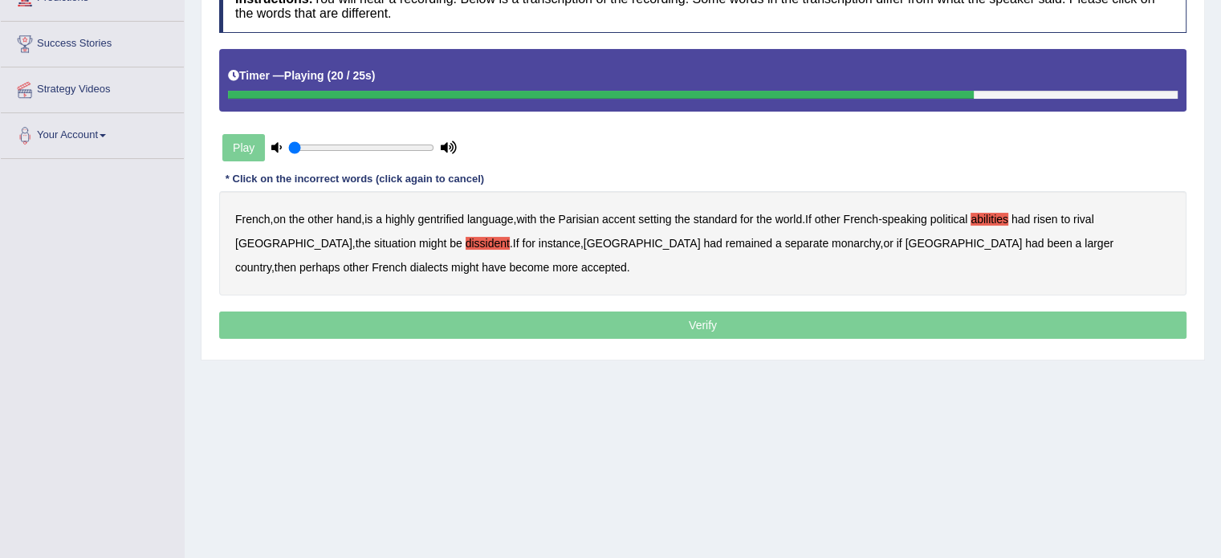
click at [832, 238] on b "monarchy" at bounding box center [856, 243] width 48 height 13
click at [446, 324] on button "Verify" at bounding box center [702, 324] width 967 height 27
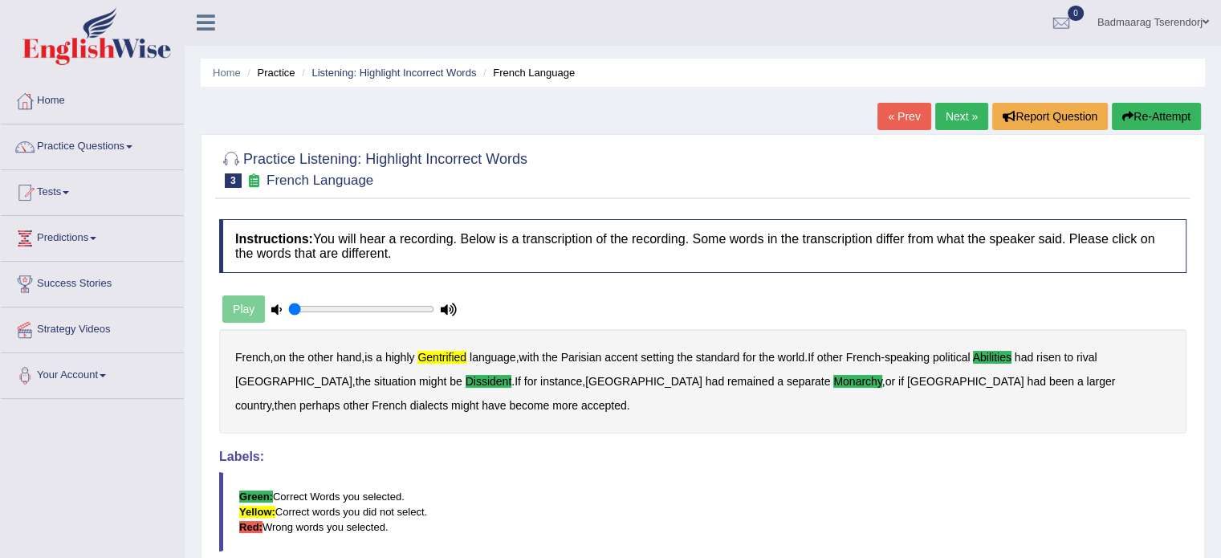
scroll to position [0, 0]
